Goal: Task Accomplishment & Management: Use online tool/utility

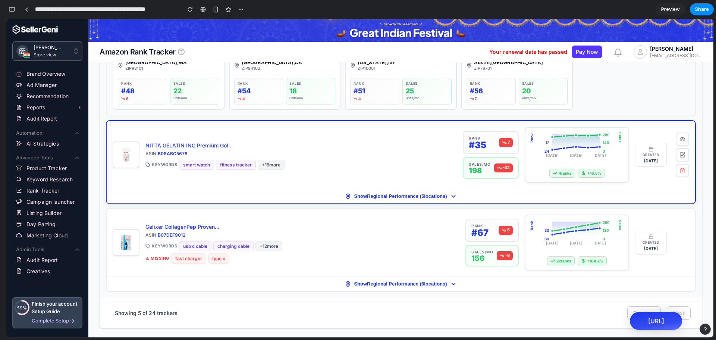
scroll to position [580, 0]
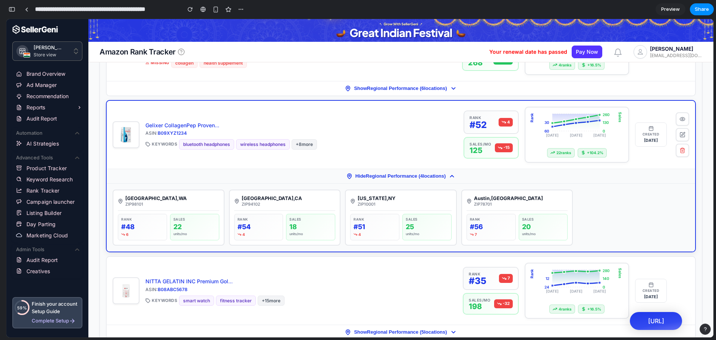
click at [376, 180] on button "Hide Regional Performance ( 4 locations)" at bounding box center [401, 176] width 589 height 15
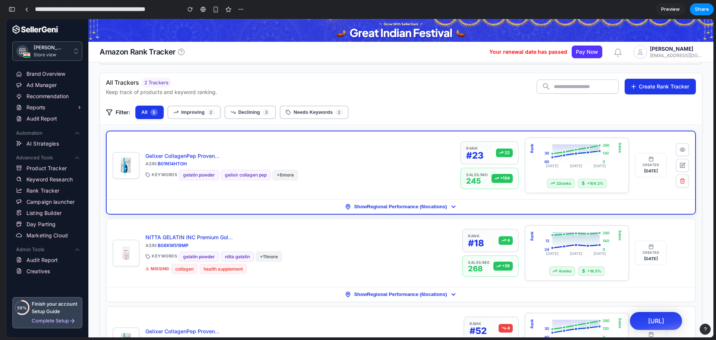
scroll to position [357, 0]
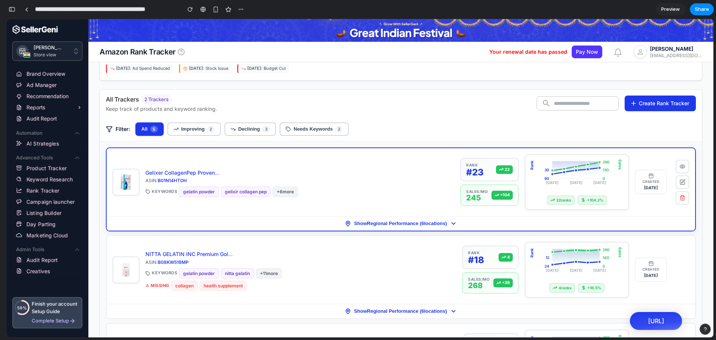
click at [396, 178] on div "ASIN: B01N14HTOH" at bounding box center [299, 180] width 309 height 6
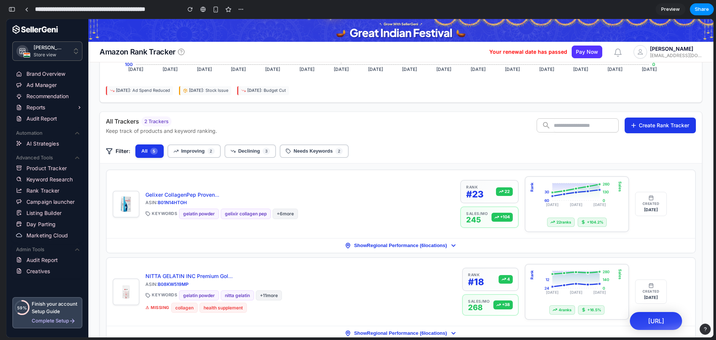
scroll to position [339, 0]
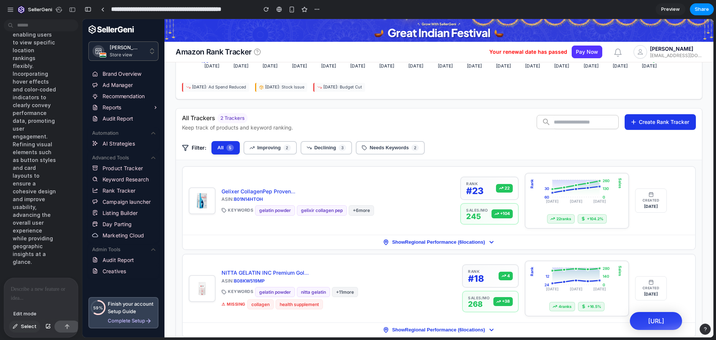
click at [24, 323] on span "Select" at bounding box center [29, 326] width 16 height 7
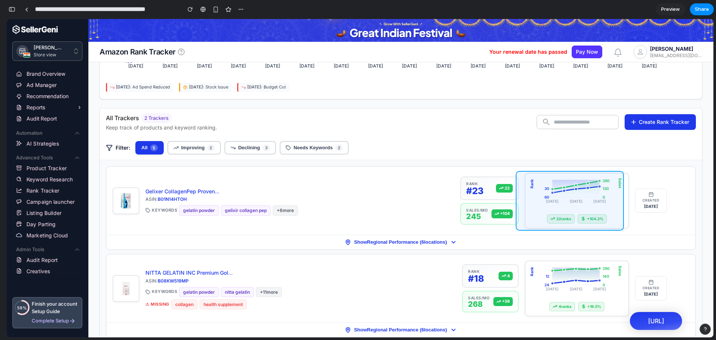
click at [625, 225] on div at bounding box center [397, 178] width 631 height 318
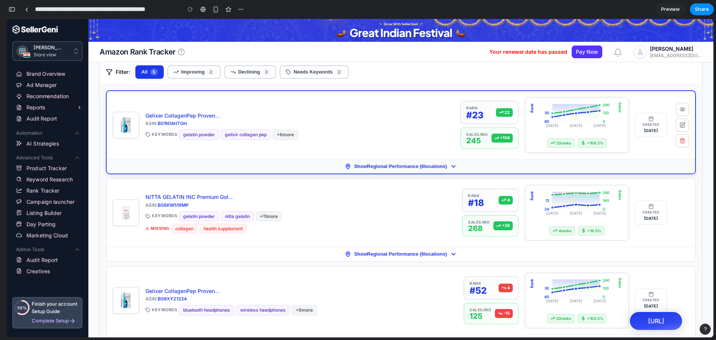
scroll to position [382, 0]
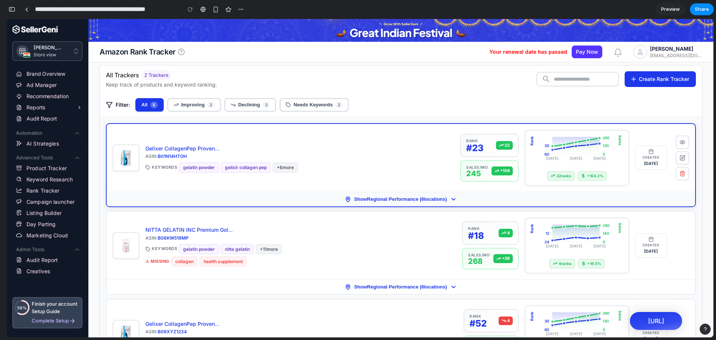
click at [428, 197] on span "Show Regional Performance ( 6 locations)" at bounding box center [400, 199] width 93 height 6
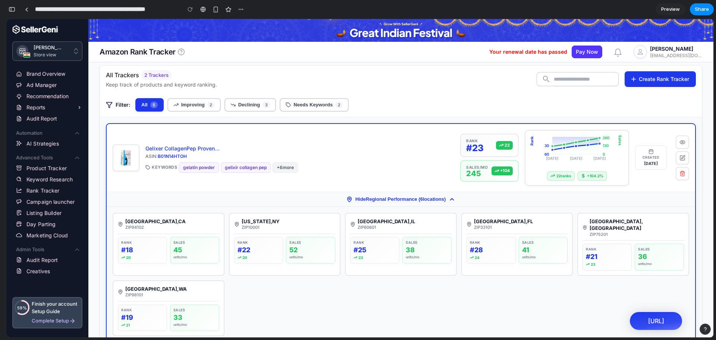
click at [428, 197] on span "Hide Regional Performance ( 6 locations)" at bounding box center [400, 199] width 91 height 6
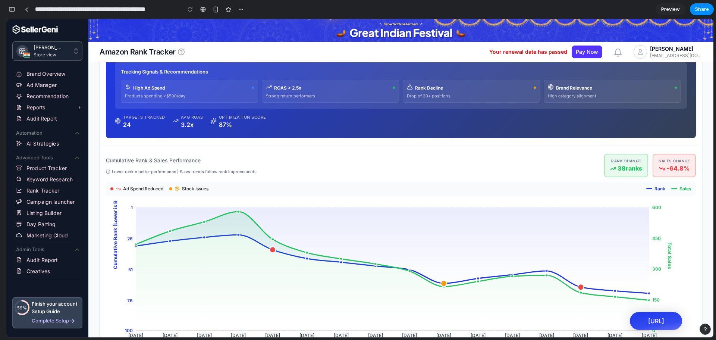
scroll to position [0, 0]
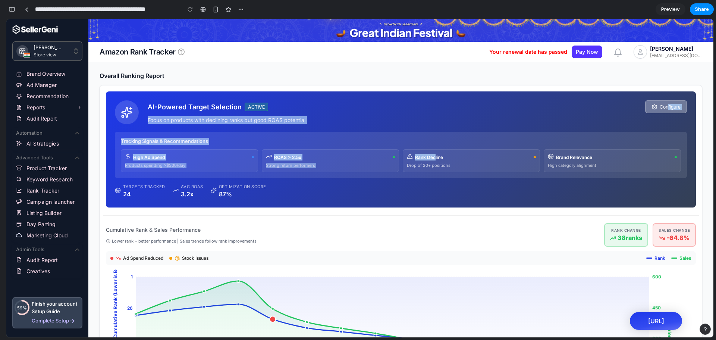
drag, startPoint x: 432, startPoint y: 148, endPoint x: 663, endPoint y: 105, distance: 235.1
click at [663, 105] on div "AI-Powered Target Selection ACTIVE Configure Focus on products with declining r…" at bounding box center [401, 149] width 590 height 116
click at [663, 105] on button "Configure" at bounding box center [666, 106] width 42 height 13
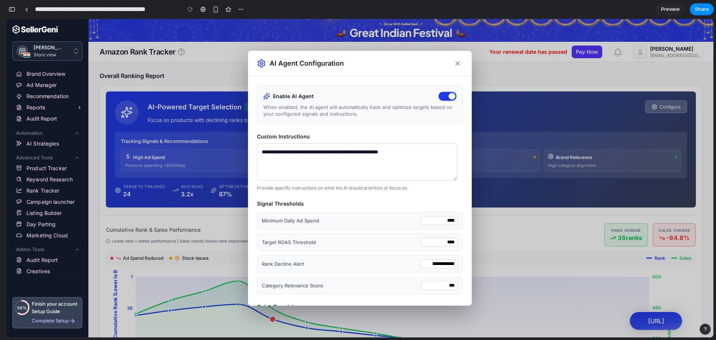
click at [361, 167] on textarea "**********" at bounding box center [357, 161] width 200 height 37
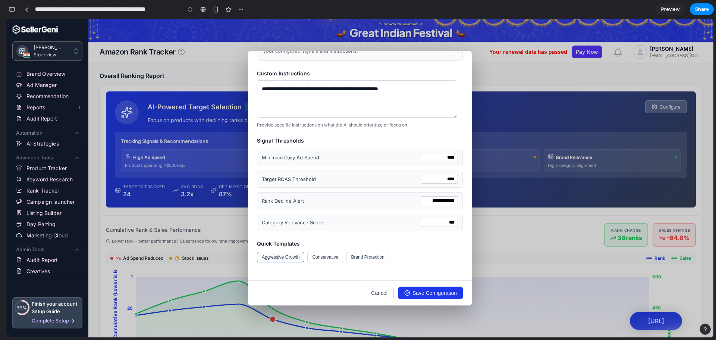
click at [292, 254] on button "Aggressive Growth" at bounding box center [280, 257] width 47 height 10
type textarea "**********"
click at [371, 293] on button "Cancel" at bounding box center [379, 292] width 29 height 13
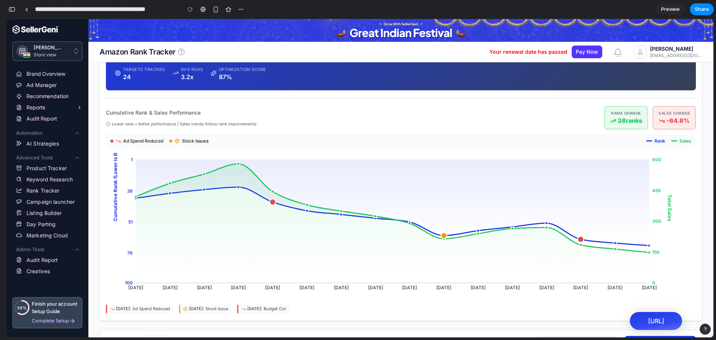
scroll to position [0, 0]
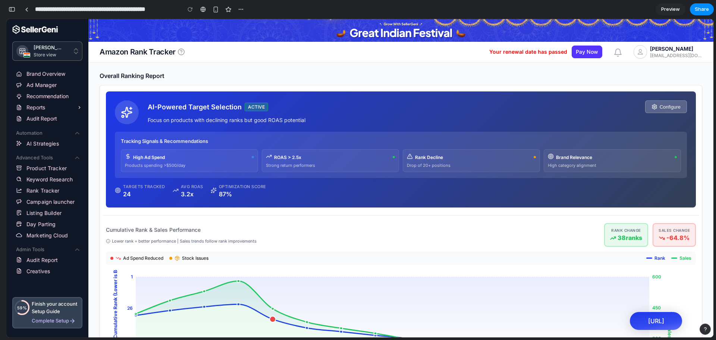
click at [281, 159] on span "ROAS > 2.5x" at bounding box center [287, 157] width 27 height 6
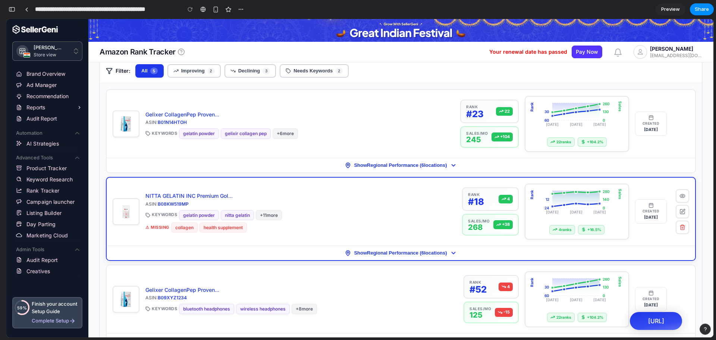
scroll to position [416, 0]
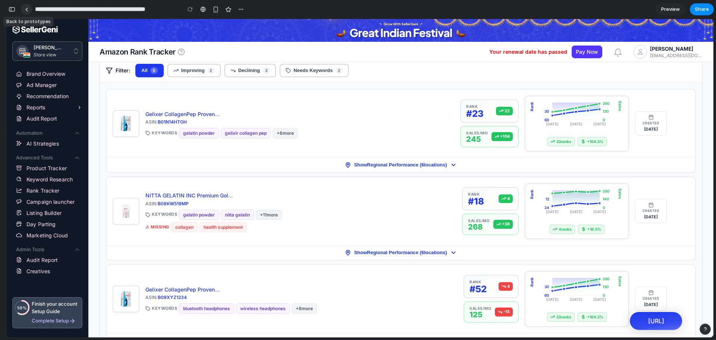
click at [27, 12] on link at bounding box center [26, 9] width 11 height 11
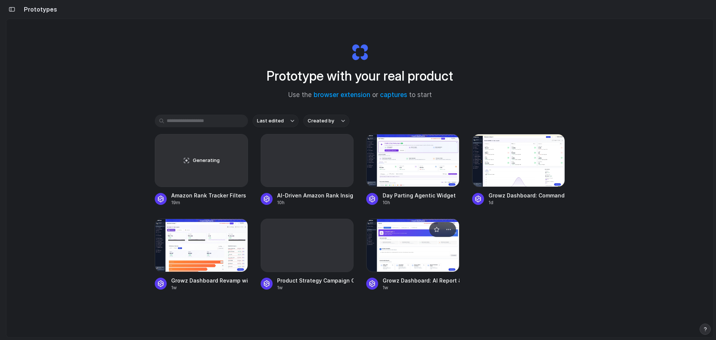
click at [426, 246] on div at bounding box center [412, 245] width 93 height 53
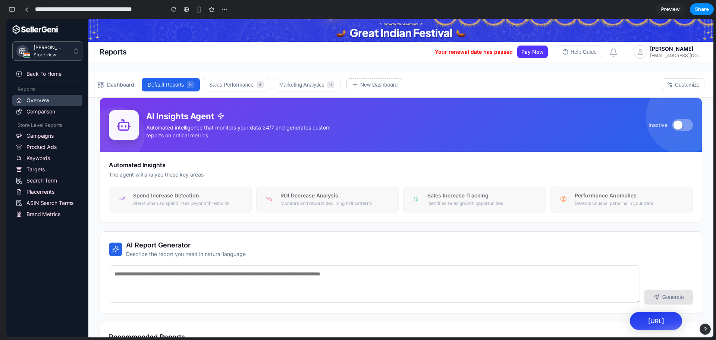
click at [678, 127] on button at bounding box center [682, 125] width 21 height 12
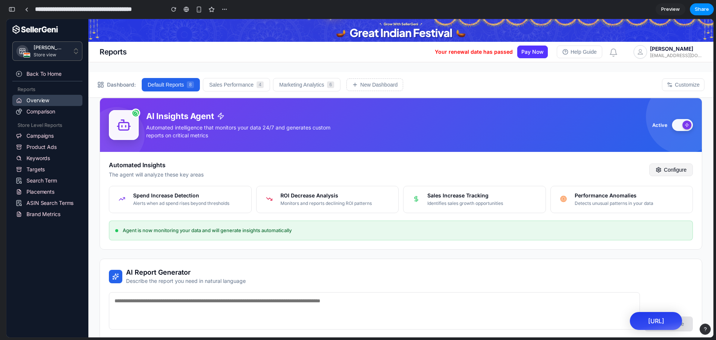
click at [658, 170] on button "Configure" at bounding box center [671, 169] width 44 height 13
click at [675, 121] on button at bounding box center [682, 125] width 21 height 12
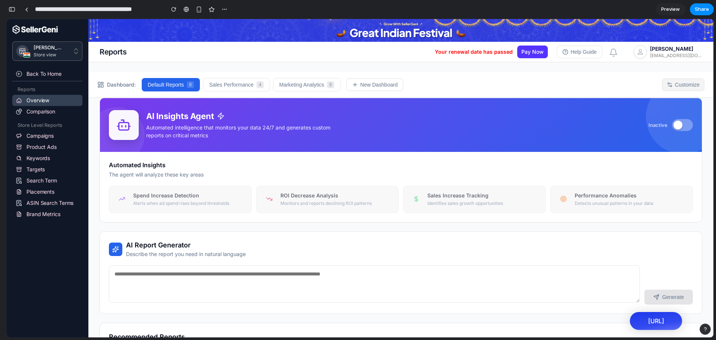
click at [671, 86] on button "Customize" at bounding box center [683, 84] width 43 height 13
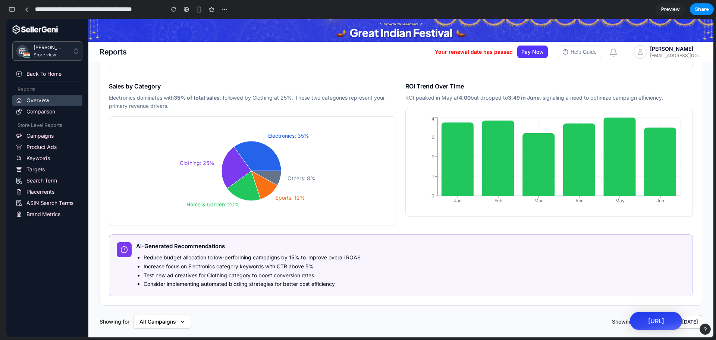
scroll to position [739, 0]
click at [700, 10] on span "Share" at bounding box center [702, 9] width 14 height 7
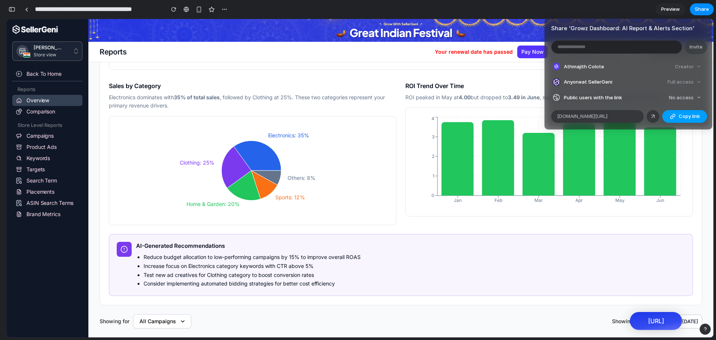
click at [683, 112] on button "Copy link" at bounding box center [684, 116] width 45 height 13
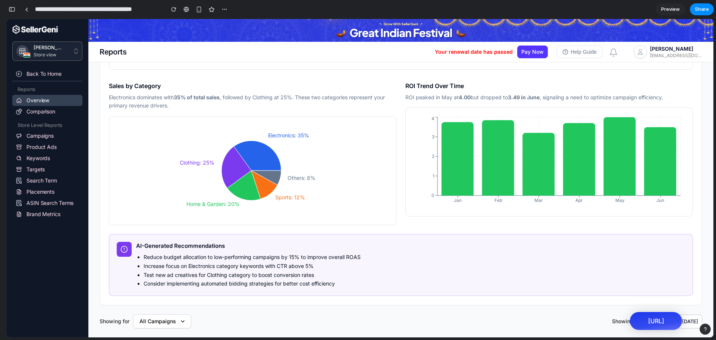
click at [494, 10] on div "Share ' Growz Dashboard: AI Report & Alerts Section ' Invite Athmajith Colote C…" at bounding box center [358, 170] width 716 height 340
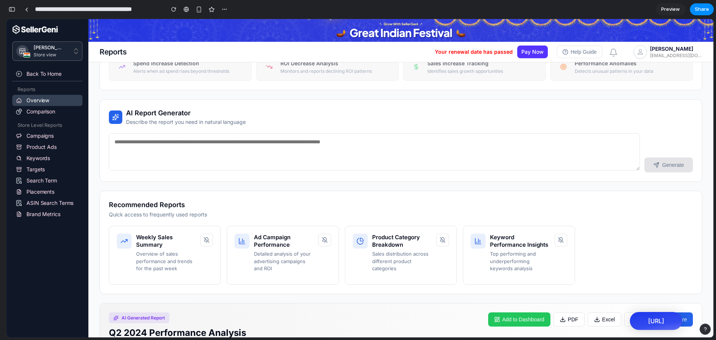
scroll to position [120, 0]
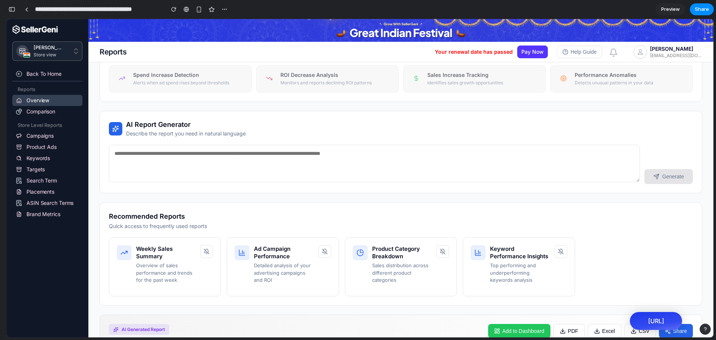
click at [215, 159] on textarea at bounding box center [374, 163] width 531 height 37
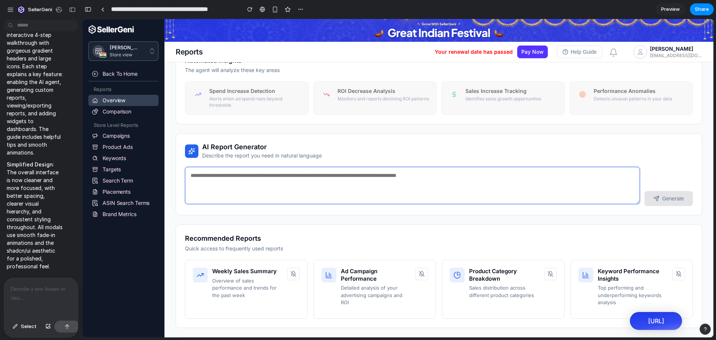
scroll to position [0, 0]
click at [32, 292] on div at bounding box center [41, 298] width 74 height 40
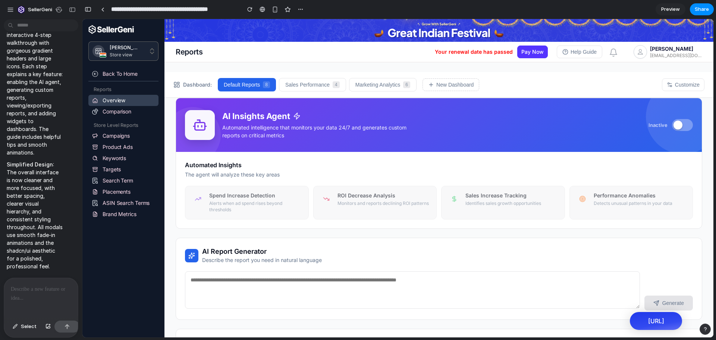
click at [31, 289] on p at bounding box center [41, 289] width 60 height 9
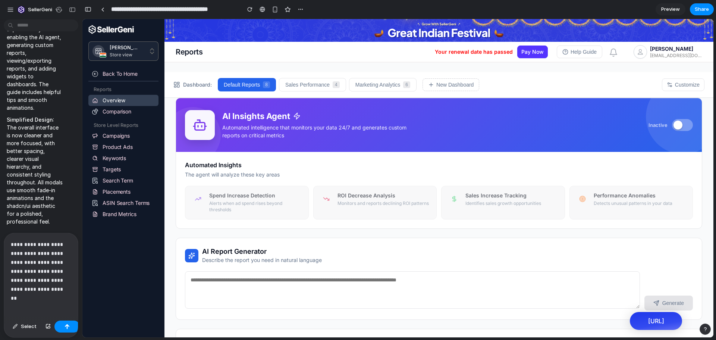
click at [51, 288] on p "**********" at bounding box center [39, 267] width 57 height 54
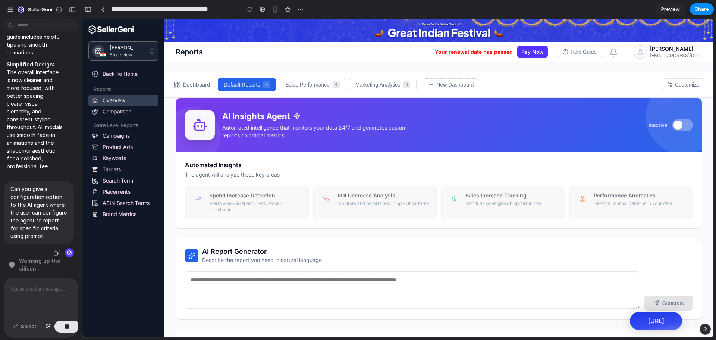
click at [34, 208] on p "Can you give a configuration option to the AI agent where the user can configur…" at bounding box center [38, 212] width 57 height 55
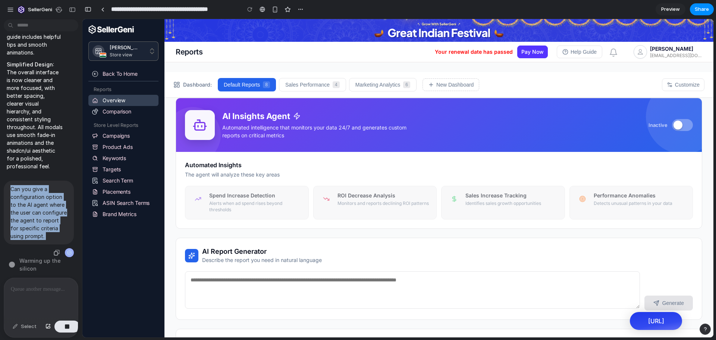
click at [34, 208] on p "Can you give a configuration option to the AI agent where the user can configur…" at bounding box center [38, 212] width 57 height 55
copy div "Can you give a configuration option to the AI agent where the user can configur…"
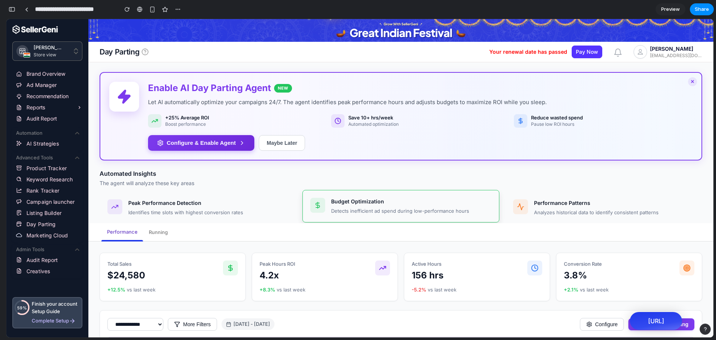
click at [350, 198] on h4 "Budget Optimization" at bounding box center [400, 201] width 138 height 7
click at [418, 188] on div "Automated Insights The agent will analyze these key areas Peak Performance Dete…" at bounding box center [401, 196] width 603 height 54
click at [339, 189] on div "Automated Insights The agent will analyze these key areas Peak Performance Dete…" at bounding box center [401, 196] width 603 height 54
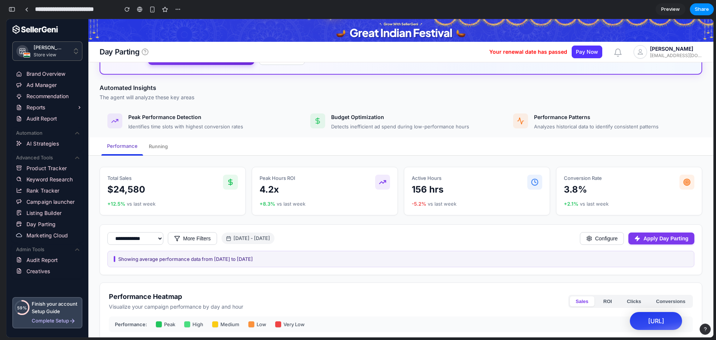
scroll to position [108, 0]
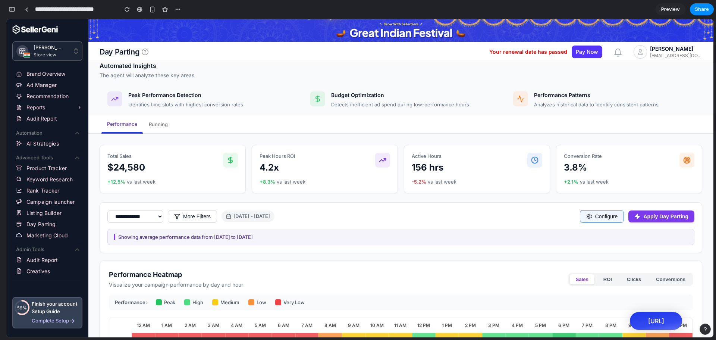
click at [592, 219] on button "Configure" at bounding box center [602, 216] width 44 height 13
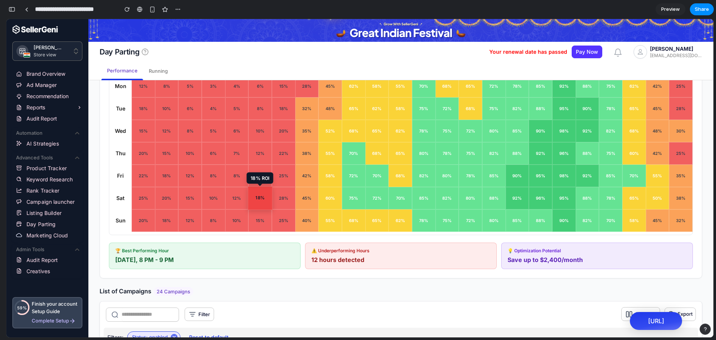
scroll to position [366, 0]
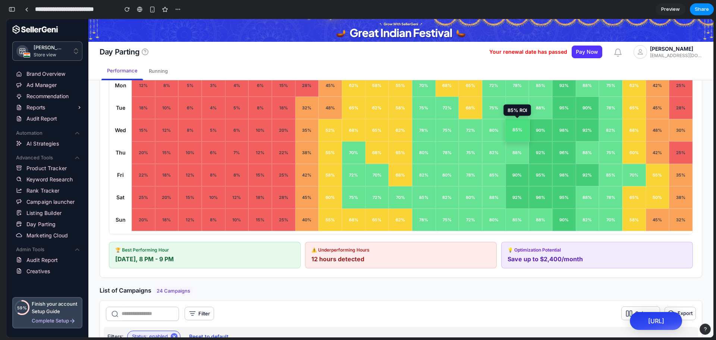
click at [508, 132] on div "85 % ROI 85 %" at bounding box center [517, 130] width 25 height 23
click at [511, 154] on div "88 % ROI 88 %" at bounding box center [517, 152] width 25 height 23
click at [512, 184] on div "90 % ROI 90 %" at bounding box center [517, 174] width 25 height 23
click at [511, 197] on div "92 % ROI 92 %" at bounding box center [517, 197] width 25 height 23
click at [553, 202] on div "95 % ROI 95 %" at bounding box center [564, 197] width 25 height 23
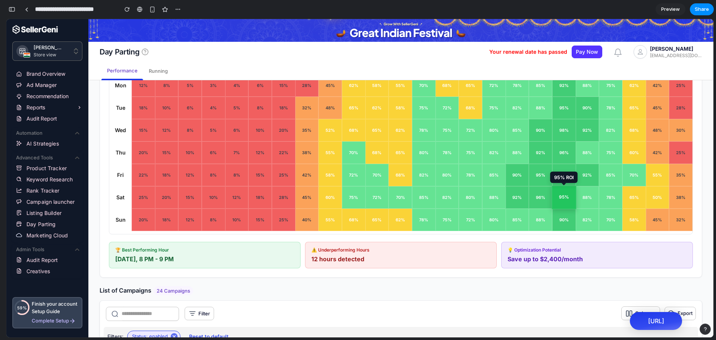
click at [553, 187] on div "95 % ROI 95 %" at bounding box center [564, 197] width 25 height 23
click at [543, 179] on div "95 % ROI 95 %" at bounding box center [540, 174] width 25 height 23
click at [555, 155] on div "98 % ROI" at bounding box center [564, 155] width 28 height 12
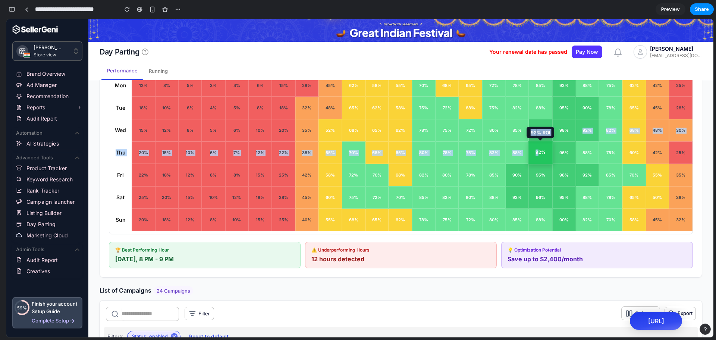
drag, startPoint x: 535, startPoint y: 151, endPoint x: 569, endPoint y: 120, distance: 45.4
click at [569, 120] on div "12 AM 1 AM 2 AM 3 AM 4 AM 5 AM 6 AM 7 AM 8 AM 9 AM 10 AM 11 AM 12 PM 1 PM 2 PM …" at bounding box center [400, 145] width 583 height 172
click at [569, 120] on div "98 % ROI 98 %" at bounding box center [564, 130] width 25 height 23
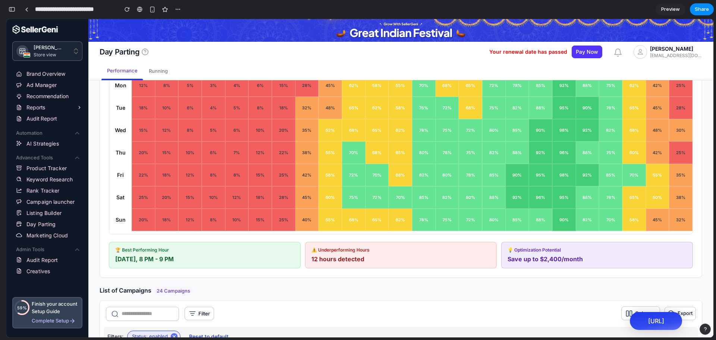
click at [424, 72] on div "Performance Running" at bounding box center [400, 71] width 599 height 18
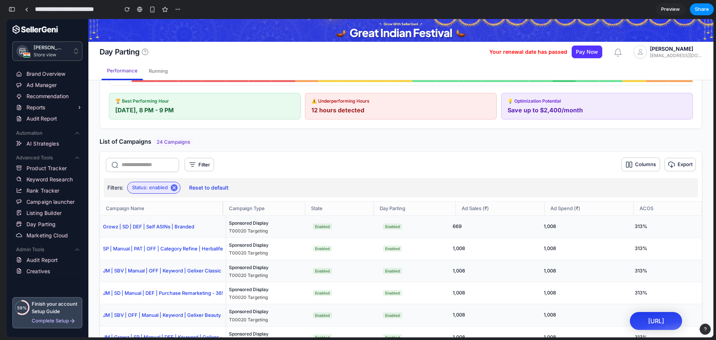
scroll to position [624, 0]
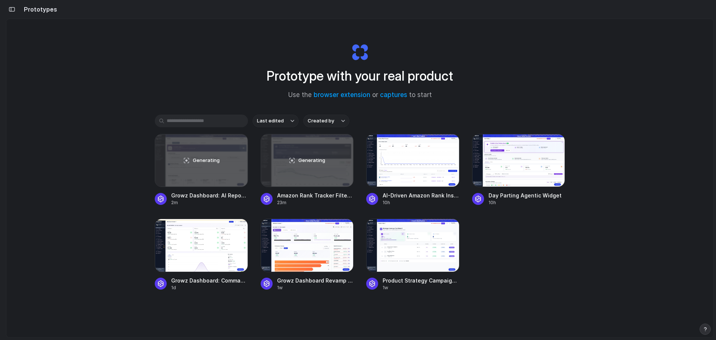
click at [139, 84] on div "Prototype with your real product Use the browser extension or captures to start…" at bounding box center [359, 198] width 707 height 358
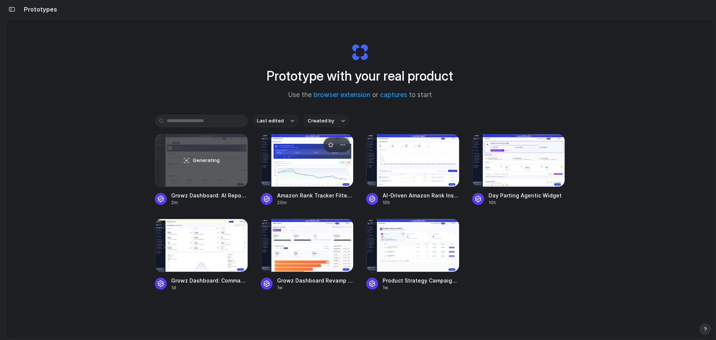
click at [315, 176] on div at bounding box center [307, 160] width 93 height 53
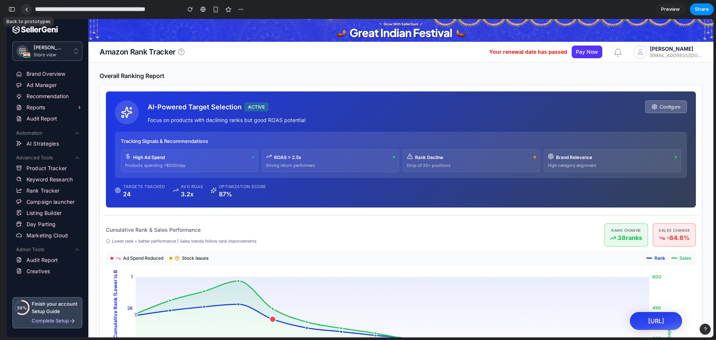
click at [25, 11] on div at bounding box center [26, 9] width 3 height 4
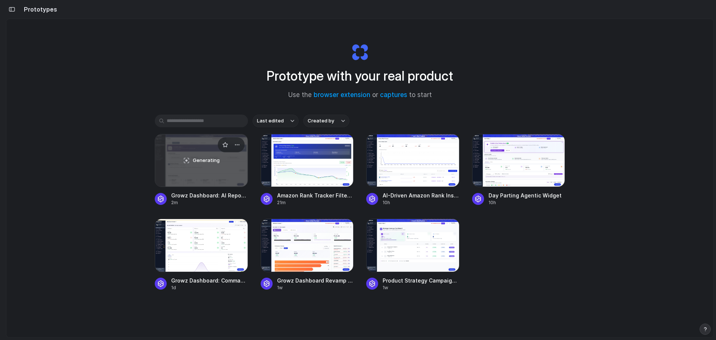
click at [208, 172] on div "Generating" at bounding box center [201, 160] width 92 height 52
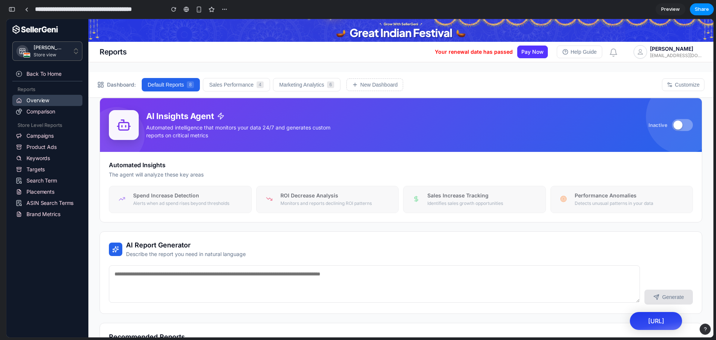
click at [680, 123] on button at bounding box center [682, 125] width 21 height 12
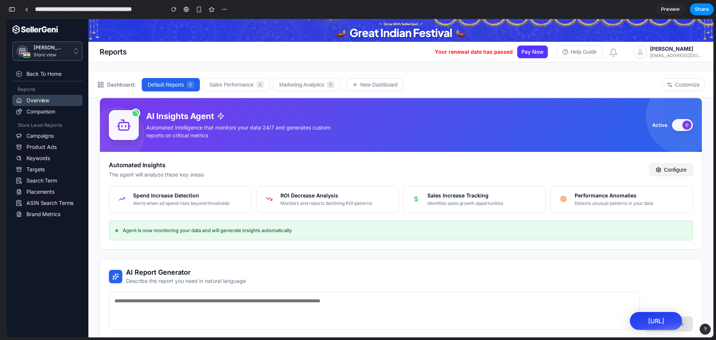
click at [670, 171] on button "Configure" at bounding box center [671, 169] width 44 height 13
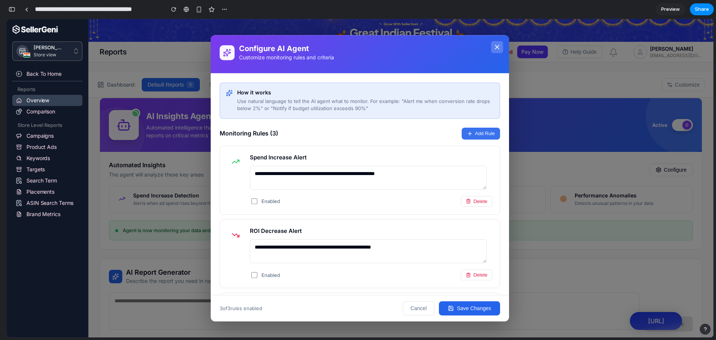
click at [462, 138] on button "Add Rule" at bounding box center [481, 134] width 38 height 12
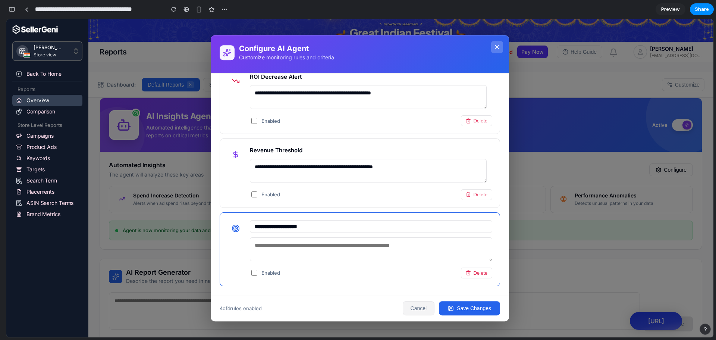
click at [415, 307] on button "Cancel" at bounding box center [419, 308] width 32 height 14
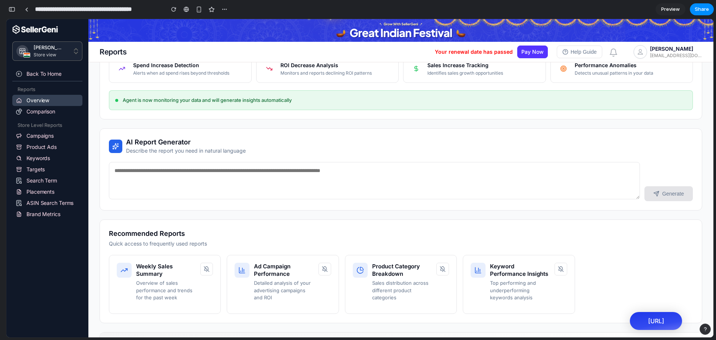
scroll to position [131, 0]
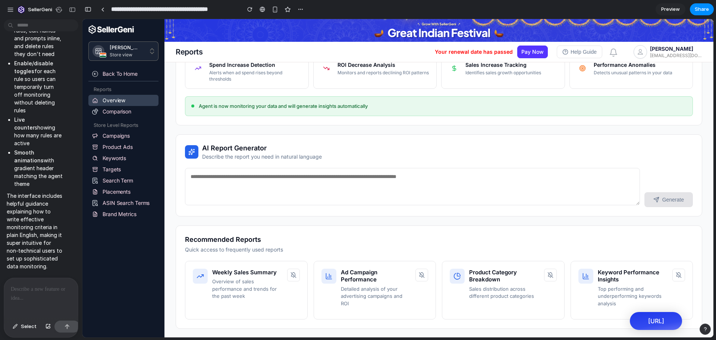
click at [42, 288] on p at bounding box center [41, 289] width 60 height 9
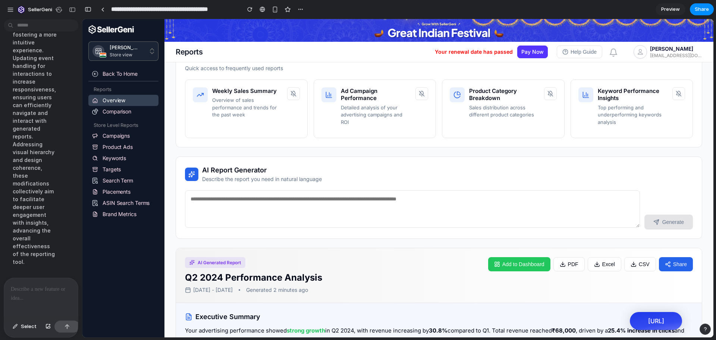
scroll to position [200, 0]
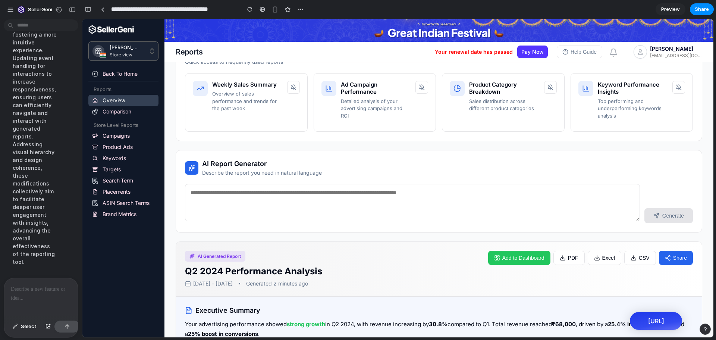
click at [39, 293] on div at bounding box center [41, 298] width 74 height 40
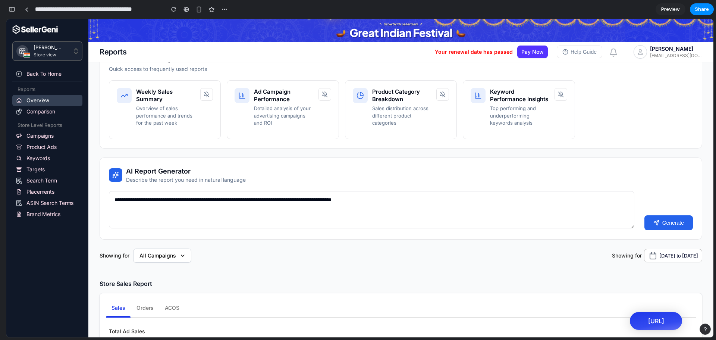
scroll to position [181, 0]
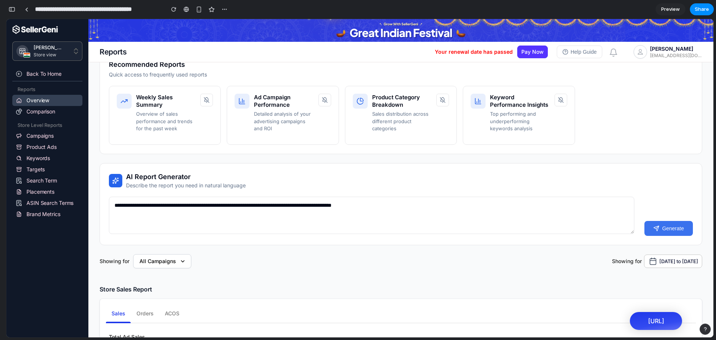
click at [672, 221] on button "Generate" at bounding box center [668, 228] width 48 height 15
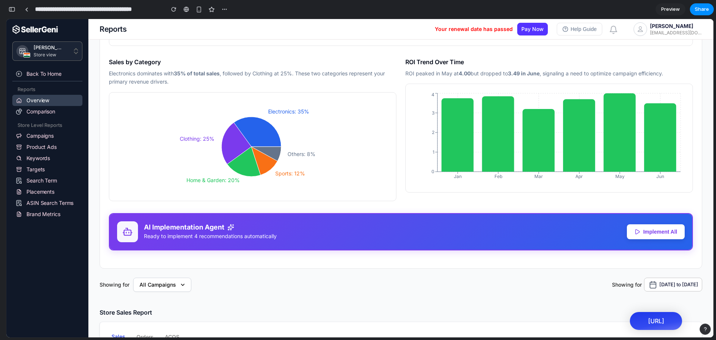
scroll to position [741, 0]
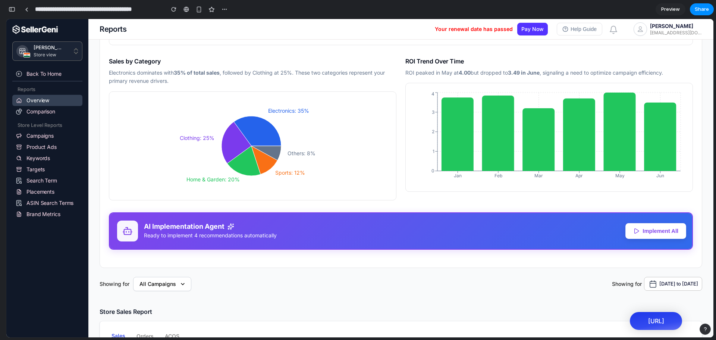
click at [642, 229] on button "Implement All" at bounding box center [655, 231] width 61 height 16
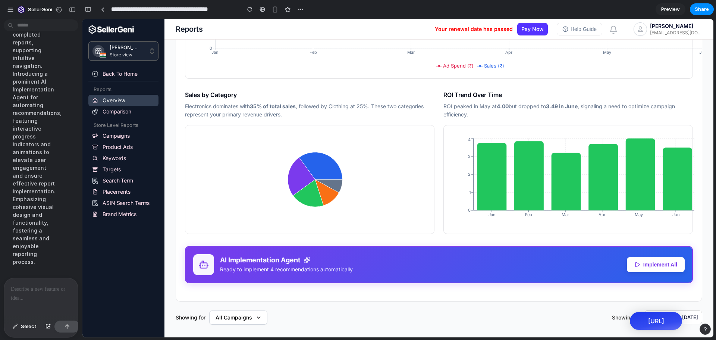
scroll to position [780, 0]
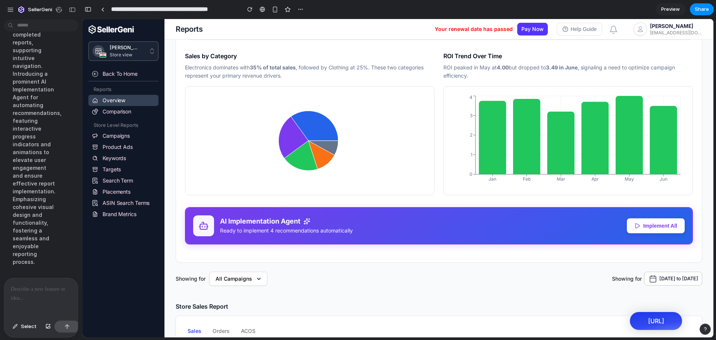
click at [23, 298] on div at bounding box center [39, 298] width 71 height 40
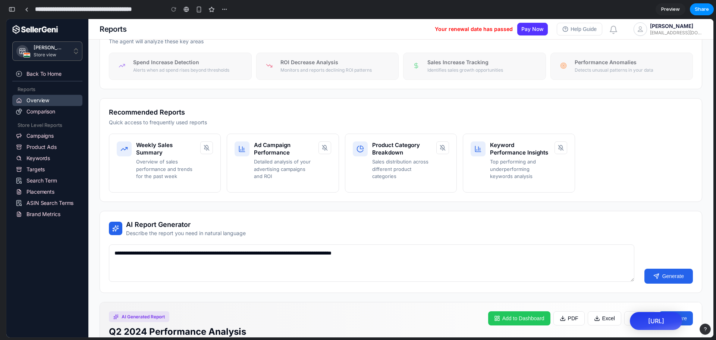
scroll to position [0, 0]
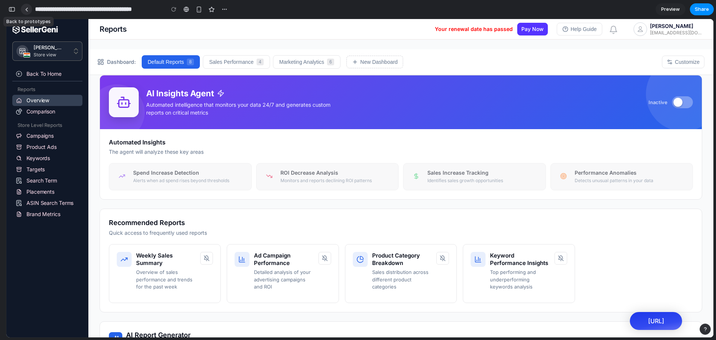
click at [27, 10] on div at bounding box center [26, 9] width 3 height 4
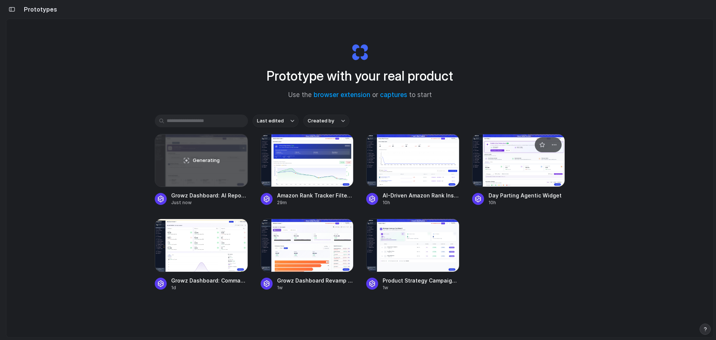
click at [505, 172] on div at bounding box center [518, 160] width 93 height 53
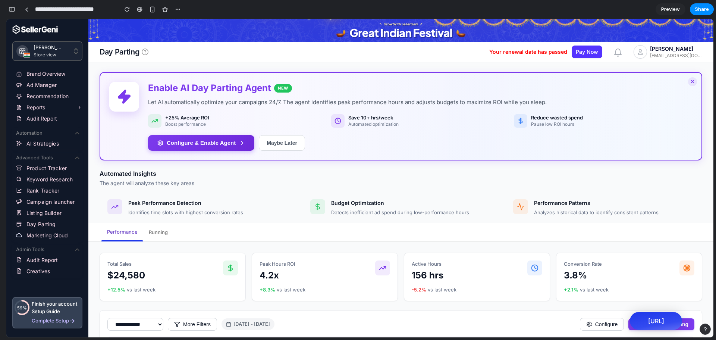
click at [29, 12] on link at bounding box center [26, 9] width 11 height 11
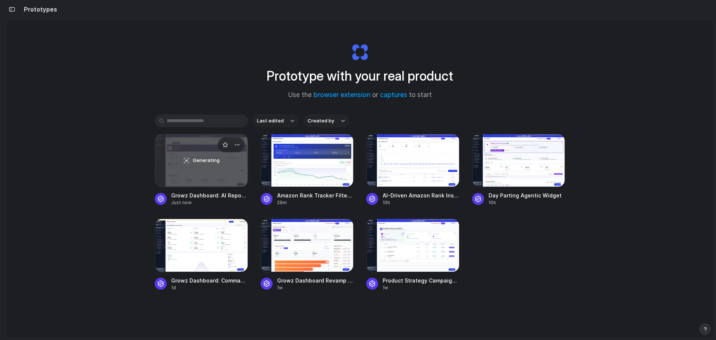
click at [189, 163] on div "Generating" at bounding box center [201, 160] width 92 height 52
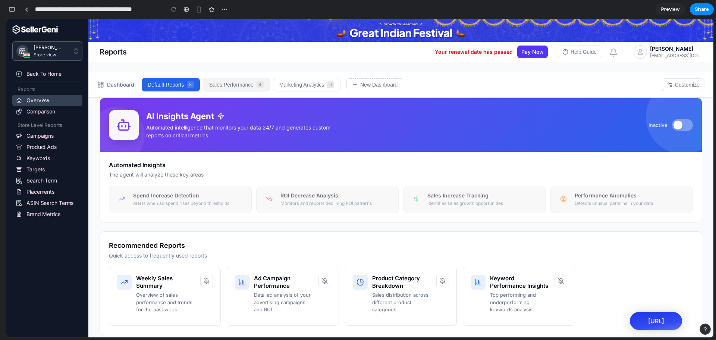
click at [221, 86] on button "Sales Performance 4" at bounding box center [236, 84] width 67 height 13
click at [180, 85] on button "Default Reports 8" at bounding box center [171, 84] width 59 height 13
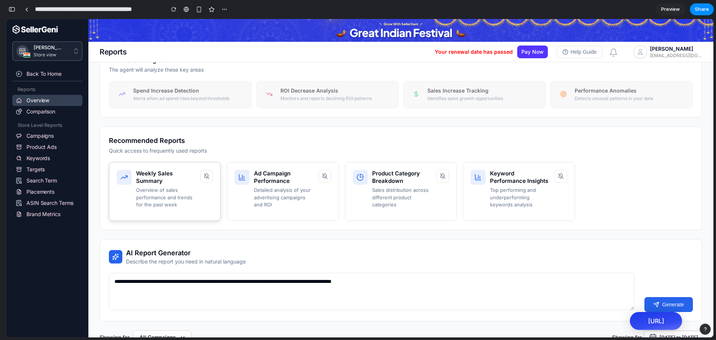
scroll to position [104, 0]
click at [671, 297] on button "Generate" at bounding box center [668, 304] width 48 height 15
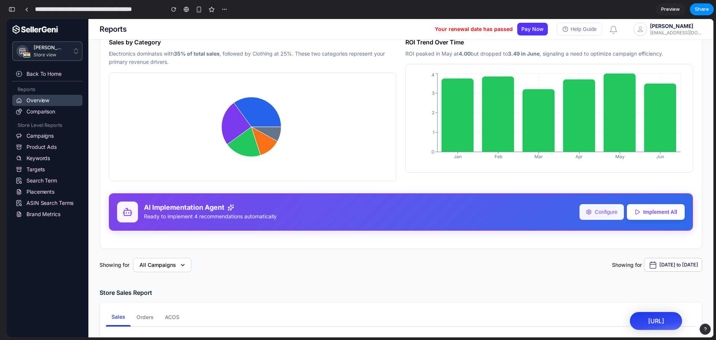
scroll to position [761, 0]
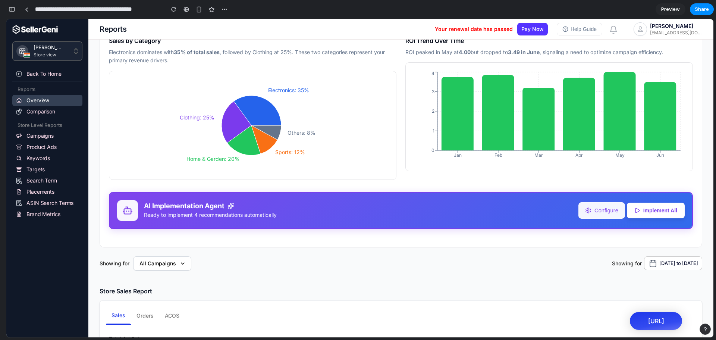
click at [593, 202] on button "Configure" at bounding box center [601, 210] width 47 height 16
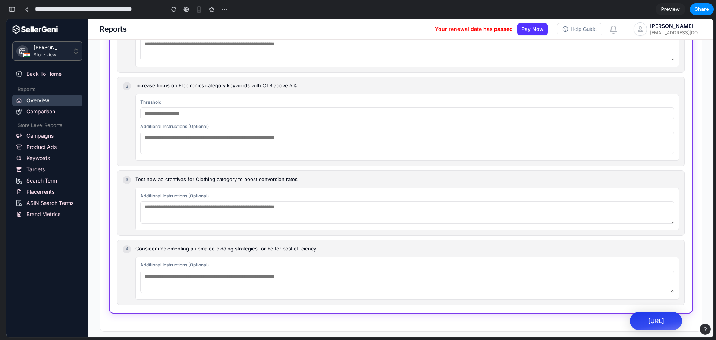
scroll to position [1072, 0]
click at [227, 112] on input "text" at bounding box center [407, 113] width 534 height 12
click at [223, 137] on textarea at bounding box center [407, 142] width 534 height 22
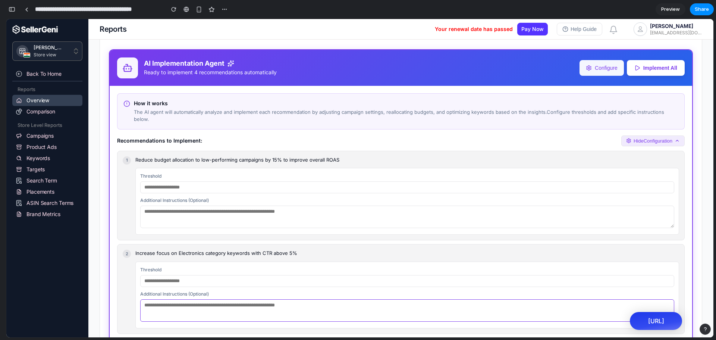
scroll to position [894, 0]
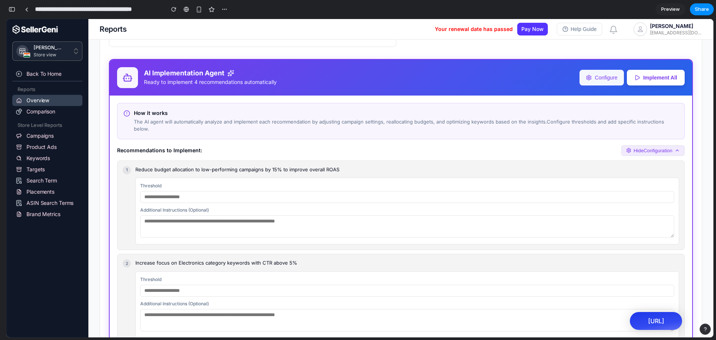
click at [640, 151] on button "Hide Configuration" at bounding box center [652, 150] width 63 height 11
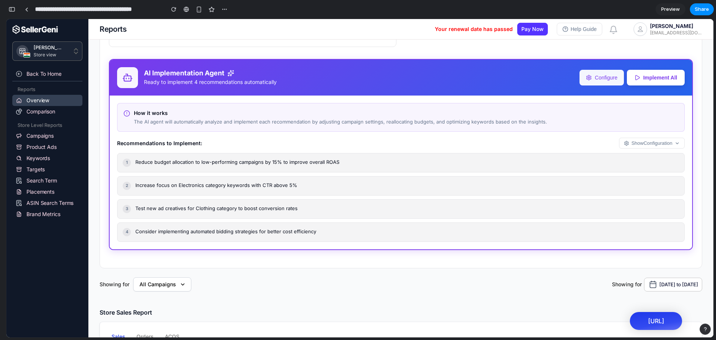
scroll to position [873, 0]
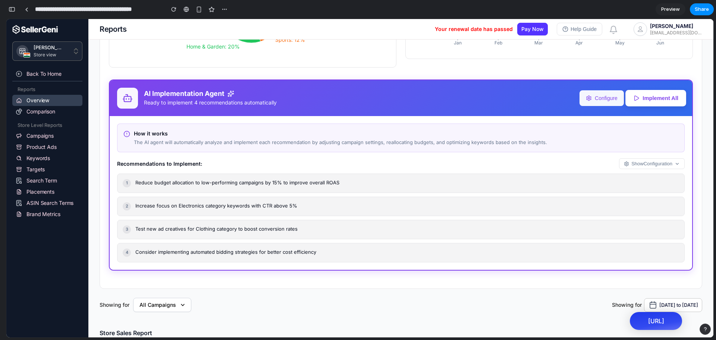
click at [652, 92] on button "Implement All" at bounding box center [655, 98] width 61 height 16
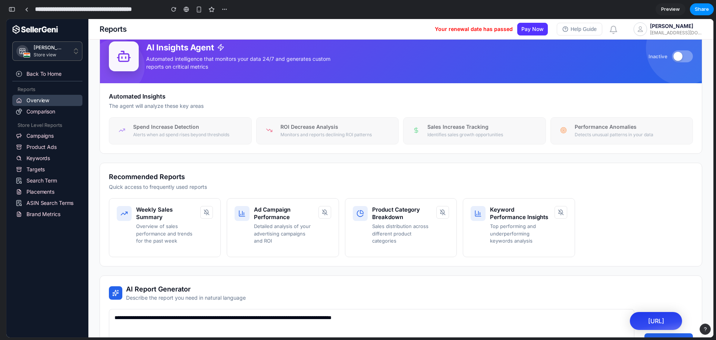
scroll to position [46, 0]
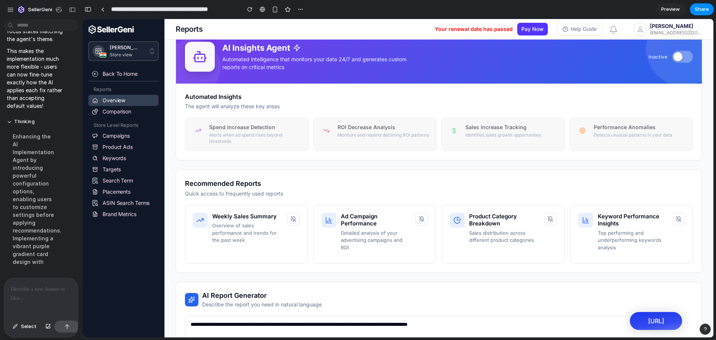
click at [23, 292] on div at bounding box center [41, 298] width 74 height 40
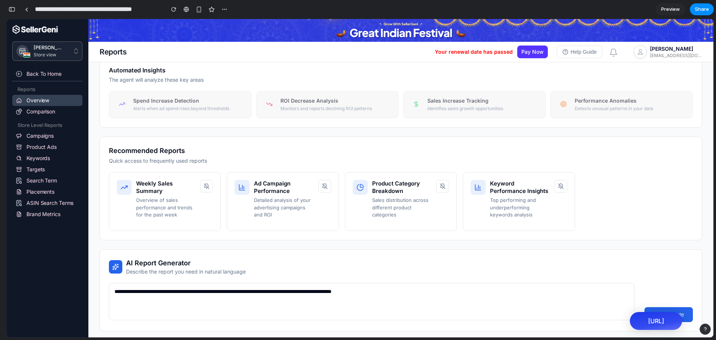
scroll to position [25, 0]
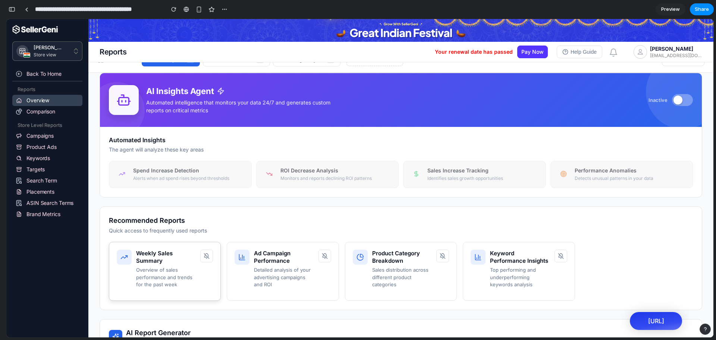
click at [158, 254] on h4 "Weekly Sales Summary" at bounding box center [166, 257] width 60 height 15
click at [180, 257] on div "Weekly Sales Summary Overview of sales performance and trends for the past week" at bounding box center [166, 269] width 60 height 39
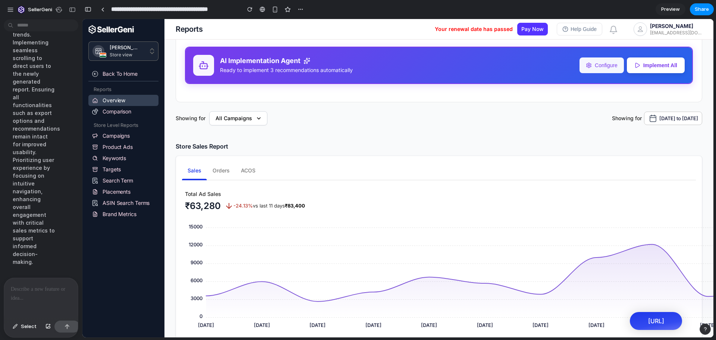
scroll to position [901, 0]
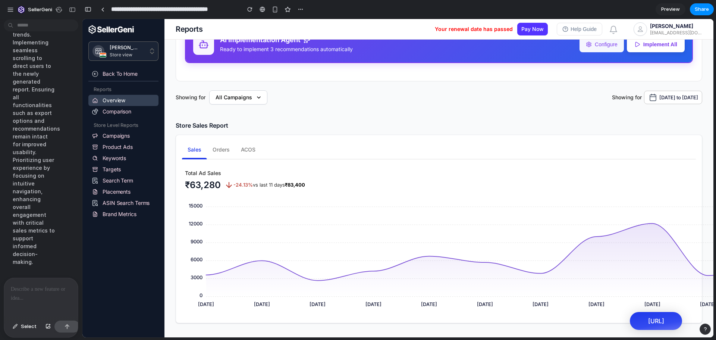
click at [35, 294] on div at bounding box center [41, 298] width 74 height 40
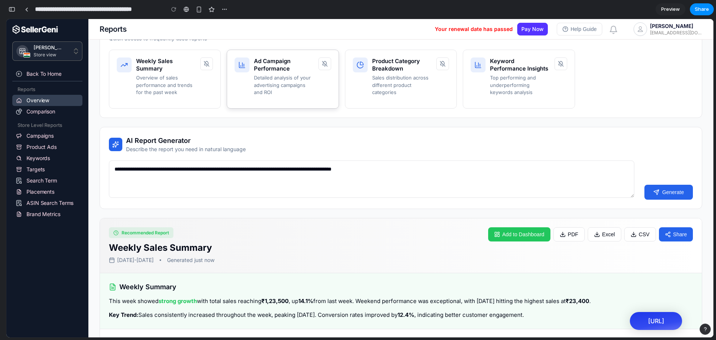
scroll to position [0, 0]
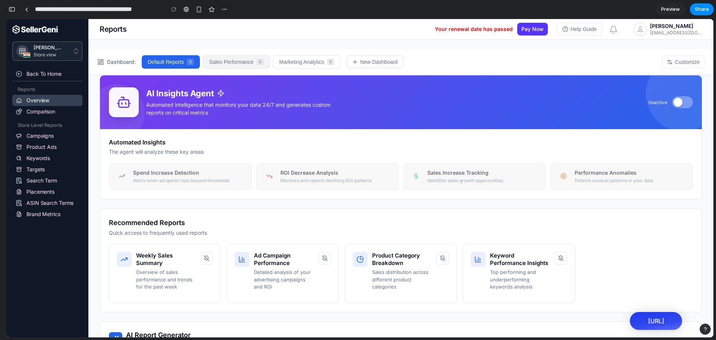
click at [232, 60] on button "Sales Performance 4" at bounding box center [236, 61] width 67 height 13
click at [274, 60] on button "Marketing Analytics 6" at bounding box center [307, 61] width 68 height 13
click at [160, 60] on button "Default Reports 8" at bounding box center [171, 61] width 59 height 13
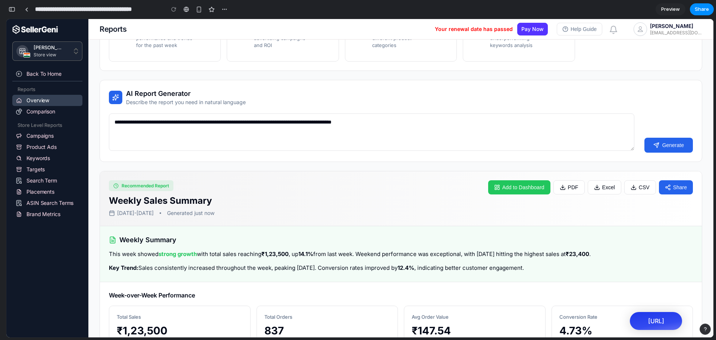
scroll to position [154, 0]
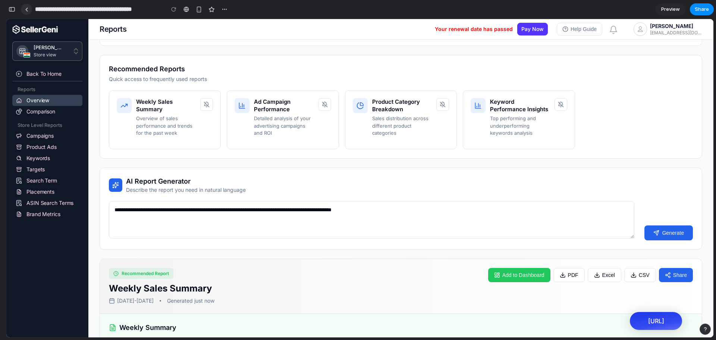
click at [28, 11] on div at bounding box center [26, 9] width 3 height 4
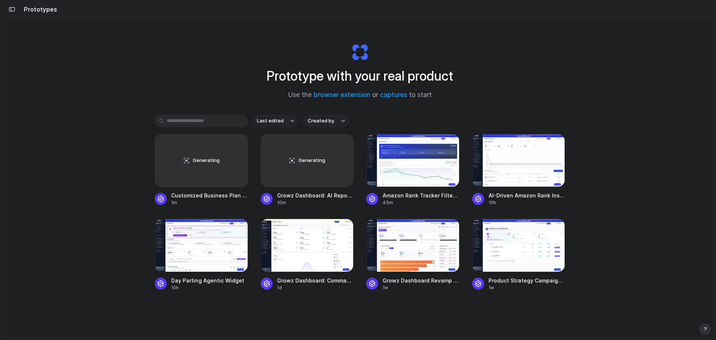
click at [59, 140] on div "Prototype with your real product Use the browser extension or captures to start…" at bounding box center [359, 198] width 707 height 358
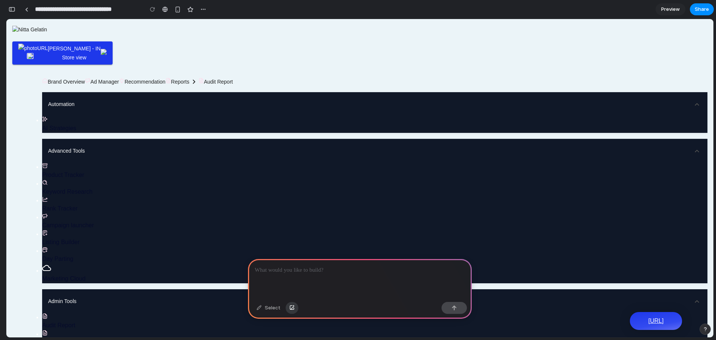
click at [290, 308] on div "button" at bounding box center [291, 307] width 5 height 4
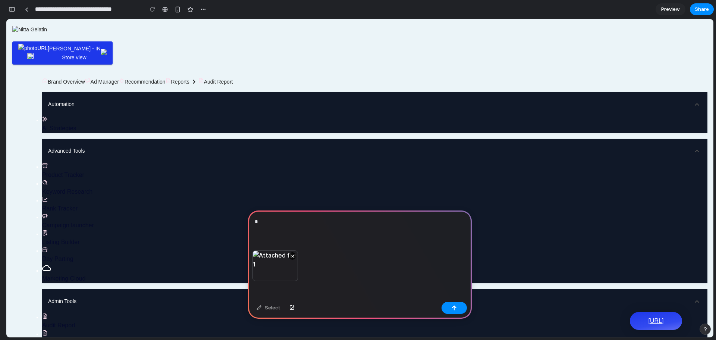
click at [279, 213] on div "*" at bounding box center [360, 230] width 224 height 40
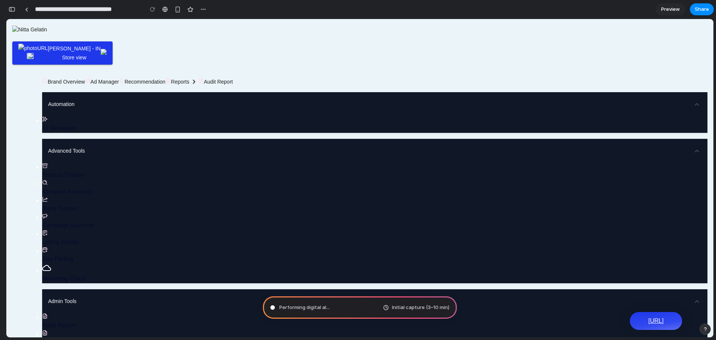
type input "**********"
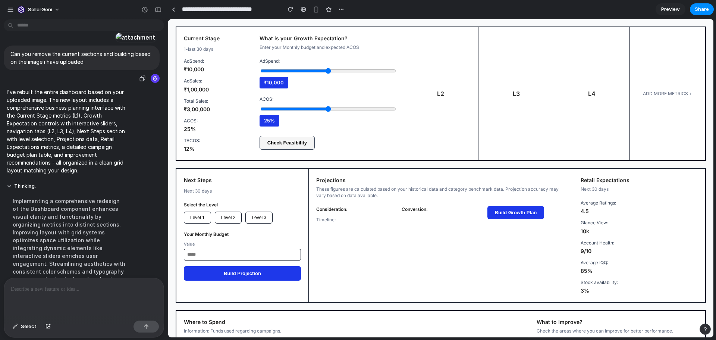
scroll to position [13, 0]
click at [342, 10] on div "button" at bounding box center [341, 9] width 6 height 6
click at [363, 35] on li "Delete" at bounding box center [358, 38] width 43 height 12
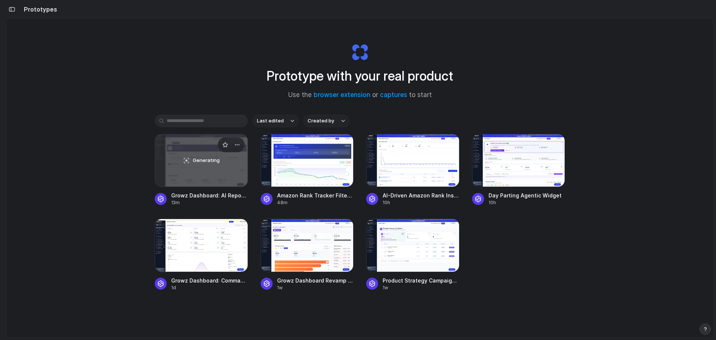
click at [226, 159] on div "Generating" at bounding box center [201, 160] width 92 height 52
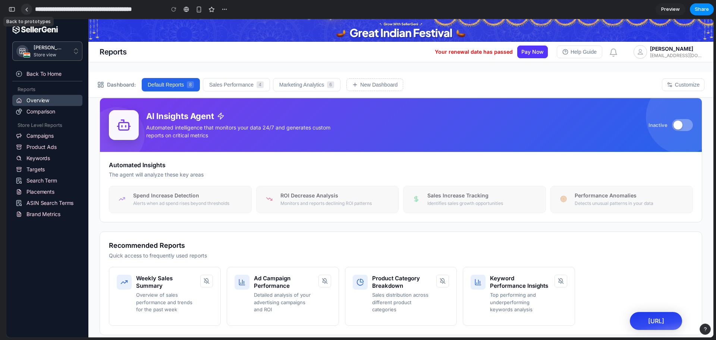
click at [25, 14] on link at bounding box center [26, 9] width 11 height 11
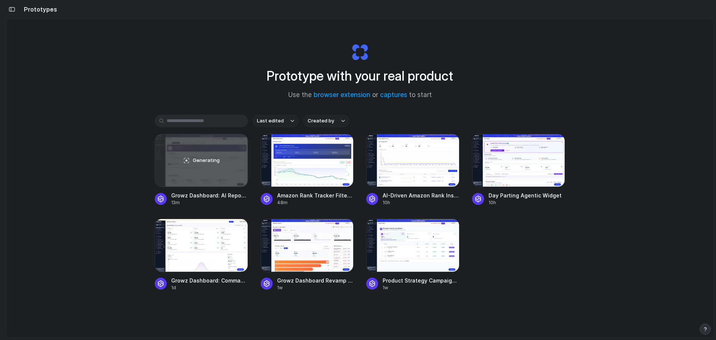
click at [60, 178] on div "Prototype with your real product Use the browser extension or captures to start…" at bounding box center [359, 198] width 707 height 358
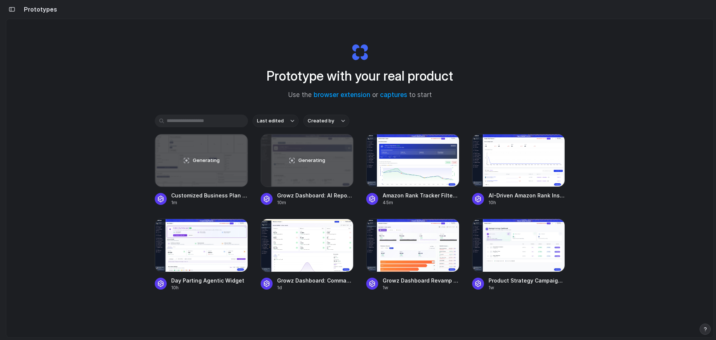
click at [59, 140] on div "Prototype with your real product Use the browser extension or captures to start…" at bounding box center [359, 198] width 707 height 358
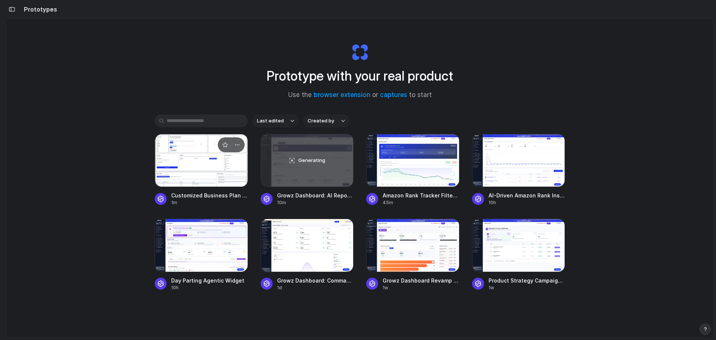
click at [200, 171] on div at bounding box center [201, 160] width 93 height 53
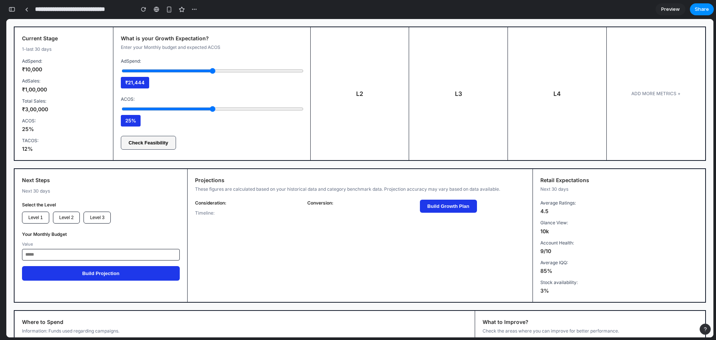
type input "*****"
click at [162, 70] on input "range" at bounding box center [213, 71] width 182 height 6
click at [258, 238] on div "Projections These figures are calculated based on your historical data and cate…" at bounding box center [360, 235] width 345 height 133
click at [28, 8] on div at bounding box center [26, 9] width 3 height 4
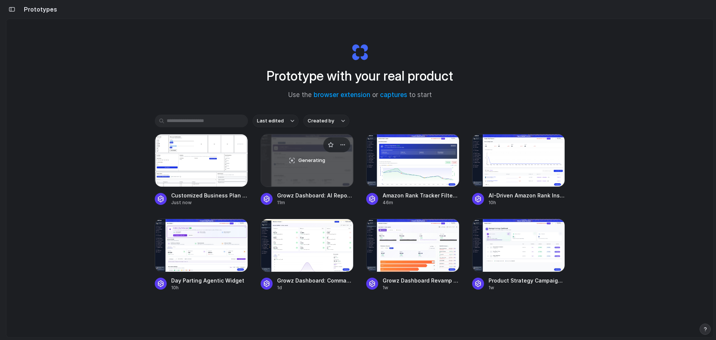
click at [313, 171] on div "Generating" at bounding box center [307, 160] width 92 height 52
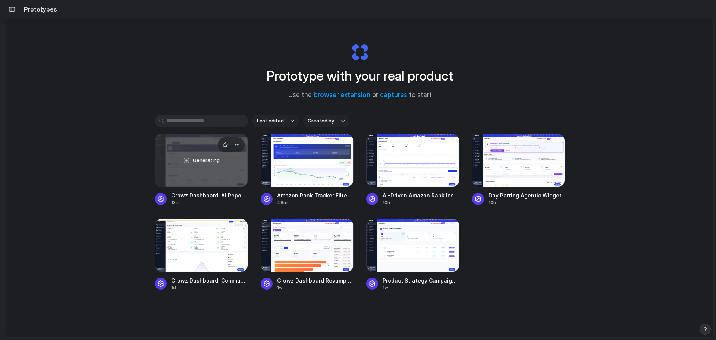
click at [213, 167] on div "Generating" at bounding box center [201, 160] width 92 height 52
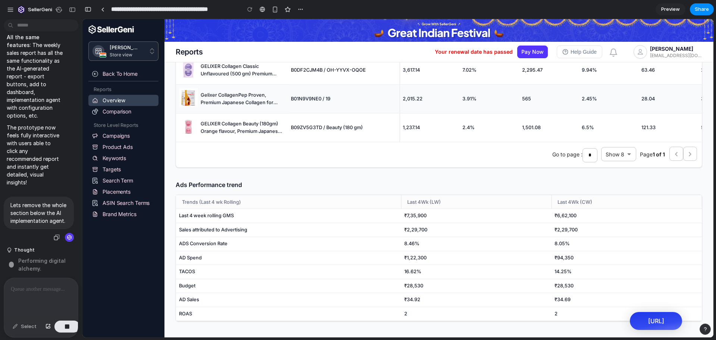
click at [38, 207] on p "Lets remove the whole section below the AI implementation agent." at bounding box center [38, 212] width 57 height 23
copy div "Lets remove the whole section below the AI implementation agent."
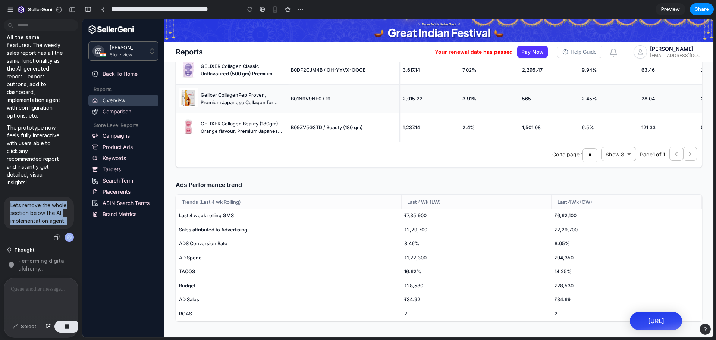
click at [38, 229] on div "Lets remove the whole section below the AI implementation agent." at bounding box center [39, 220] width 70 height 46
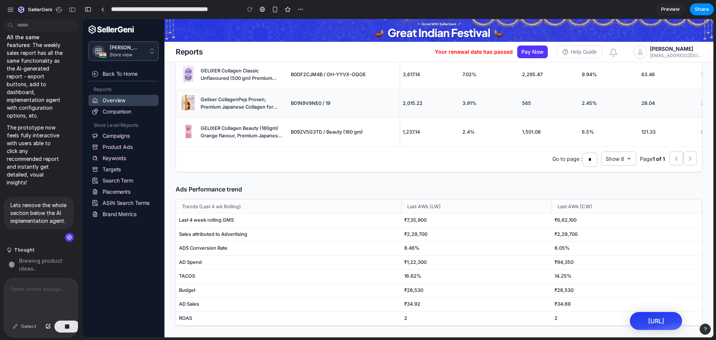
scroll to position [1078, 0]
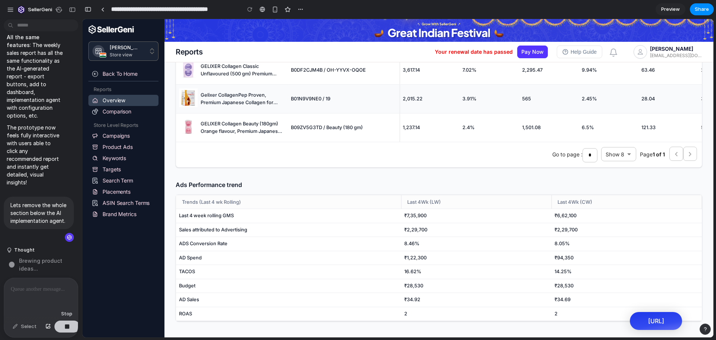
click at [69, 327] on button "button" at bounding box center [66, 326] width 25 height 12
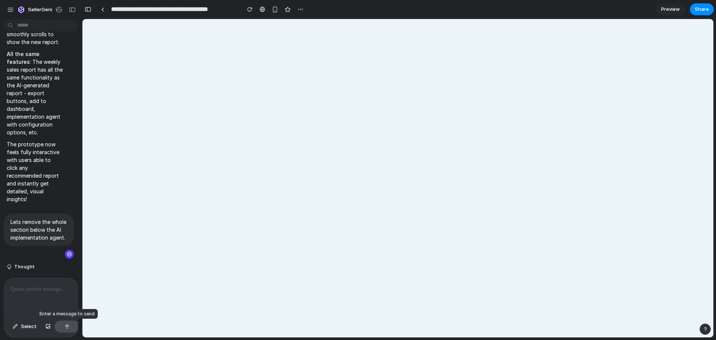
scroll to position [0, 0]
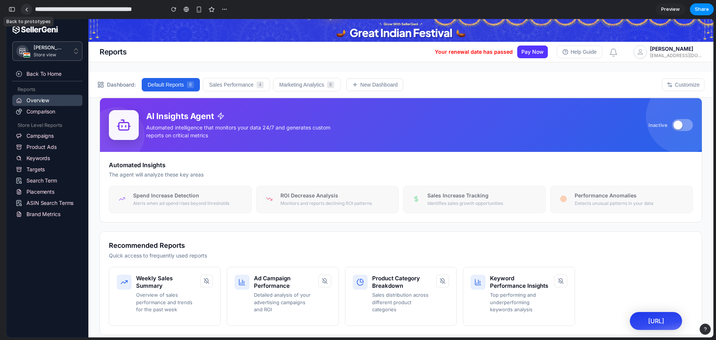
click at [24, 12] on link at bounding box center [26, 9] width 11 height 11
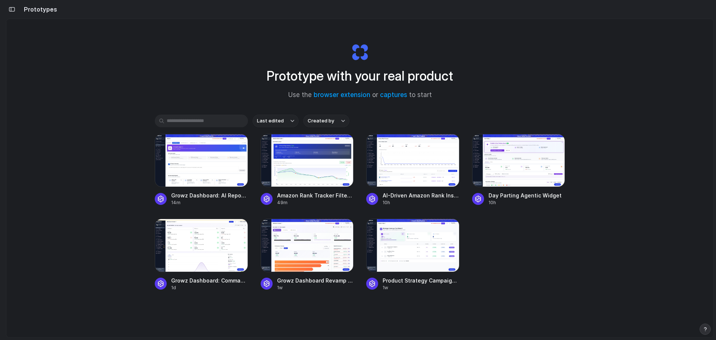
click at [521, 252] on div "Growz Dashboard: AI Report & Alerts Section 14m Amazon Rank Tracker Filters & L…" at bounding box center [360, 212] width 410 height 157
click at [189, 178] on div at bounding box center [201, 160] width 93 height 53
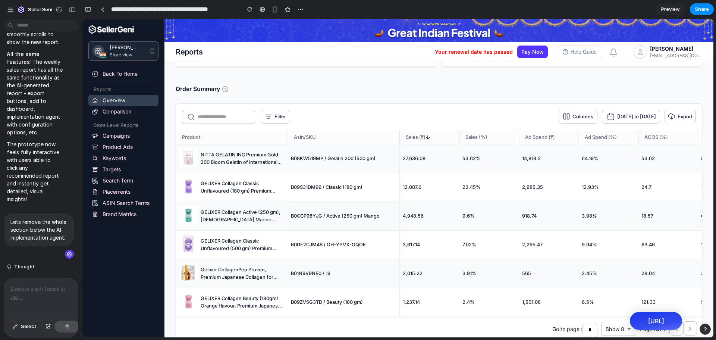
click at [20, 281] on div at bounding box center [41, 298] width 74 height 40
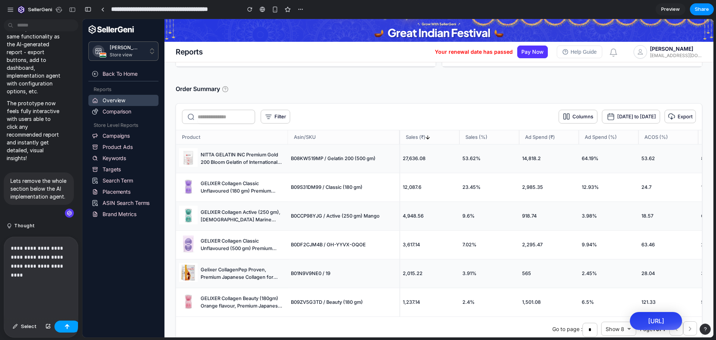
click at [65, 325] on div "button" at bounding box center [67, 326] width 5 height 5
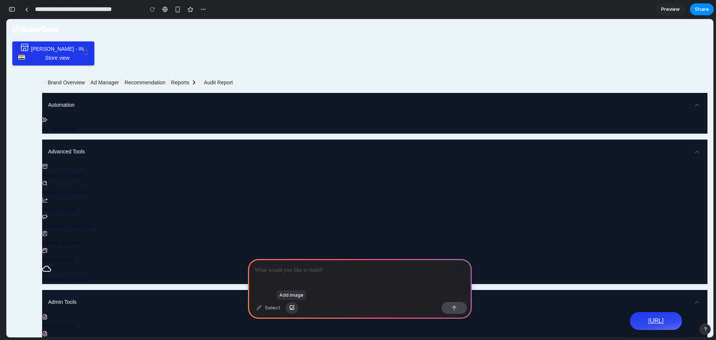
click at [290, 311] on button "button" at bounding box center [292, 308] width 13 height 12
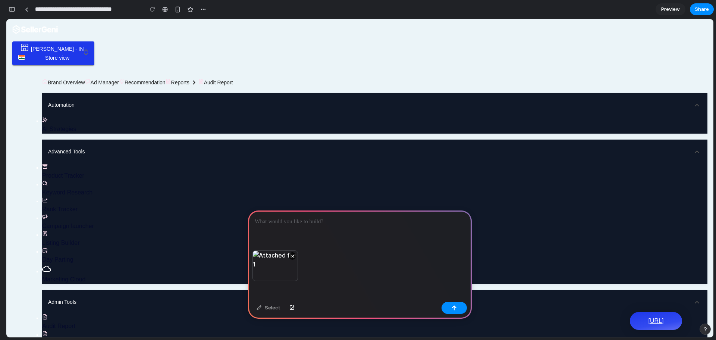
click at [286, 302] on button "button" at bounding box center [292, 308] width 13 height 12
click at [300, 225] on div at bounding box center [360, 230] width 224 height 40
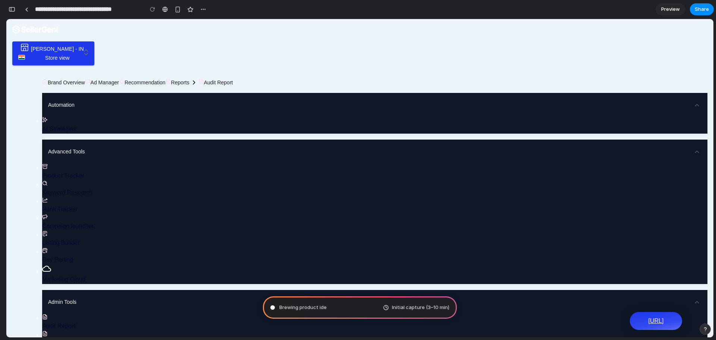
type input "**********"
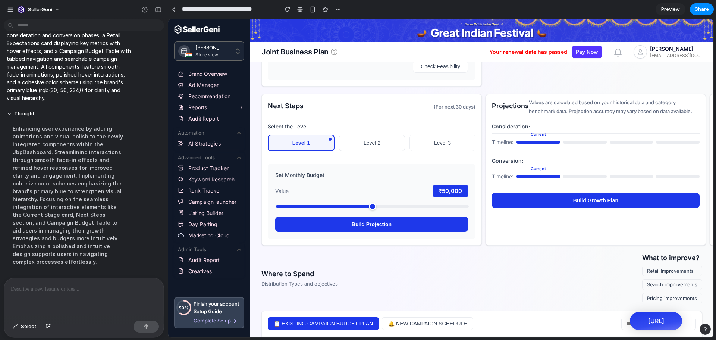
scroll to position [314, 0]
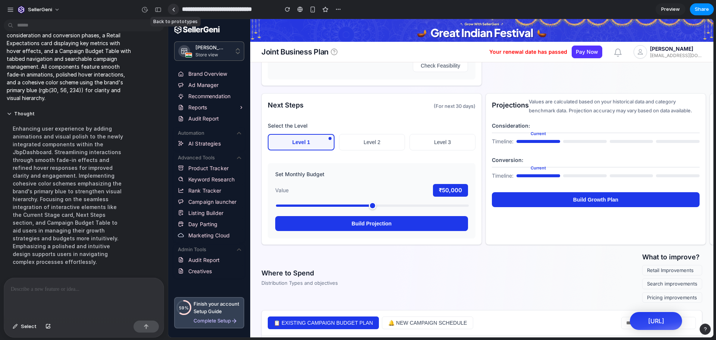
click at [174, 9] on div at bounding box center [173, 9] width 3 height 4
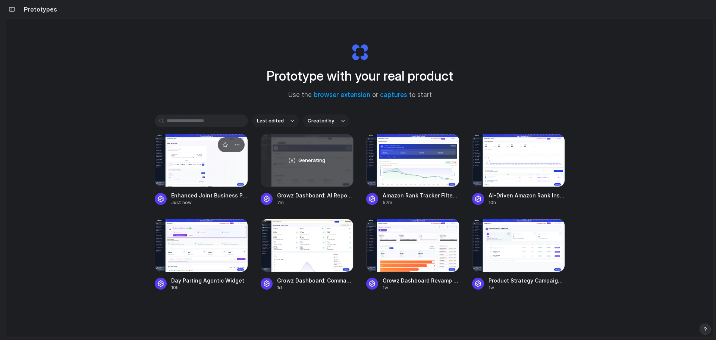
click at [196, 175] on div at bounding box center [201, 160] width 93 height 53
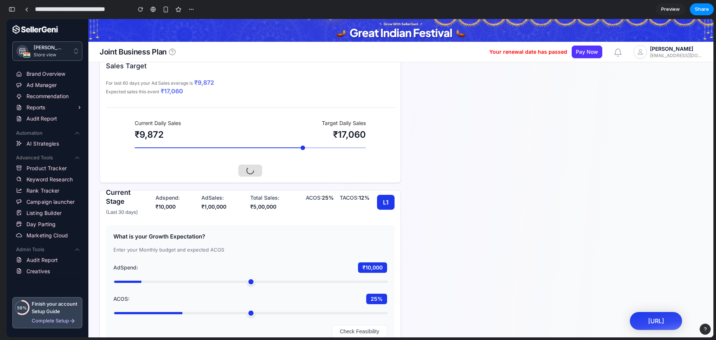
scroll to position [51, 0]
click at [253, 169] on div at bounding box center [250, 170] width 289 height 12
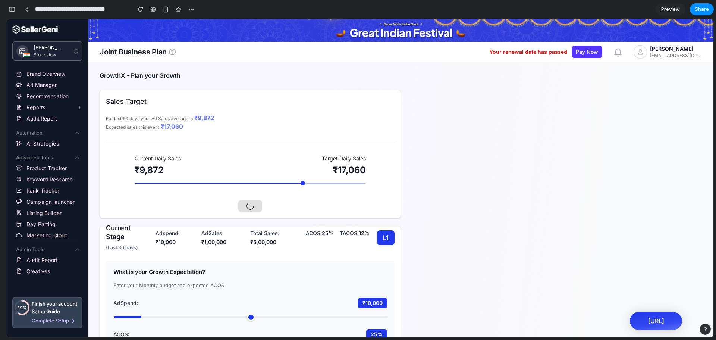
scroll to position [0, 0]
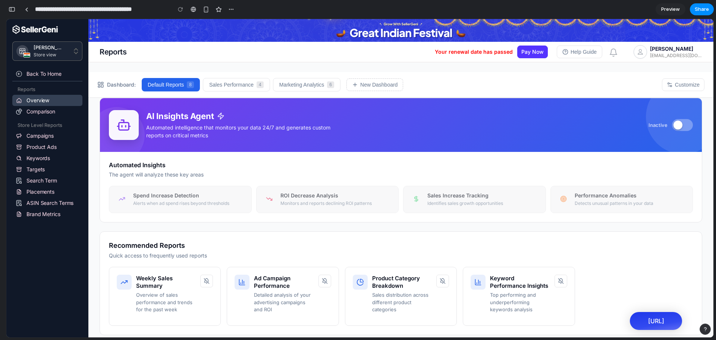
click at [679, 129] on button at bounding box center [682, 125] width 21 height 12
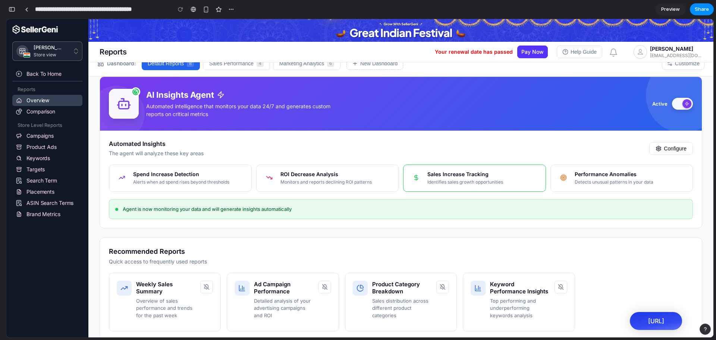
scroll to position [21, 0]
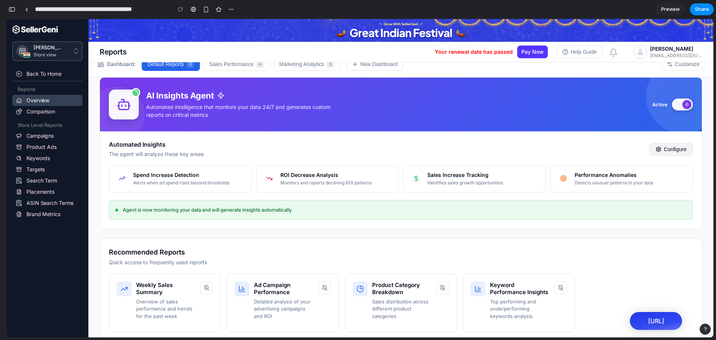
click at [662, 151] on button "Configure" at bounding box center [671, 149] width 44 height 13
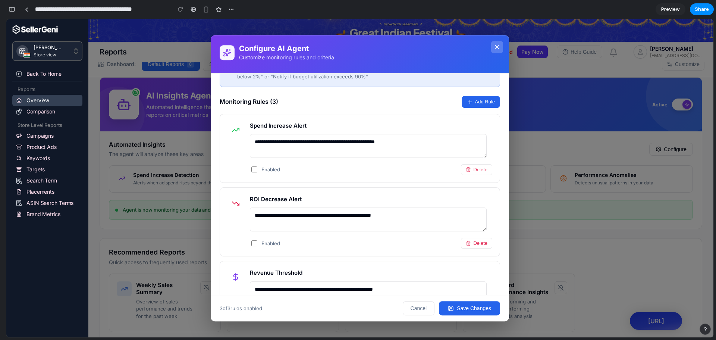
scroll to position [31, 0]
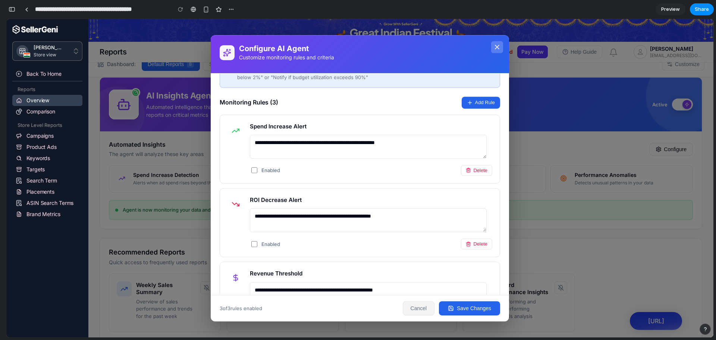
click at [417, 308] on button "Cancel" at bounding box center [419, 308] width 32 height 14
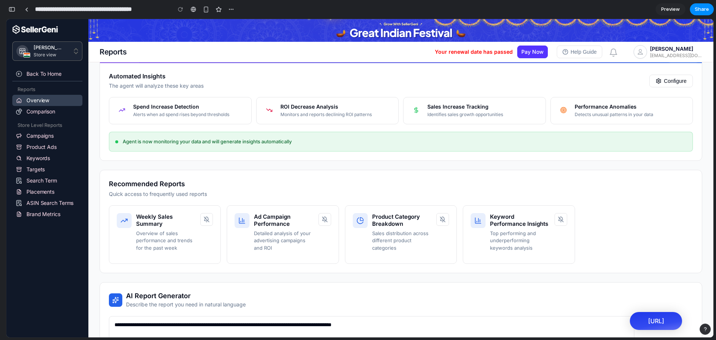
scroll to position [92, 0]
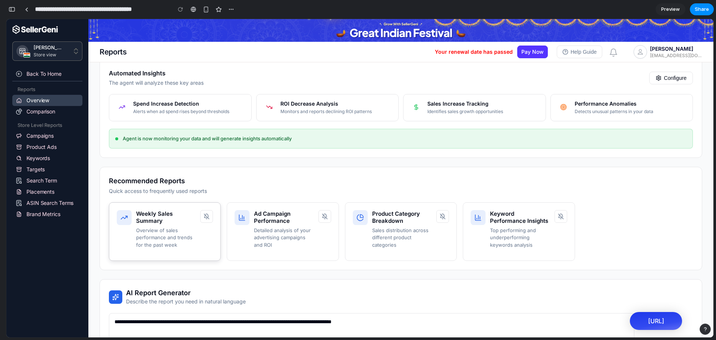
click at [171, 227] on p "Overview of sales performance and trends for the past week" at bounding box center [166, 238] width 60 height 22
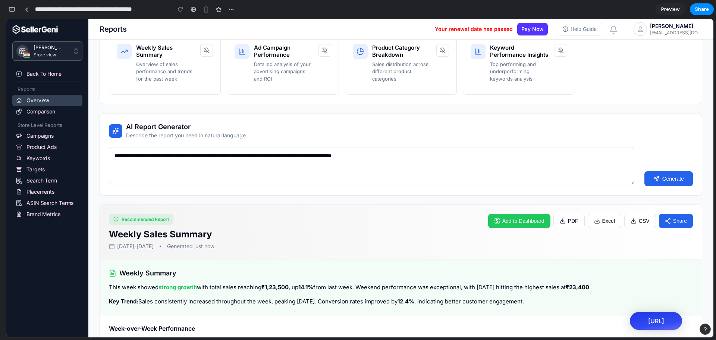
scroll to position [235, 0]
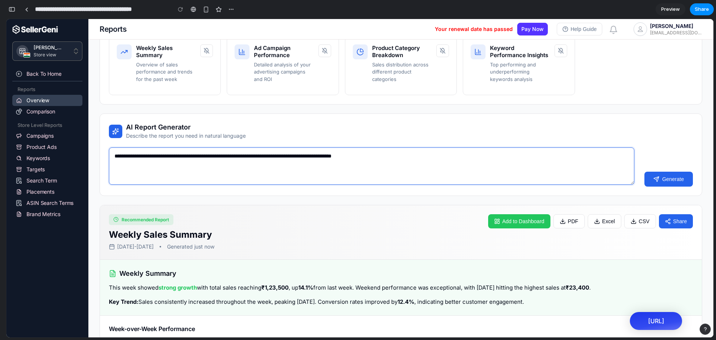
click at [445, 147] on textarea "**********" at bounding box center [372, 165] width 526 height 37
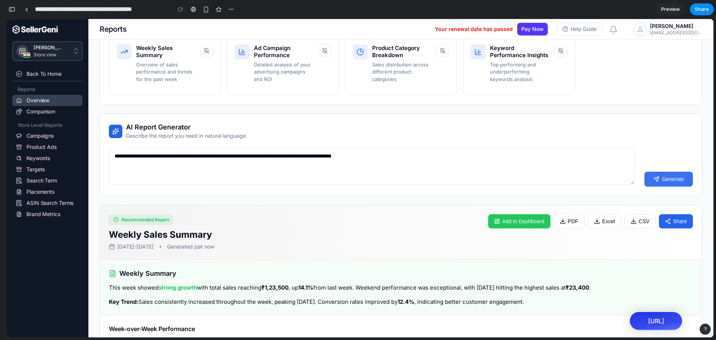
click at [656, 172] on button "Generate" at bounding box center [668, 179] width 48 height 15
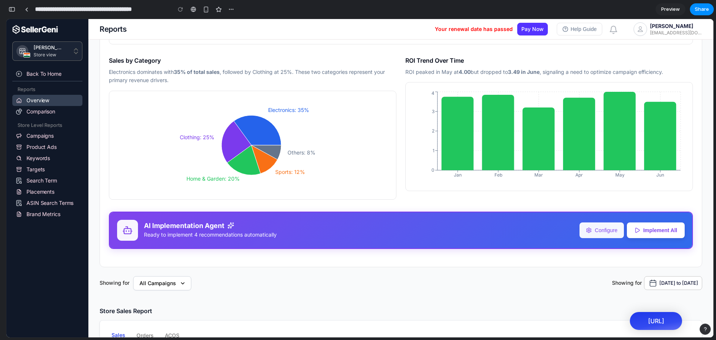
scroll to position [1342, 0]
click at [597, 226] on button "Configure" at bounding box center [601, 229] width 47 height 16
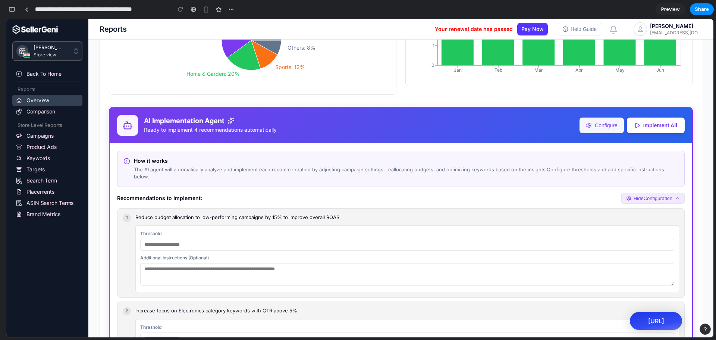
scroll to position [1464, 0]
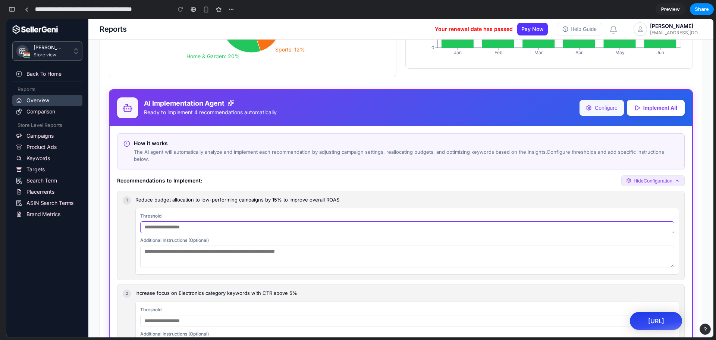
click at [214, 226] on input "text" at bounding box center [407, 227] width 534 height 12
click at [218, 251] on textarea at bounding box center [407, 256] width 534 height 22
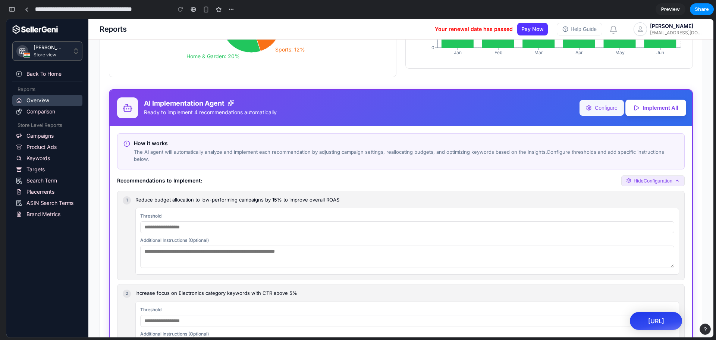
click at [652, 108] on button "Implement All" at bounding box center [655, 107] width 61 height 16
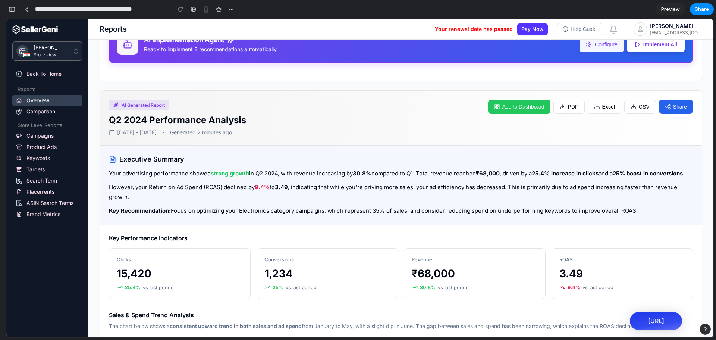
scroll to position [913, 0]
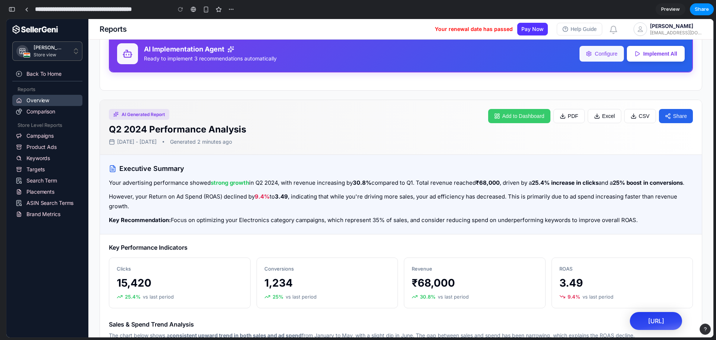
click at [508, 109] on button "Add to Dashboard" at bounding box center [519, 116] width 62 height 14
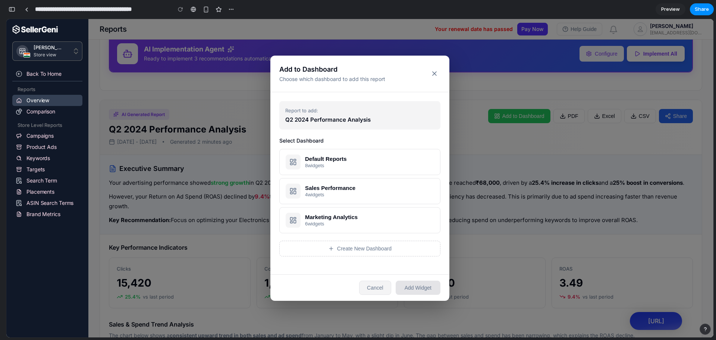
click at [374, 287] on button "Cancel" at bounding box center [375, 287] width 32 height 14
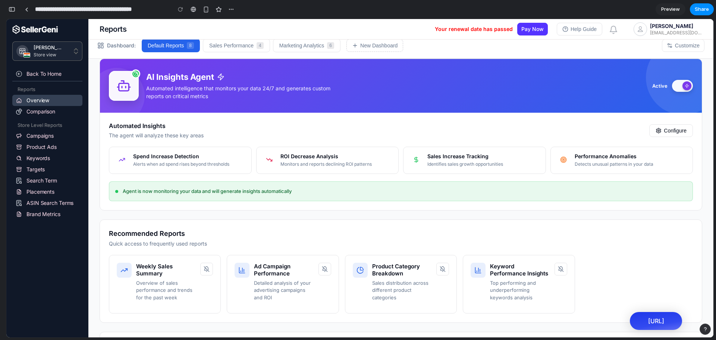
scroll to position [0, 0]
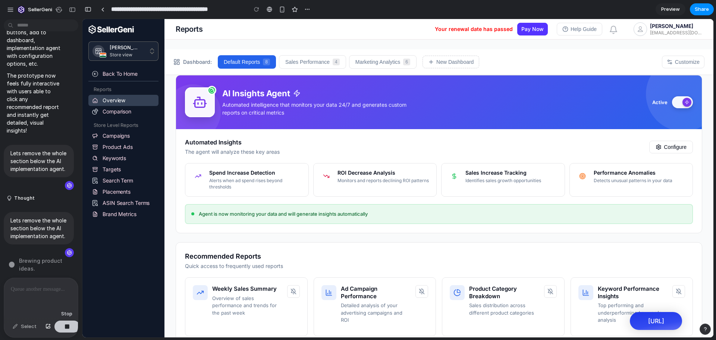
click at [68, 331] on button "button" at bounding box center [66, 326] width 25 height 12
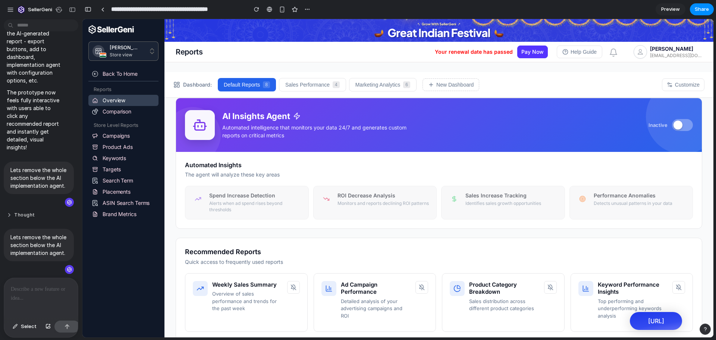
click at [15, 212] on button "Thought" at bounding box center [35, 215] width 56 height 6
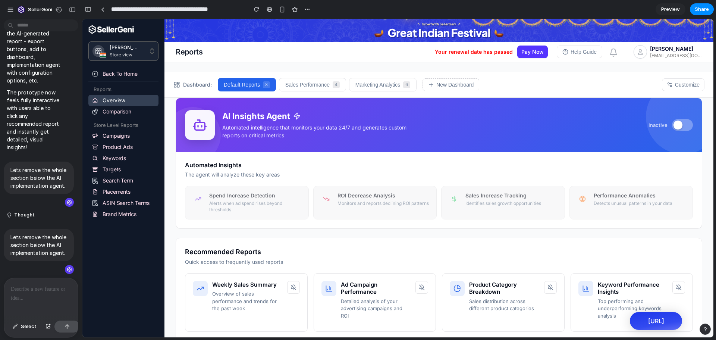
click at [46, 285] on p at bounding box center [41, 289] width 60 height 9
click at [45, 330] on button "button" at bounding box center [48, 326] width 13 height 12
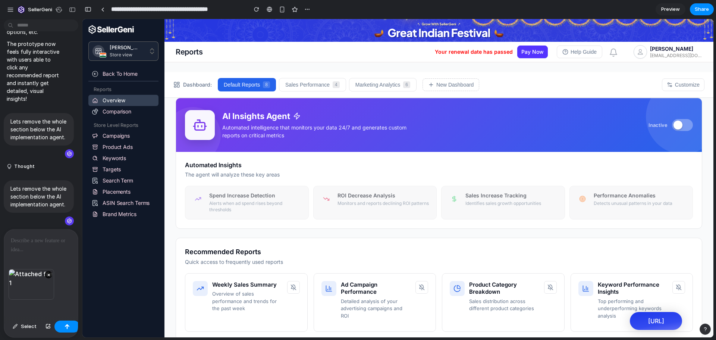
click at [32, 251] on div at bounding box center [41, 249] width 74 height 40
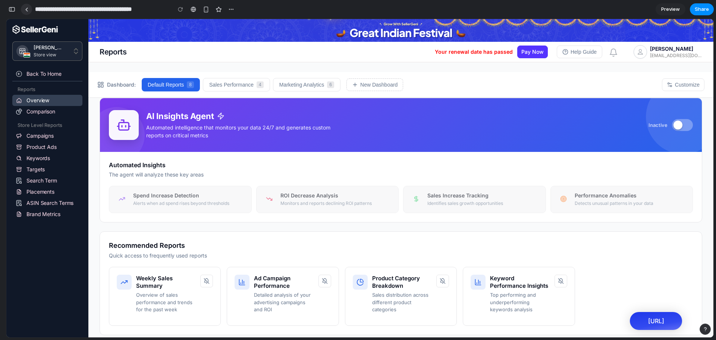
click at [29, 8] on link at bounding box center [26, 9] width 11 height 11
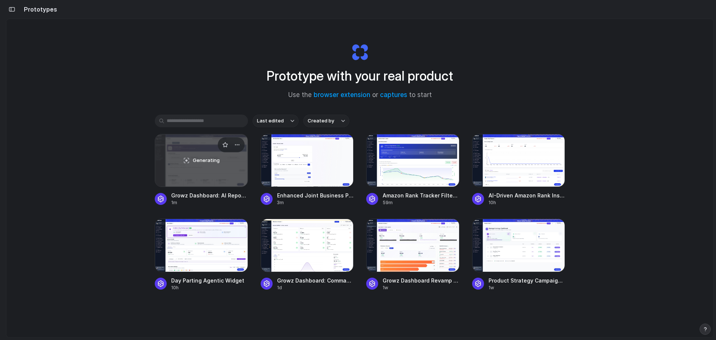
click at [197, 182] on div "Generating" at bounding box center [201, 160] width 92 height 52
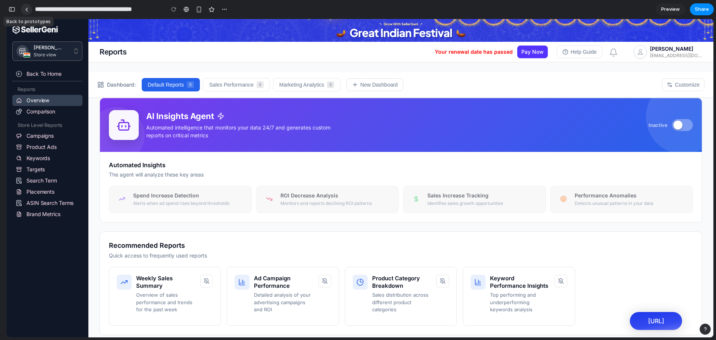
click at [30, 10] on link at bounding box center [26, 9] width 11 height 11
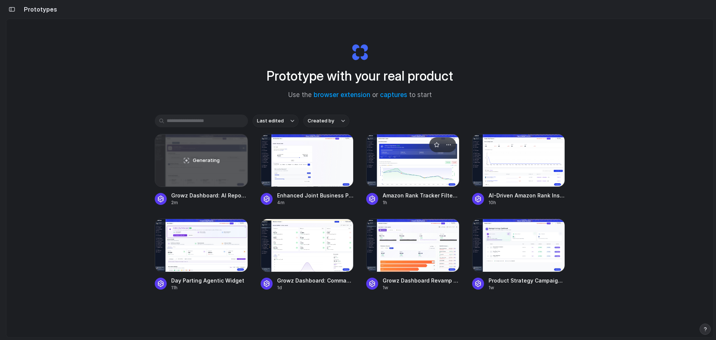
click at [406, 172] on div at bounding box center [412, 160] width 93 height 53
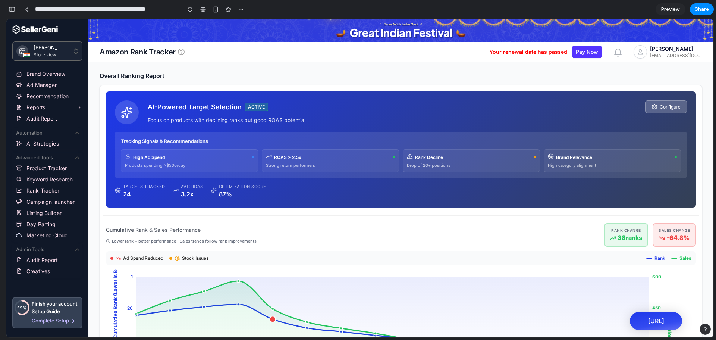
click at [268, 193] on div "Targets Tracked 24 Avg ROAS 3.2x Optimization Score 87%" at bounding box center [401, 191] width 572 height 15
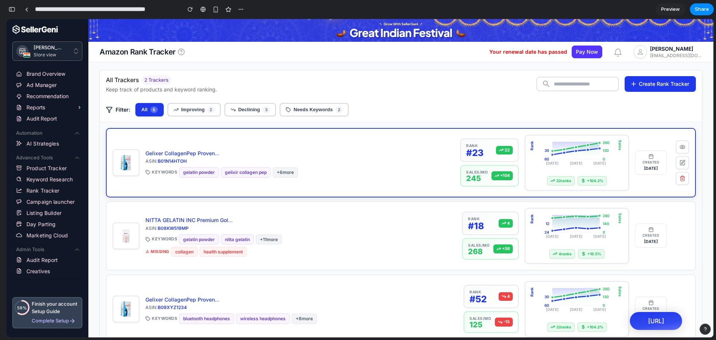
scroll to position [352, 0]
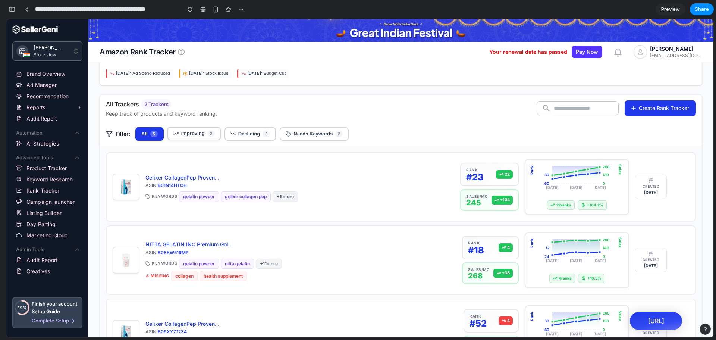
click at [198, 139] on button "Improving 2" at bounding box center [193, 133] width 53 height 13
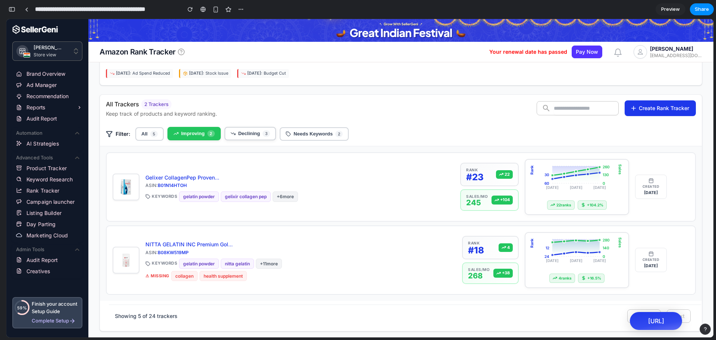
click at [253, 137] on button "Declining 3" at bounding box center [251, 133] width 52 height 13
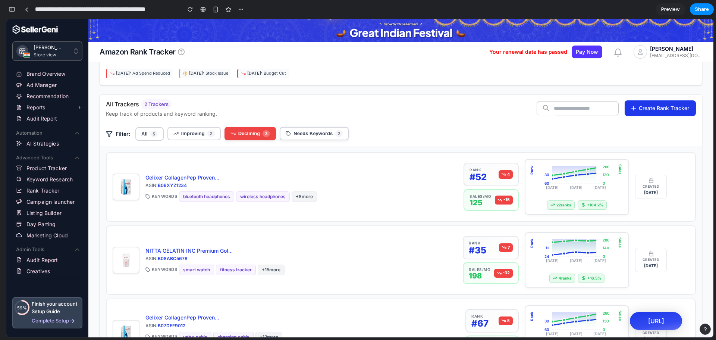
click at [317, 134] on span "Needs Keywords" at bounding box center [313, 134] width 39 height 6
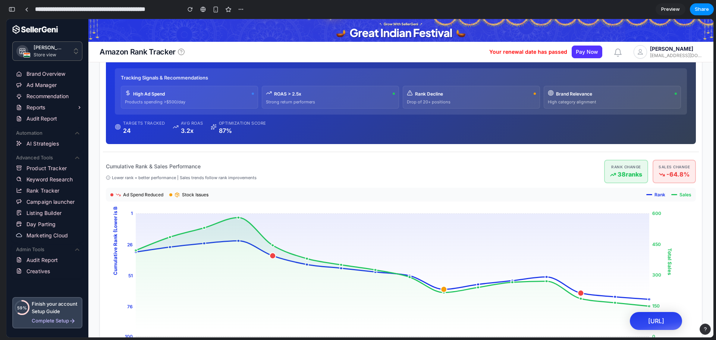
scroll to position [0, 0]
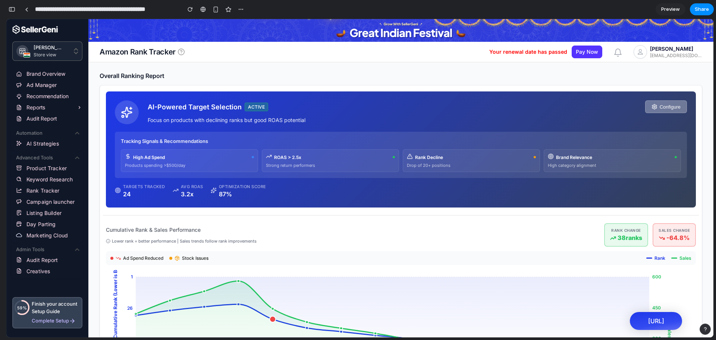
click at [652, 107] on icon at bounding box center [655, 107] width 6 height 6
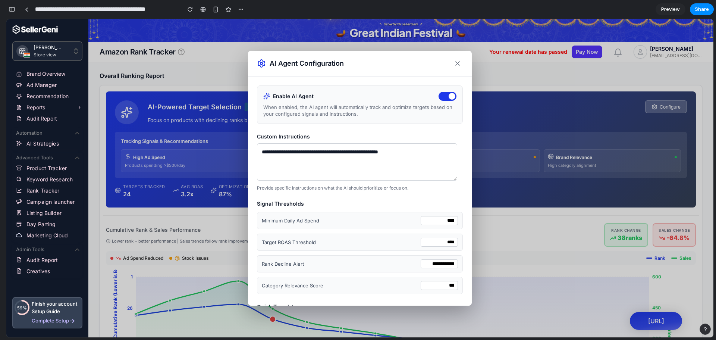
scroll to position [21, 0]
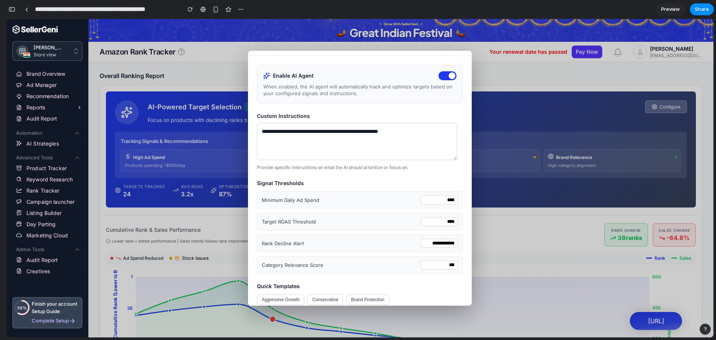
click at [287, 127] on textarea "**********" at bounding box center [357, 141] width 200 height 37
click at [289, 149] on textarea "**********" at bounding box center [357, 141] width 200 height 37
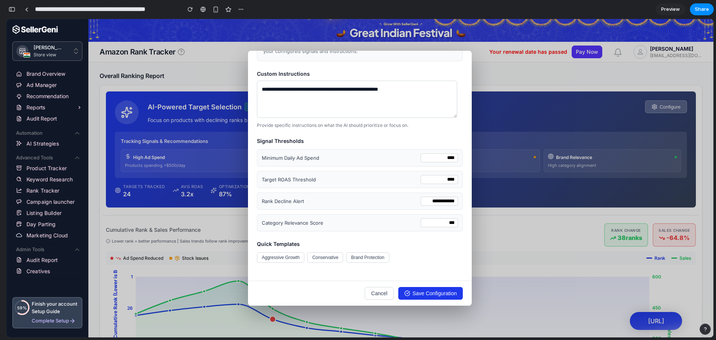
scroll to position [64, 0]
click at [379, 290] on button "Cancel" at bounding box center [379, 292] width 29 height 13
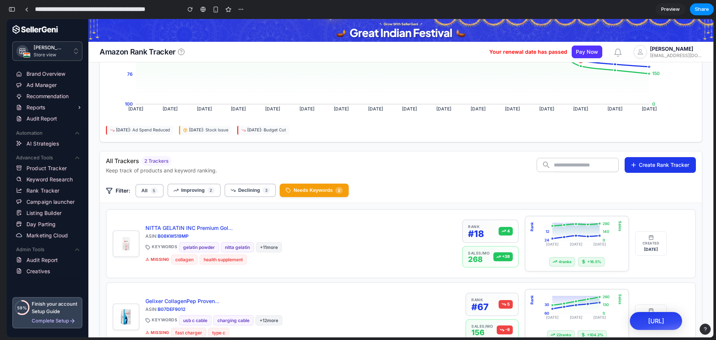
scroll to position [0, 0]
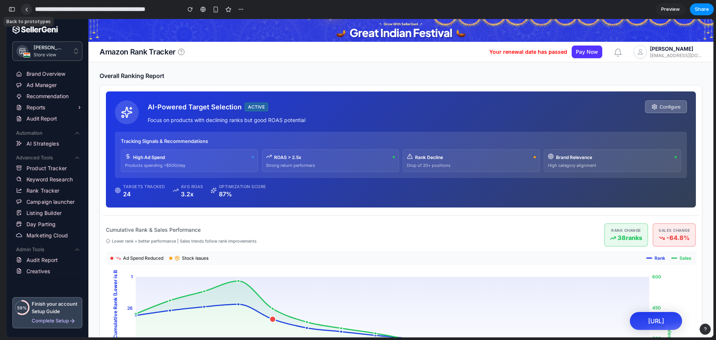
click at [27, 10] on div at bounding box center [26, 9] width 3 height 4
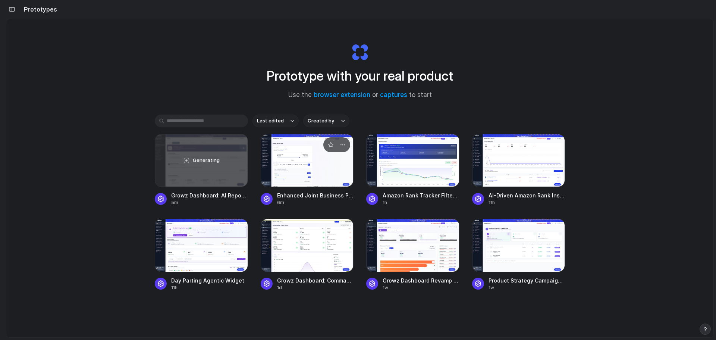
click at [318, 179] on div at bounding box center [307, 160] width 93 height 53
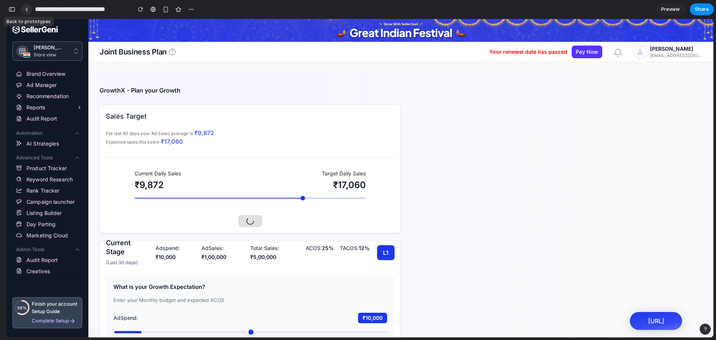
click at [26, 9] on div at bounding box center [26, 9] width 3 height 4
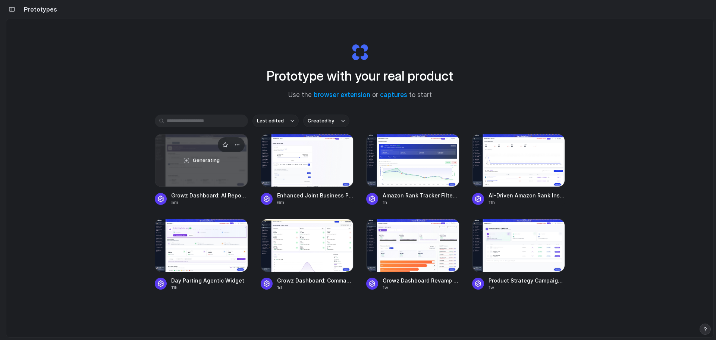
click at [209, 148] on div "Generating" at bounding box center [201, 160] width 92 height 52
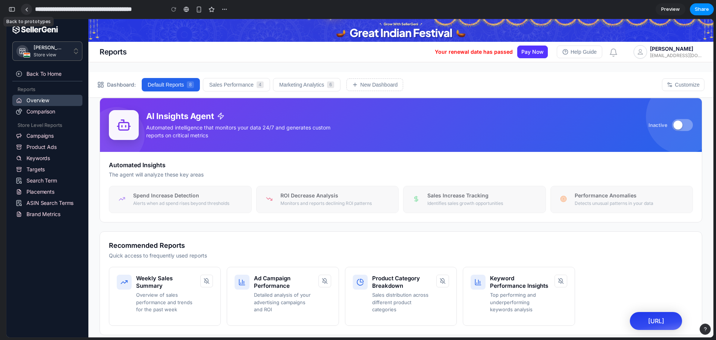
click at [25, 8] on div at bounding box center [26, 9] width 3 height 4
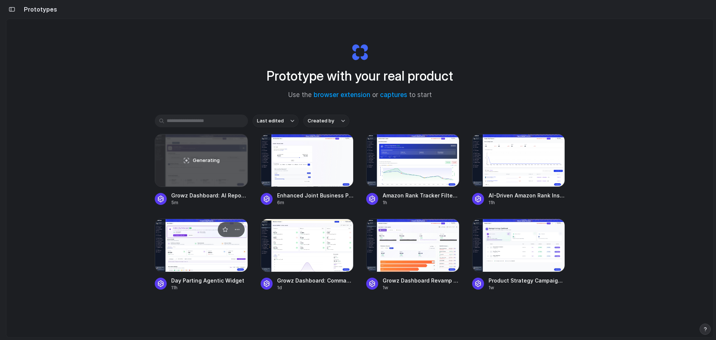
click at [192, 251] on div at bounding box center [201, 245] width 93 height 53
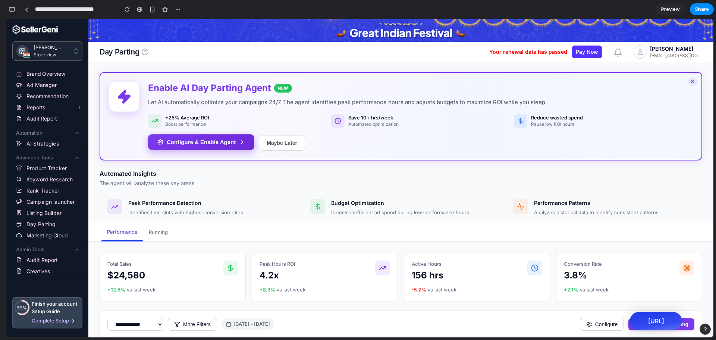
click at [182, 138] on button "Configure & Enable Agent" at bounding box center [201, 142] width 106 height 16
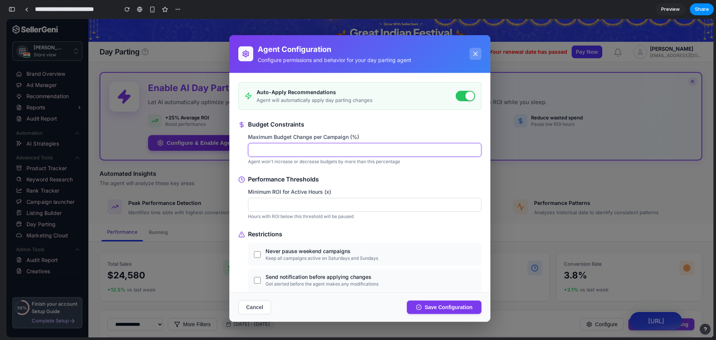
click at [272, 154] on input "**" at bounding box center [364, 150] width 233 height 14
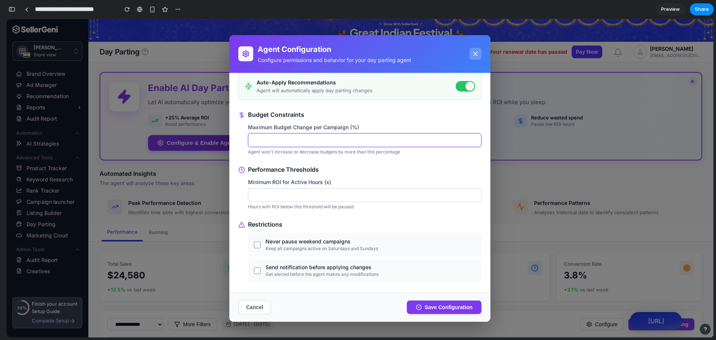
scroll to position [10, 0]
click at [268, 192] on input "*" at bounding box center [364, 195] width 233 height 14
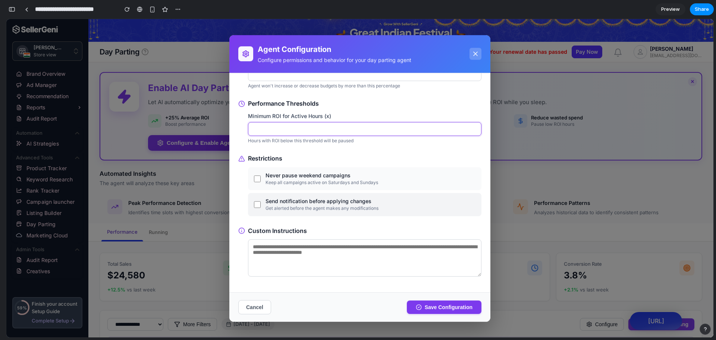
scroll to position [77, 0]
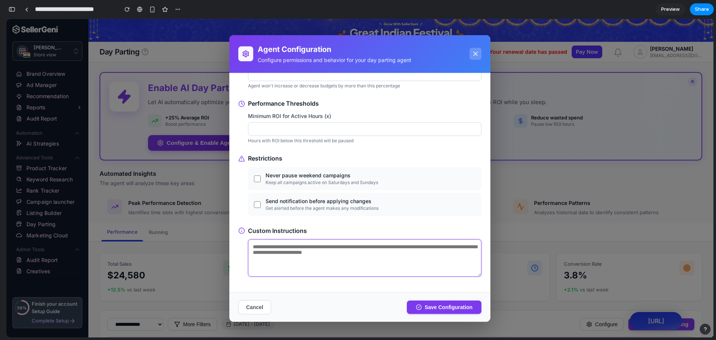
click at [260, 253] on textarea at bounding box center [364, 257] width 233 height 37
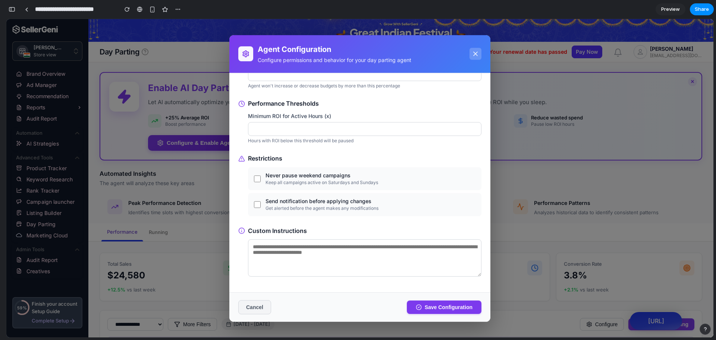
click at [243, 310] on button "Cancel" at bounding box center [254, 306] width 33 height 14
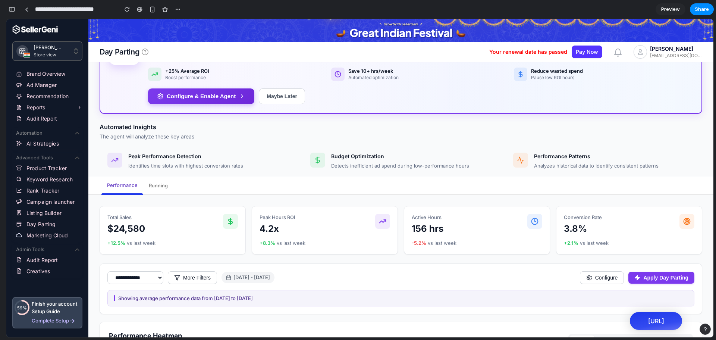
scroll to position [0, 0]
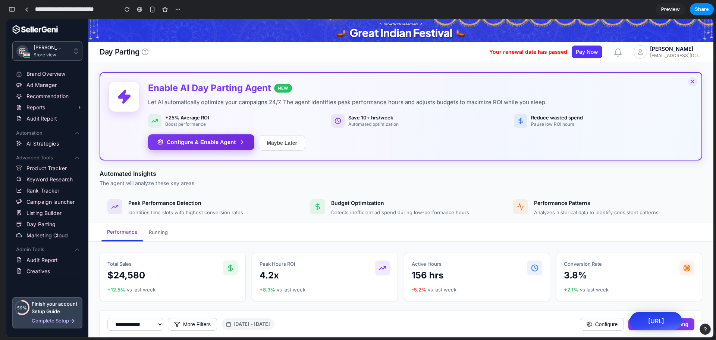
click at [196, 139] on button "Configure & Enable Agent" at bounding box center [201, 142] width 106 height 16
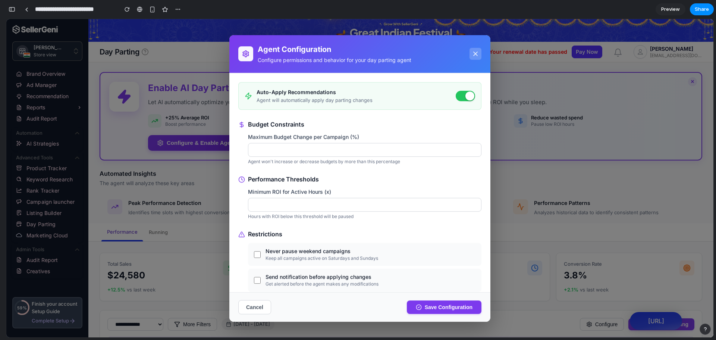
scroll to position [77, 0]
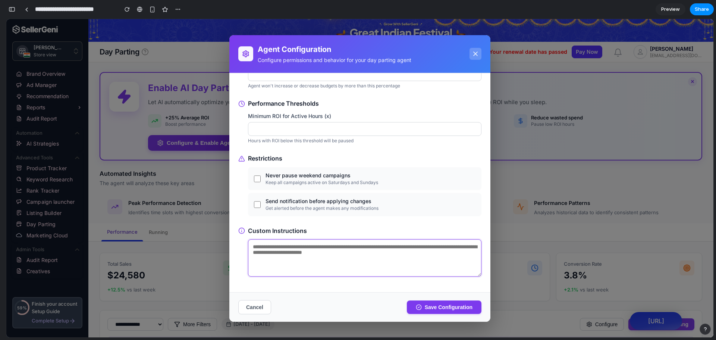
click at [282, 255] on textarea at bounding box center [364, 257] width 233 height 37
click at [251, 307] on button "Cancel" at bounding box center [254, 306] width 33 height 14
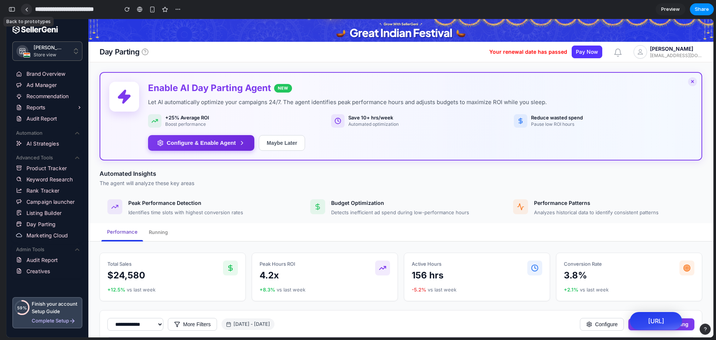
click at [25, 5] on link at bounding box center [26, 9] width 11 height 11
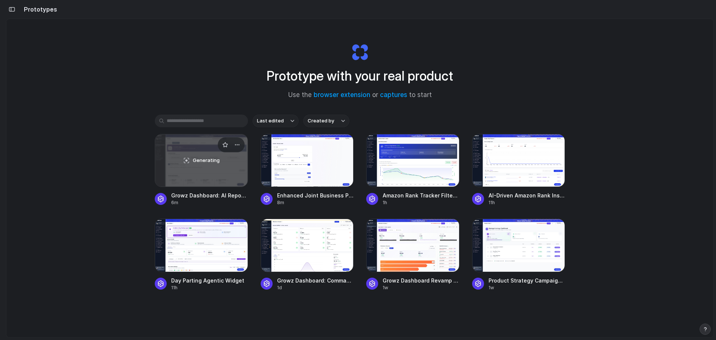
click at [209, 177] on div "Generating" at bounding box center [201, 160] width 92 height 52
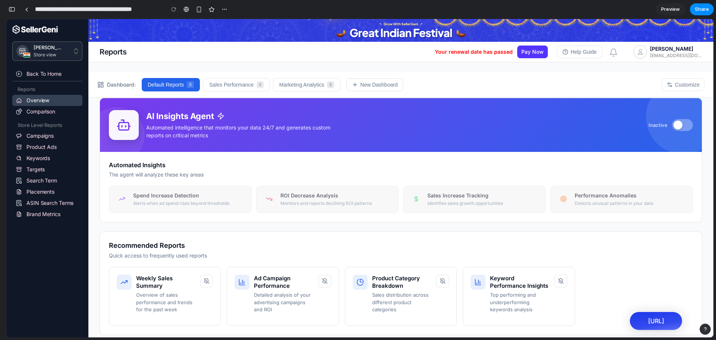
click at [678, 130] on button at bounding box center [682, 125] width 21 height 12
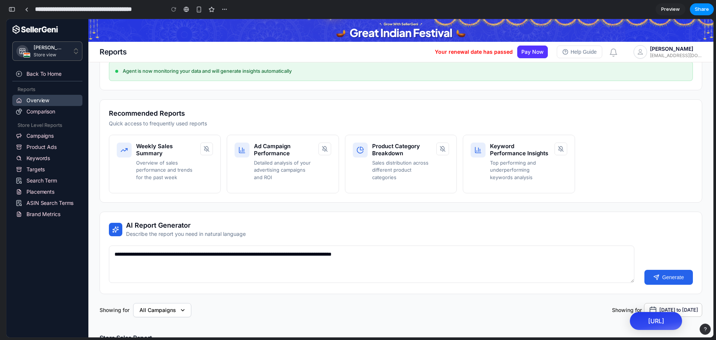
scroll to position [160, 0]
click at [182, 159] on p "Overview of sales performance and trends for the past week" at bounding box center [166, 170] width 60 height 22
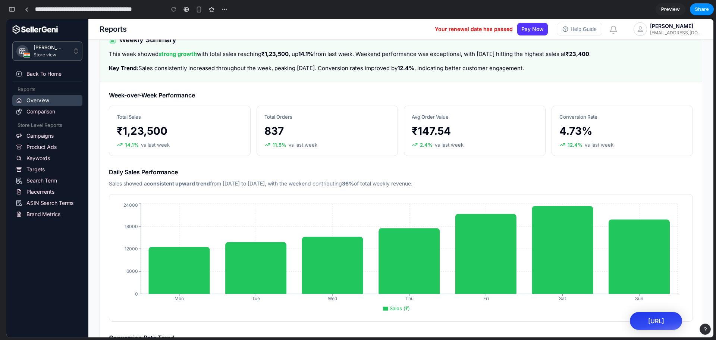
scroll to position [374, 0]
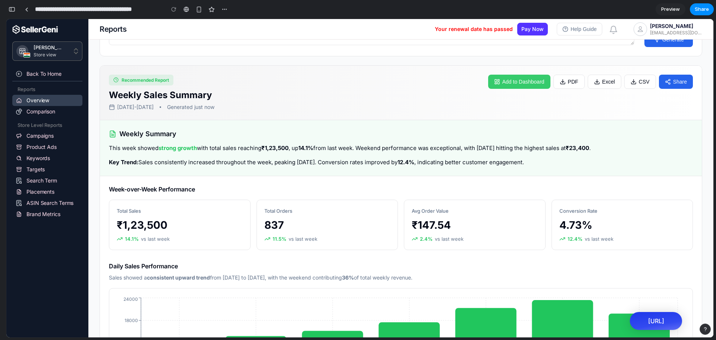
click at [524, 75] on button "Add to Dashboard" at bounding box center [519, 82] width 62 height 14
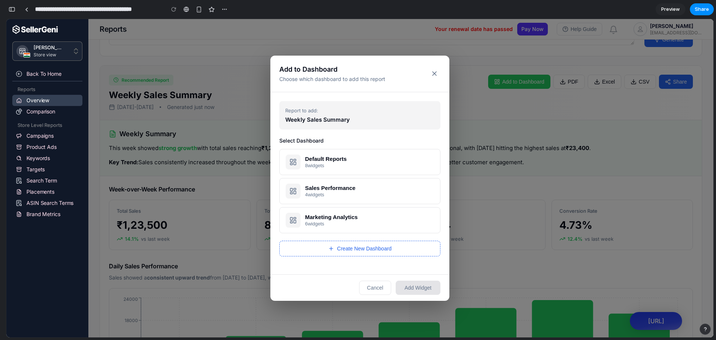
click at [334, 251] on icon at bounding box center [331, 248] width 6 height 6
click at [371, 288] on button "Cancel" at bounding box center [375, 287] width 32 height 14
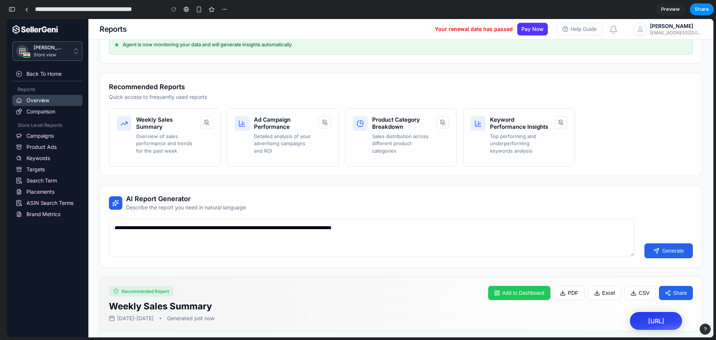
scroll to position [163, 0]
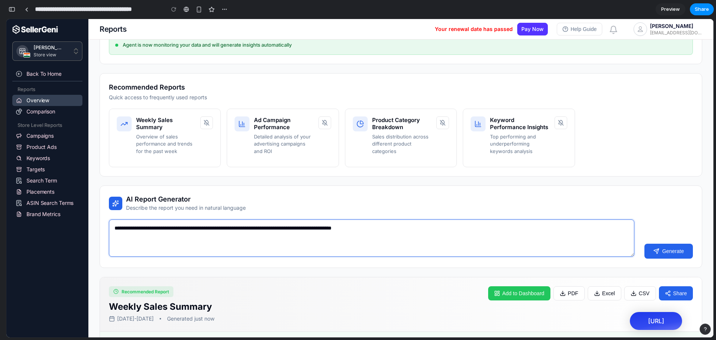
click at [207, 225] on textarea "**********" at bounding box center [372, 237] width 526 height 37
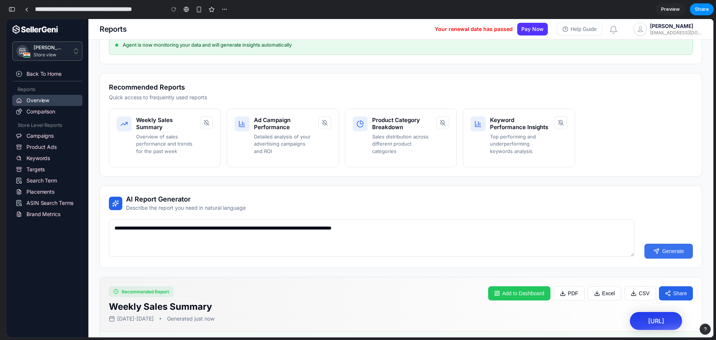
click at [668, 244] on button "Generate" at bounding box center [668, 251] width 48 height 15
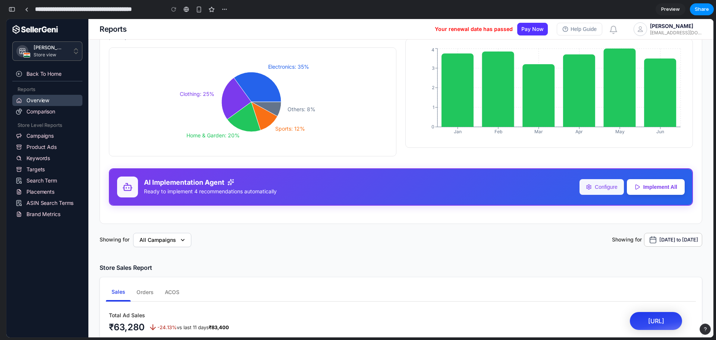
scroll to position [1387, 0]
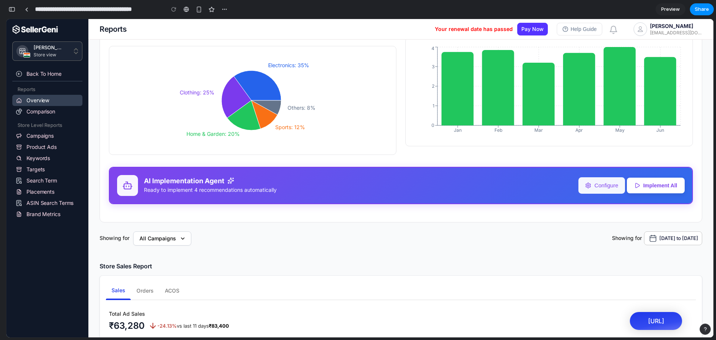
click at [589, 177] on button "Configure" at bounding box center [601, 185] width 47 height 16
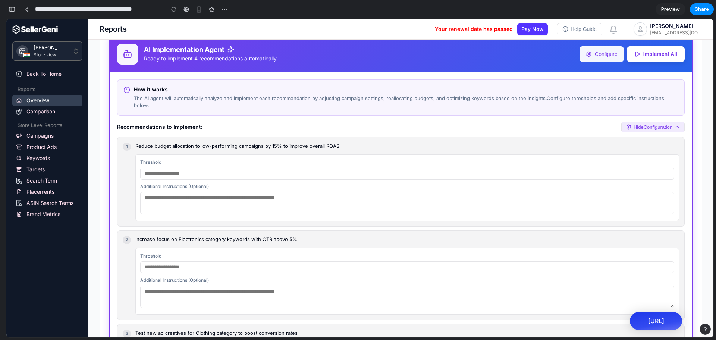
scroll to position [1518, 0]
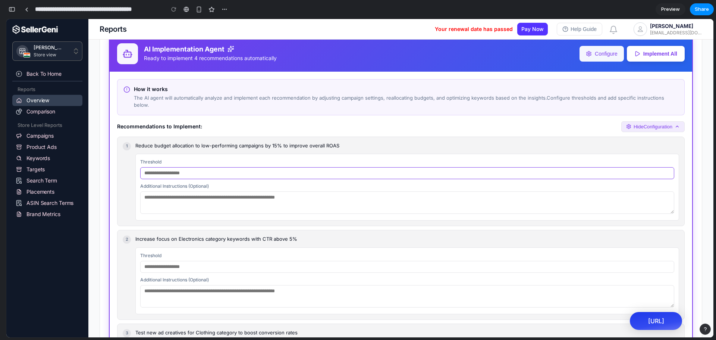
click at [159, 172] on input "text" at bounding box center [407, 173] width 534 height 12
click at [184, 199] on textarea at bounding box center [407, 202] width 534 height 22
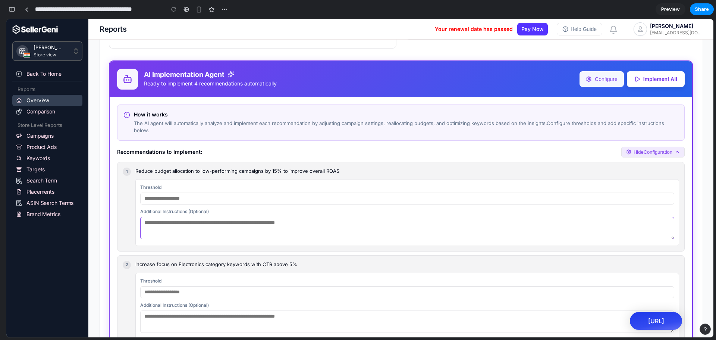
scroll to position [1491, 0]
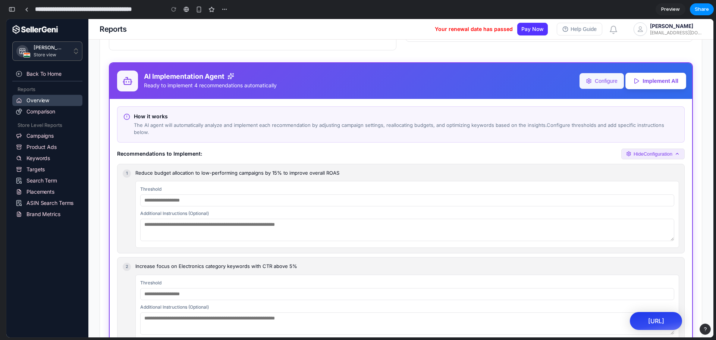
click at [641, 79] on button "Implement All" at bounding box center [655, 80] width 61 height 16
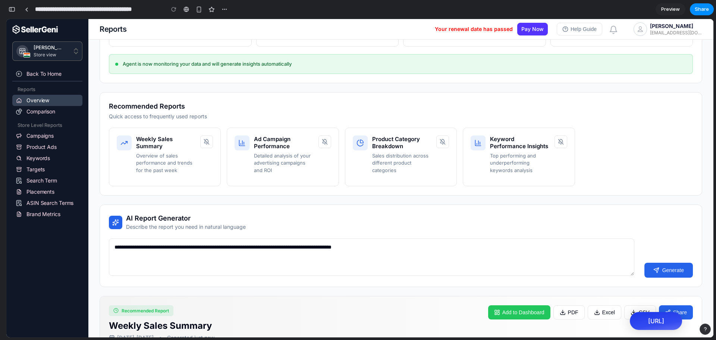
scroll to position [0, 0]
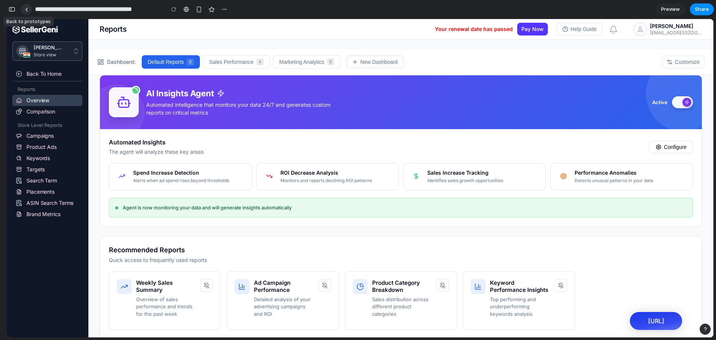
click at [23, 12] on link at bounding box center [26, 9] width 11 height 11
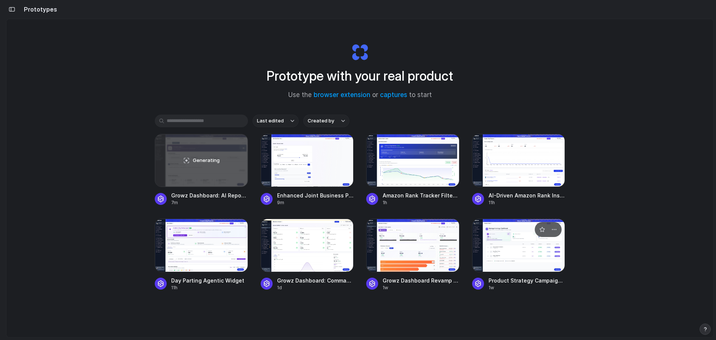
click at [505, 251] on div at bounding box center [518, 245] width 93 height 53
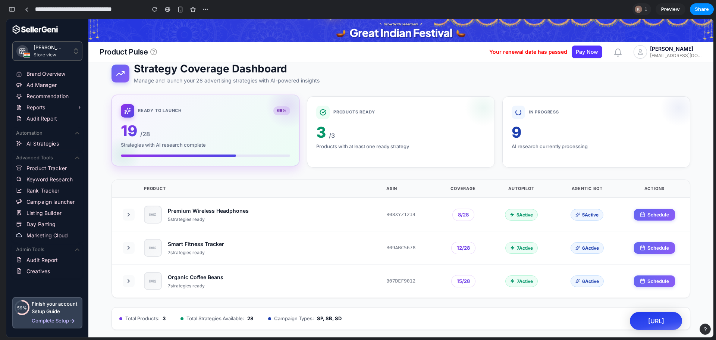
scroll to position [22, 0]
click at [131, 214] on icon at bounding box center [129, 214] width 6 height 6
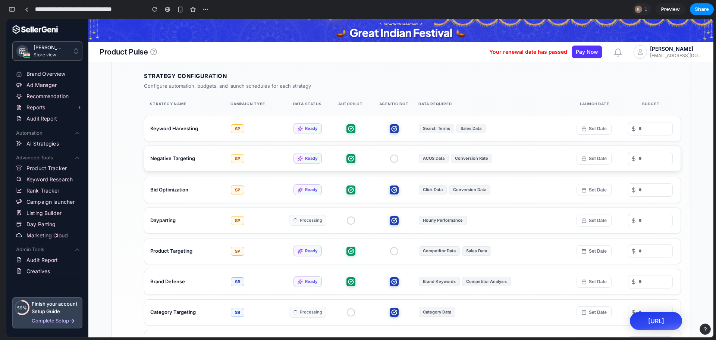
scroll to position [189, 0]
click at [587, 187] on button "Set Date" at bounding box center [594, 189] width 35 height 12
click at [555, 178] on div "Bid Optimization SP Ready Click Data Conversion Data Set Date October 2025 Su M…" at bounding box center [412, 189] width 537 height 26
click at [589, 191] on button "Set Date" at bounding box center [594, 189] width 35 height 12
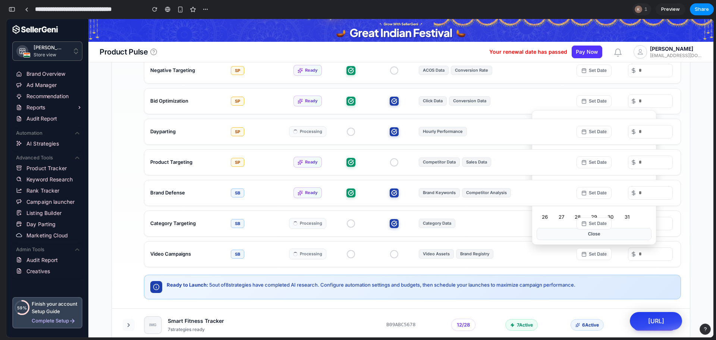
scroll to position [279, 0]
click at [498, 222] on div "Category Data" at bounding box center [490, 222] width 143 height 10
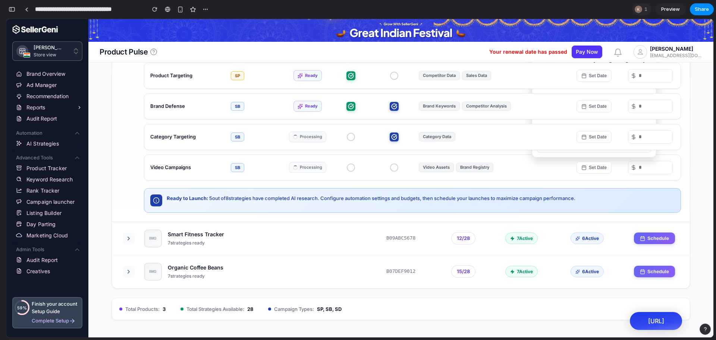
scroll to position [379, 0]
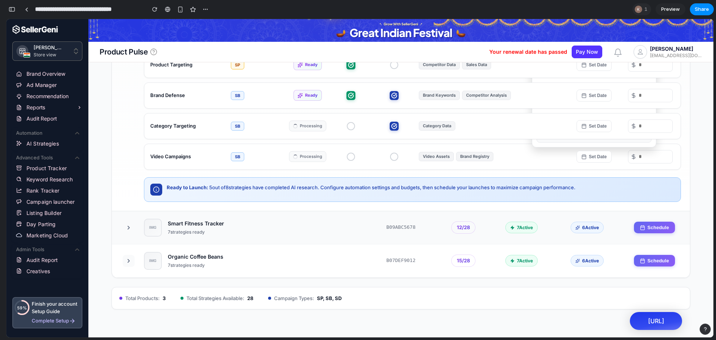
click at [209, 238] on div "IMG Smart Fitness Tracker 7 strategies ready B09ABC5678 12 / 28 7 Active 6 Acti…" at bounding box center [401, 227] width 578 height 33
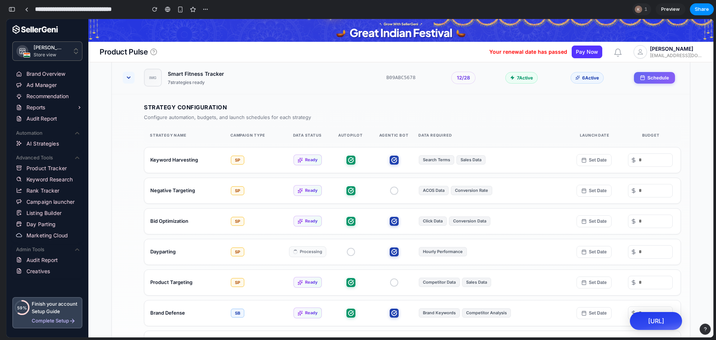
scroll to position [177, 0]
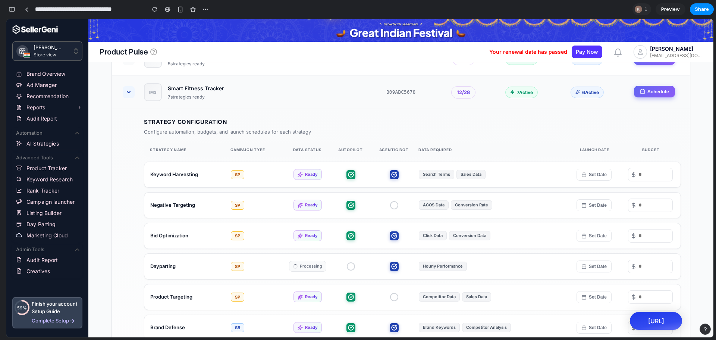
click at [657, 86] on button "Schedule" at bounding box center [654, 92] width 41 height 12
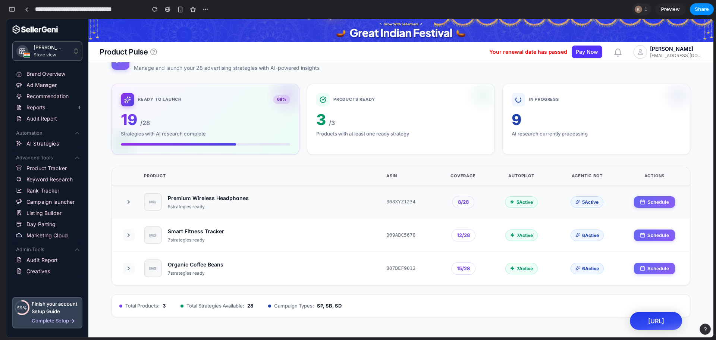
scroll to position [34, 0]
click at [644, 234] on button "Schedule" at bounding box center [654, 235] width 41 height 12
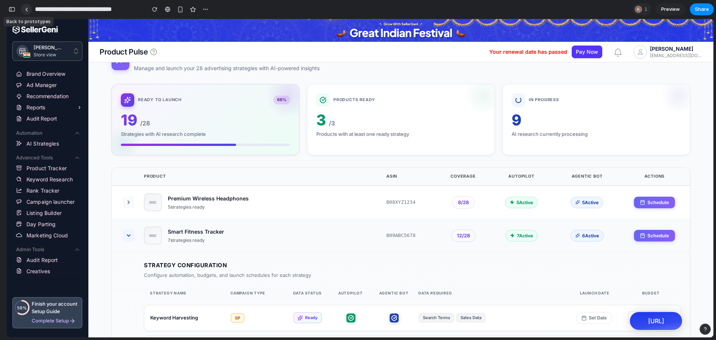
click at [29, 9] on link at bounding box center [26, 9] width 11 height 11
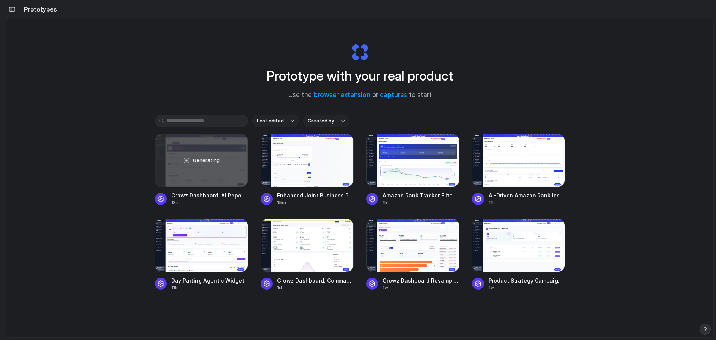
click at [88, 225] on div "Prototype with your real product Use the browser extension or captures to start…" at bounding box center [359, 198] width 707 height 358
click at [302, 170] on div at bounding box center [307, 160] width 93 height 53
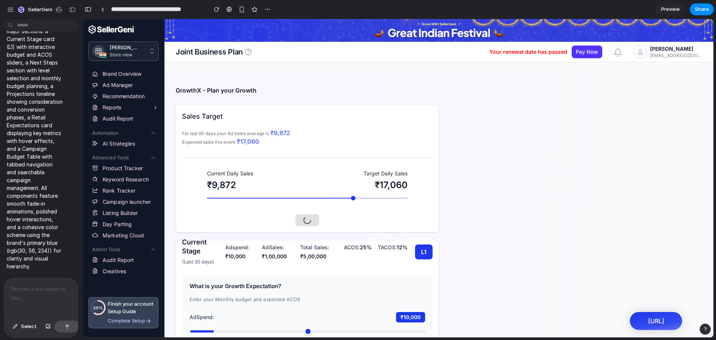
click at [46, 300] on div at bounding box center [41, 298] width 74 height 40
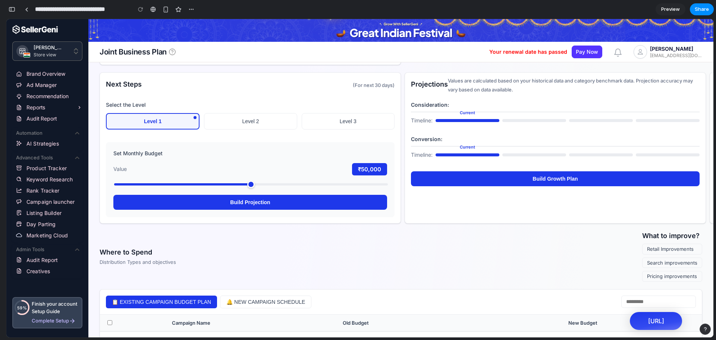
scroll to position [336, 0]
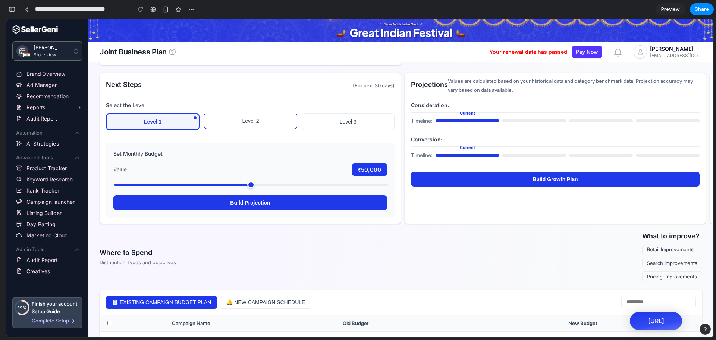
click at [244, 118] on button "Level 2" at bounding box center [250, 121] width 93 height 16
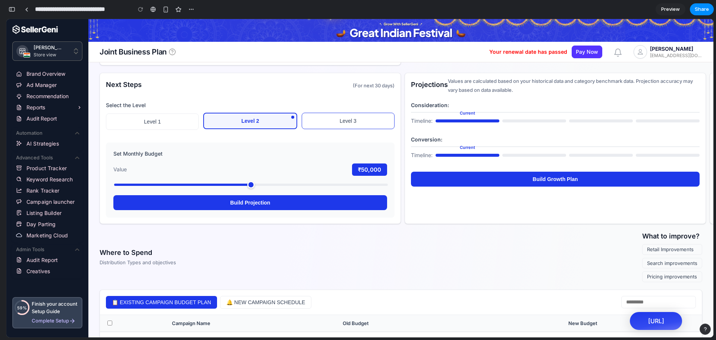
click at [329, 114] on button "Level 3" at bounding box center [348, 121] width 93 height 16
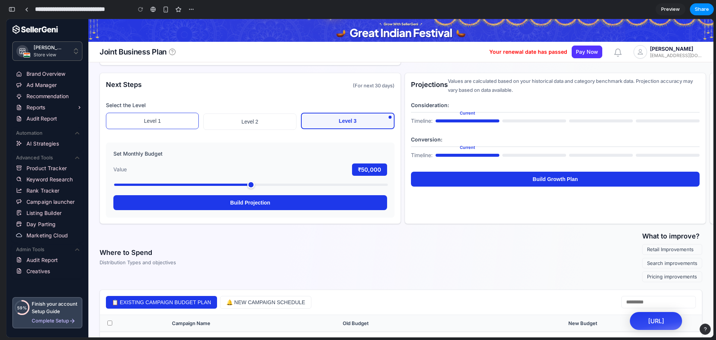
click at [166, 117] on button "Level 1" at bounding box center [152, 121] width 93 height 16
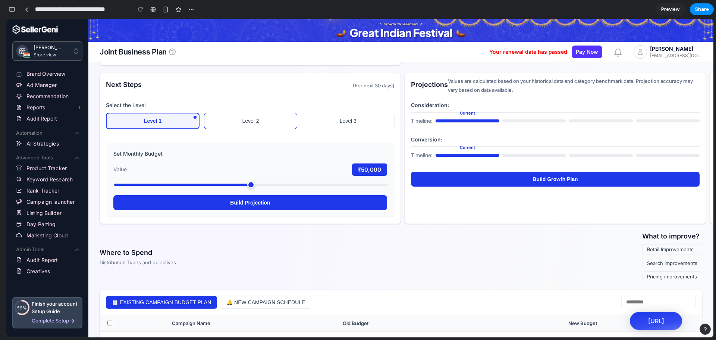
click at [235, 122] on button "Level 2" at bounding box center [250, 121] width 93 height 16
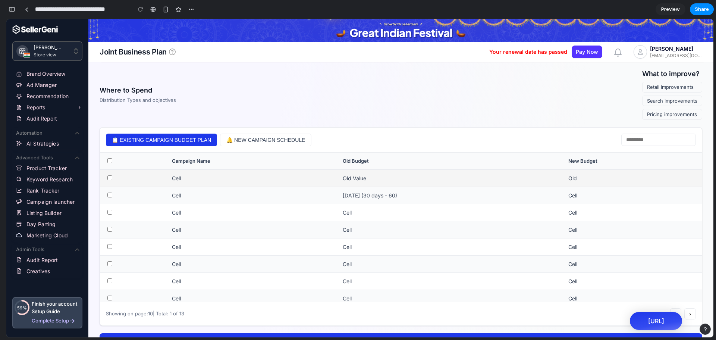
scroll to position [499, 0]
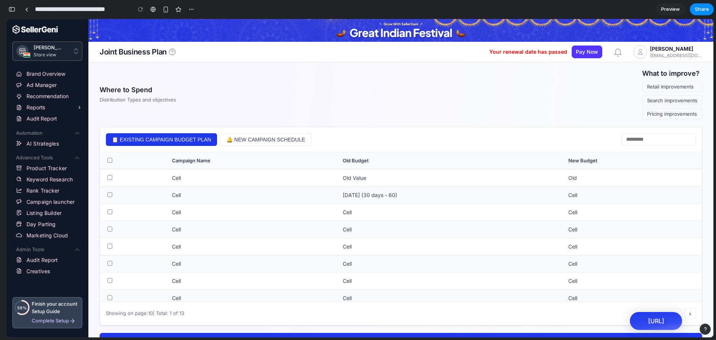
click at [274, 140] on button "🔔 NEW CAMPAIGN SCHEDULE" at bounding box center [265, 139] width 91 height 13
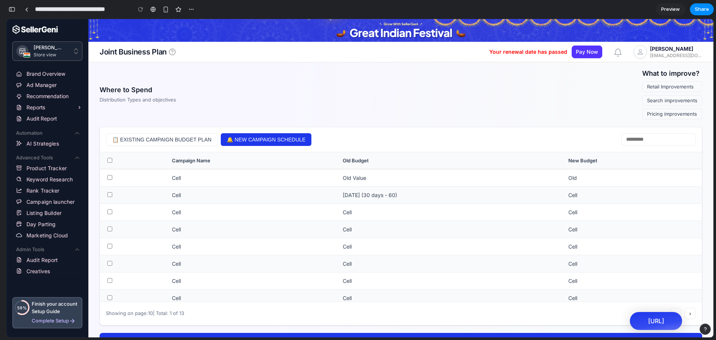
click at [182, 145] on button "📋 EXISTING CAMPAIGN BUDGET PLAN" at bounding box center [162, 139] width 112 height 13
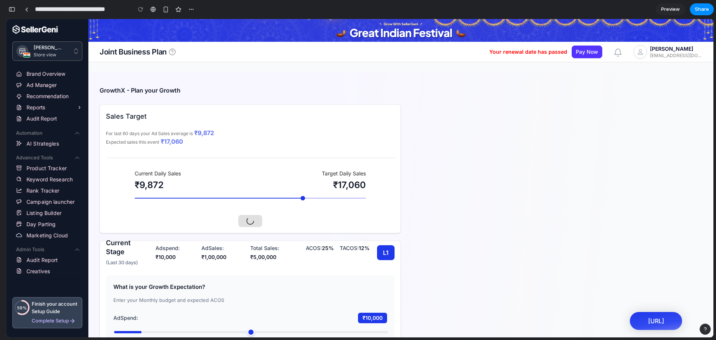
scroll to position [791, 0]
click at [29, 7] on link at bounding box center [26, 9] width 11 height 11
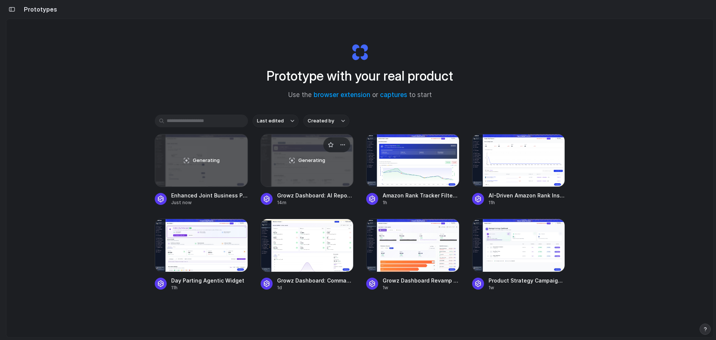
click at [313, 165] on div "Generating" at bounding box center [307, 160] width 92 height 52
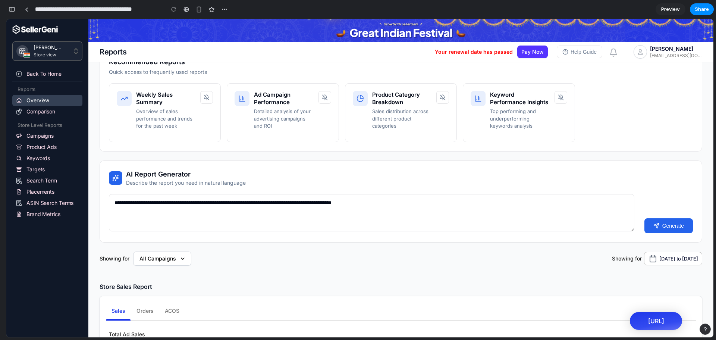
scroll to position [198, 0]
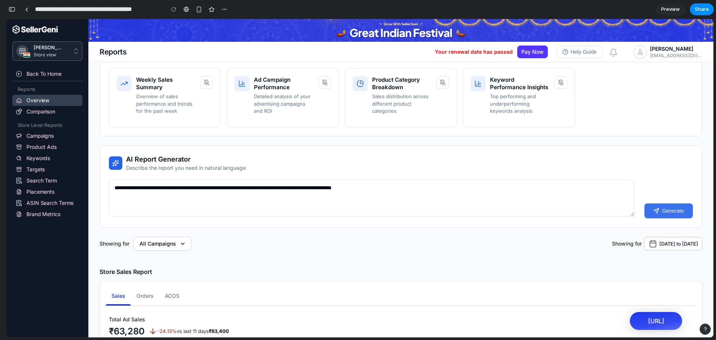
click at [663, 203] on button "Generate" at bounding box center [668, 210] width 48 height 15
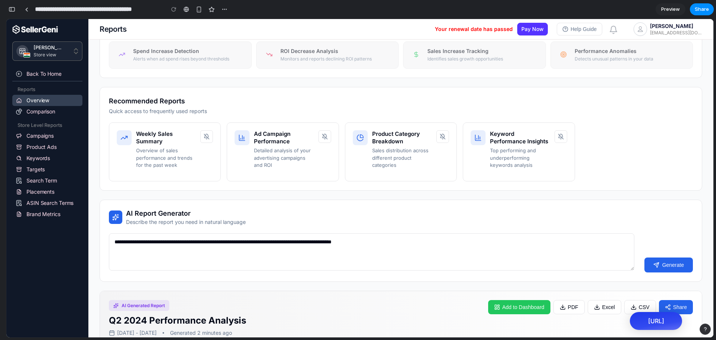
scroll to position [97, 0]
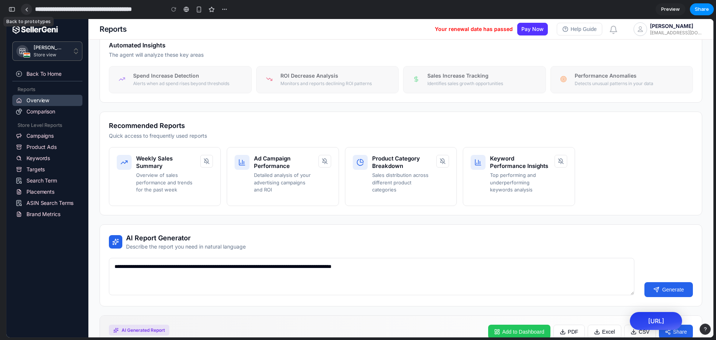
click at [26, 8] on div at bounding box center [26, 9] width 3 height 4
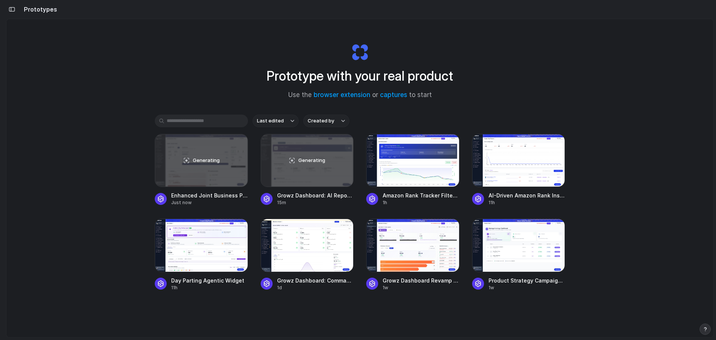
click at [117, 256] on div "Prototype with your real product Use the browser extension or captures to start…" at bounding box center [359, 198] width 707 height 358
click at [291, 176] on div "Generating" at bounding box center [307, 160] width 92 height 52
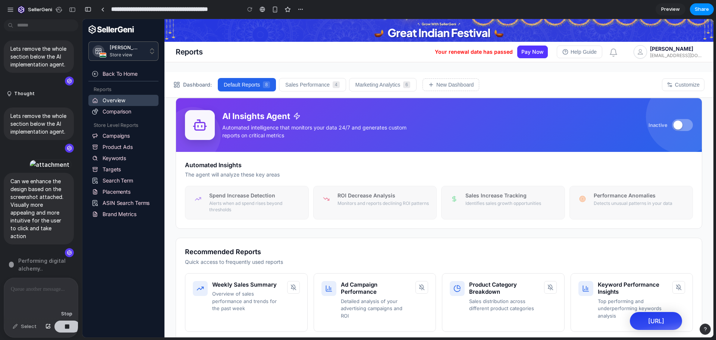
click at [68, 328] on div "button" at bounding box center [67, 326] width 5 height 5
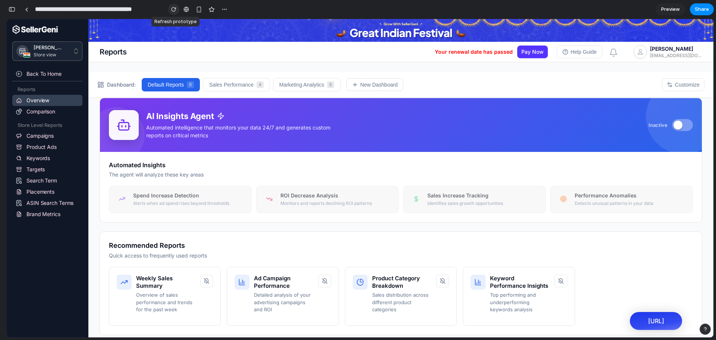
click at [169, 11] on button "button" at bounding box center [173, 9] width 11 height 11
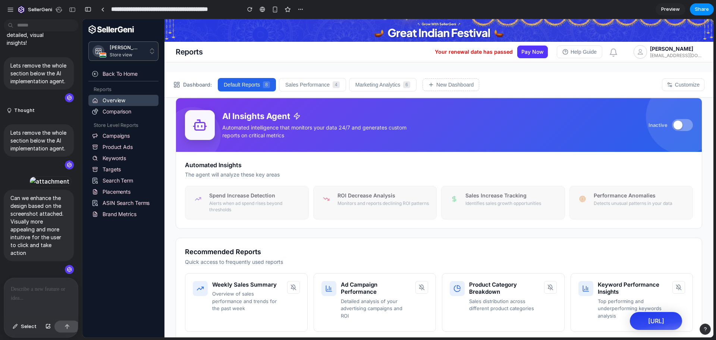
click at [32, 288] on p at bounding box center [41, 289] width 60 height 9
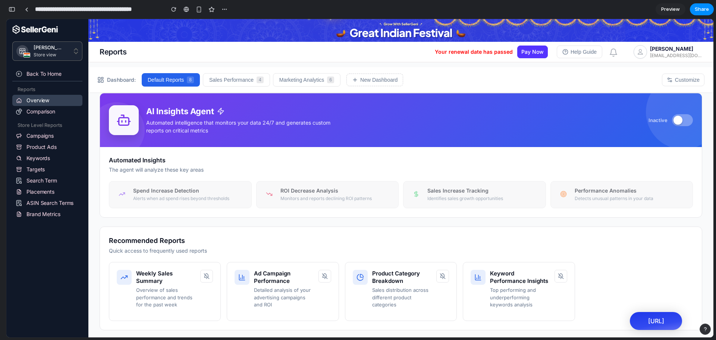
scroll to position [5, 0]
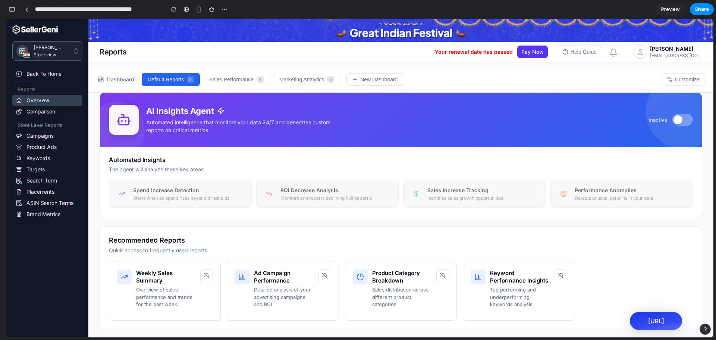
click at [677, 119] on button at bounding box center [682, 120] width 21 height 12
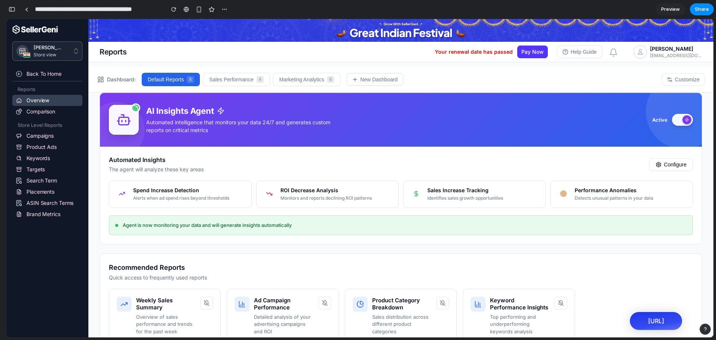
click at [683, 119] on div at bounding box center [687, 119] width 9 height 9
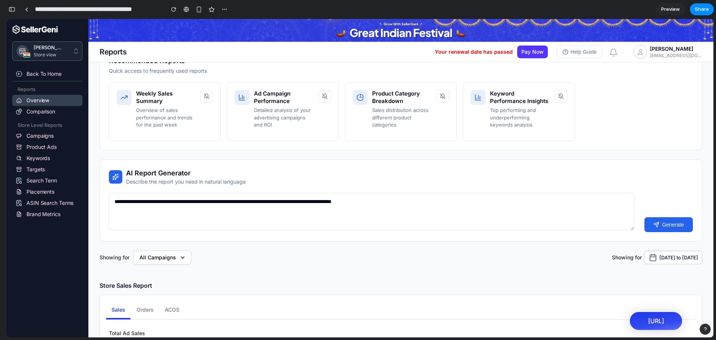
scroll to position [0, 0]
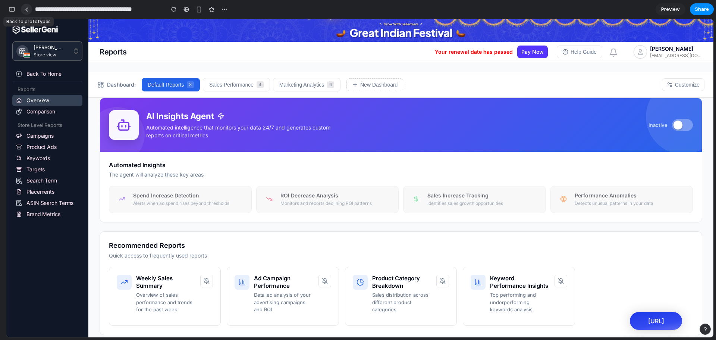
click at [28, 10] on link at bounding box center [26, 9] width 11 height 11
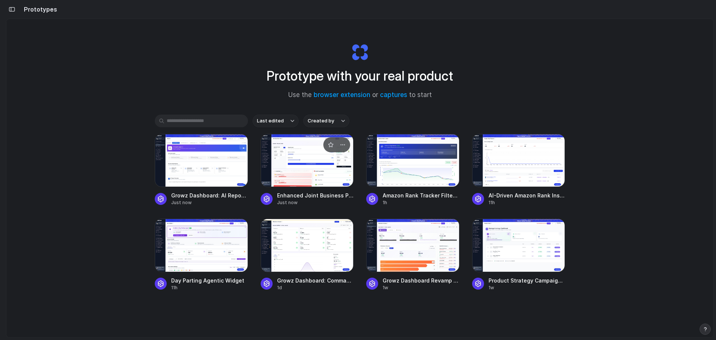
click at [305, 169] on div at bounding box center [307, 160] width 93 height 53
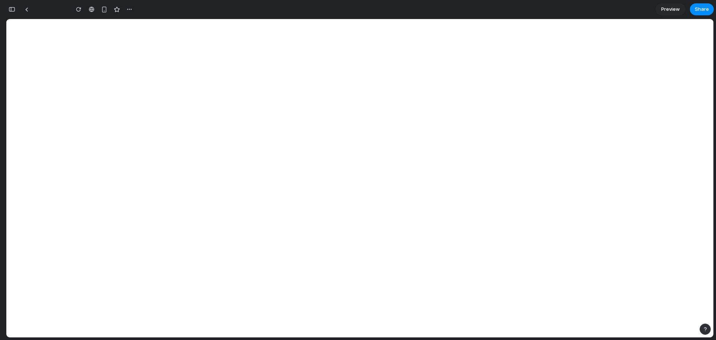
type input "**********"
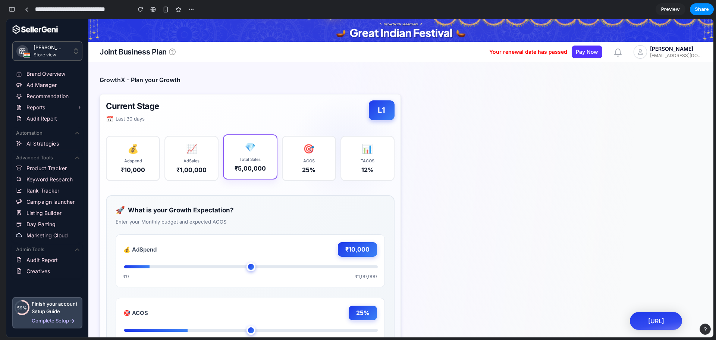
scroll to position [10, 0]
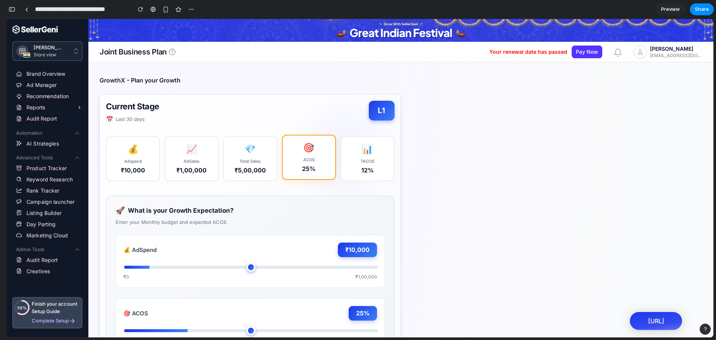
click at [323, 167] on div "25%" at bounding box center [309, 168] width 44 height 9
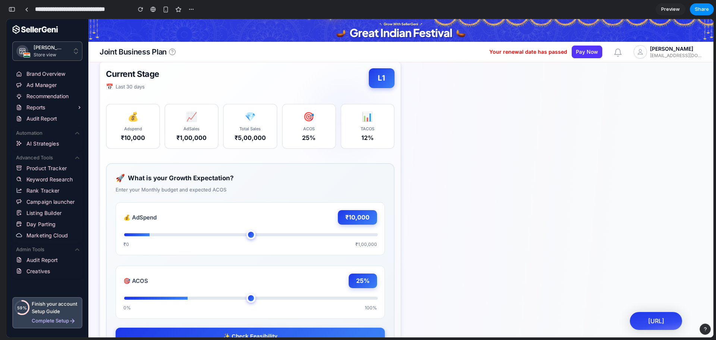
scroll to position [43, 0]
type input "*****"
click at [206, 236] on input "range" at bounding box center [251, 234] width 254 height 3
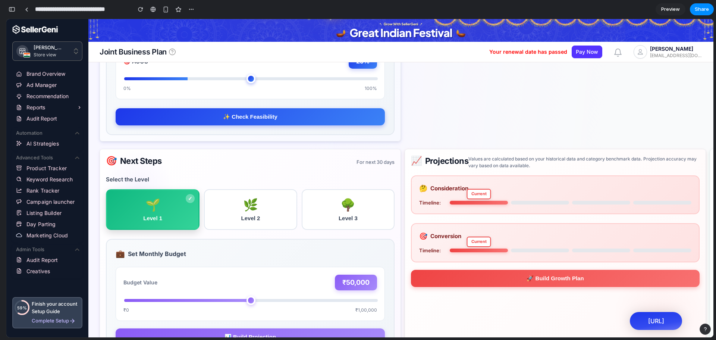
scroll to position [262, 0]
click at [248, 206] on div "🌿" at bounding box center [250, 203] width 79 height 14
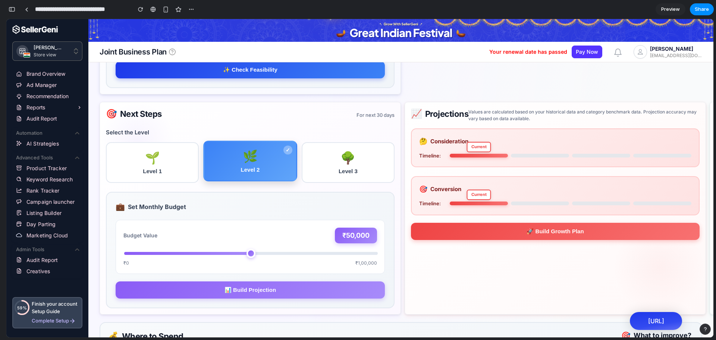
scroll to position [295, 0]
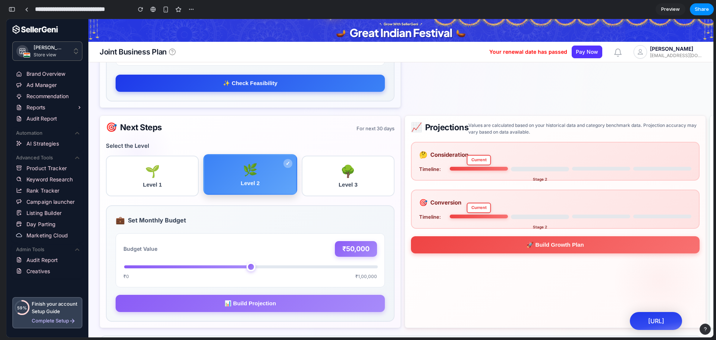
click at [536, 169] on div "Stage 2" at bounding box center [540, 169] width 58 height 4
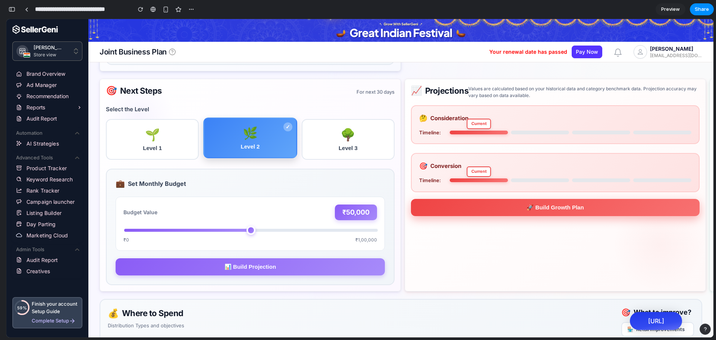
click at [536, 211] on button "🚀 Build Growth Plan" at bounding box center [555, 207] width 289 height 17
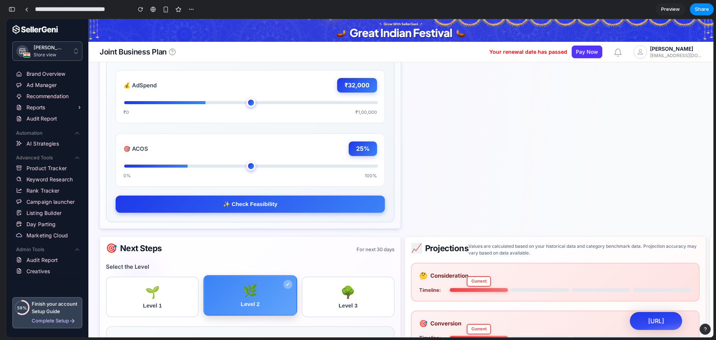
scroll to position [174, 0]
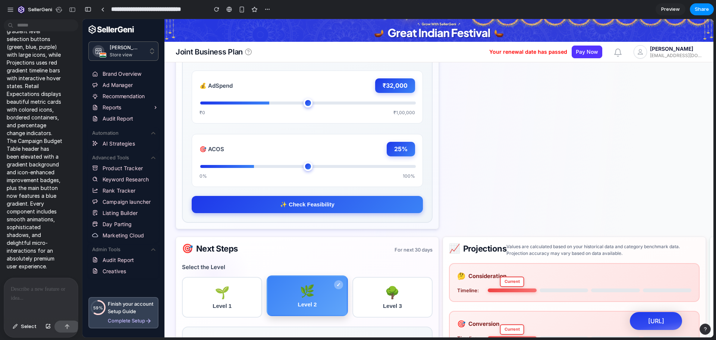
click at [36, 285] on p at bounding box center [41, 289] width 60 height 9
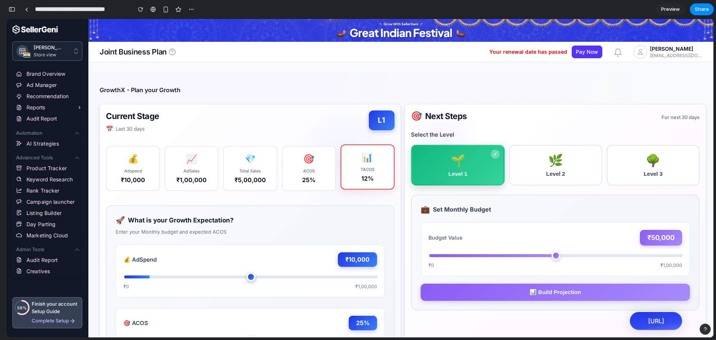
scroll to position [0, 0]
click at [558, 165] on div "🌿" at bounding box center [555, 159] width 79 height 14
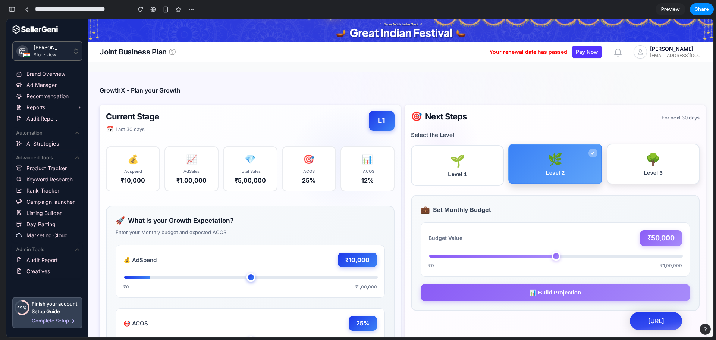
click at [637, 162] on div "🌳" at bounding box center [653, 159] width 79 height 14
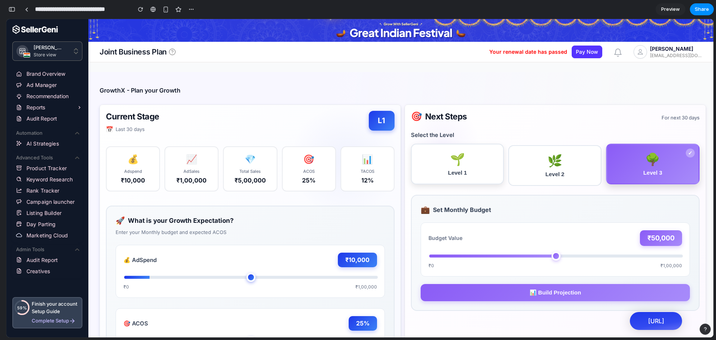
click at [466, 161] on div "🌱" at bounding box center [457, 159] width 79 height 14
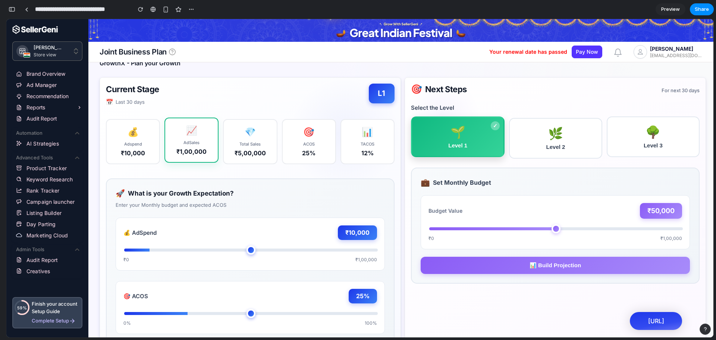
scroll to position [25, 0]
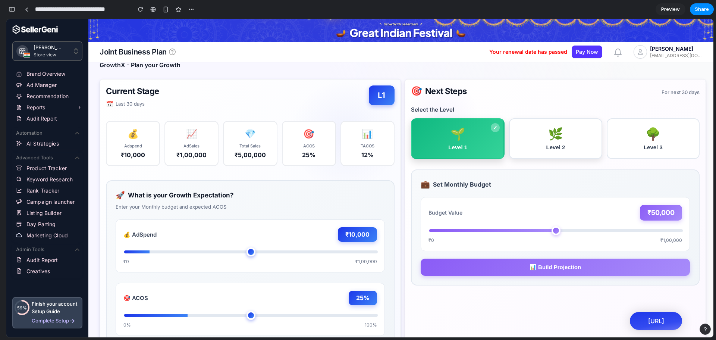
click at [569, 141] on div "🌿" at bounding box center [555, 134] width 79 height 14
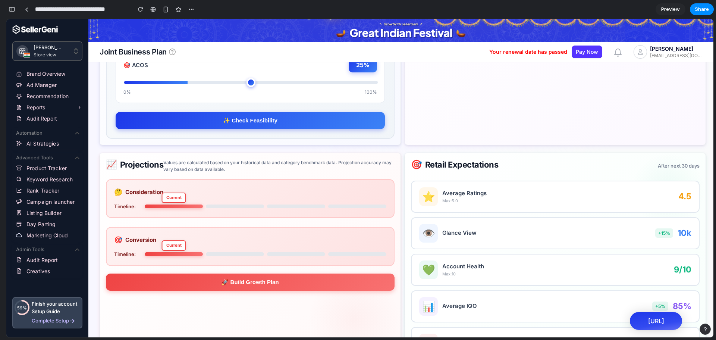
scroll to position [0, 0]
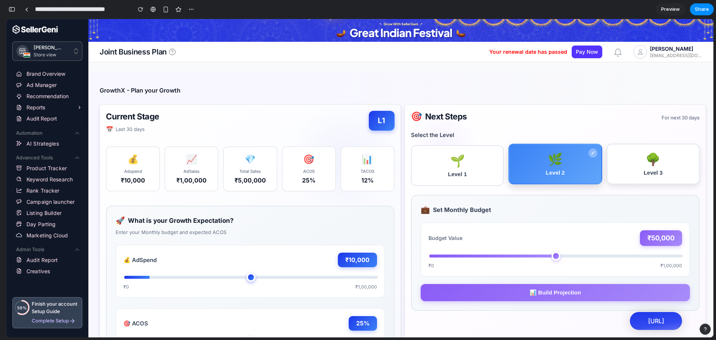
click at [632, 163] on div "🌳" at bounding box center [653, 159] width 79 height 14
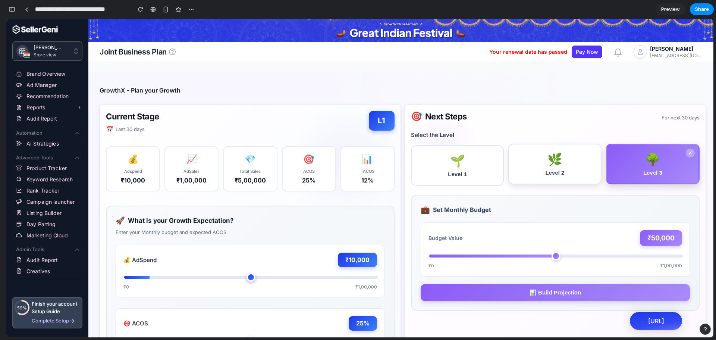
click at [552, 161] on div "🌿" at bounding box center [554, 159] width 79 height 14
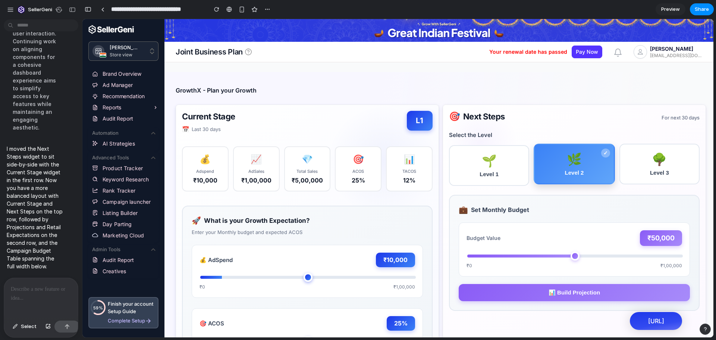
click at [23, 296] on div at bounding box center [41, 298] width 74 height 40
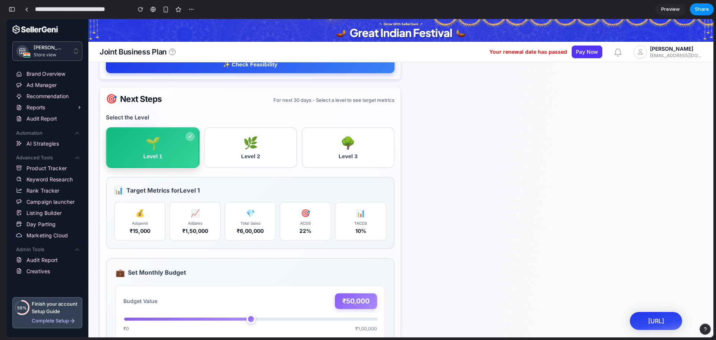
scroll to position [324, 0]
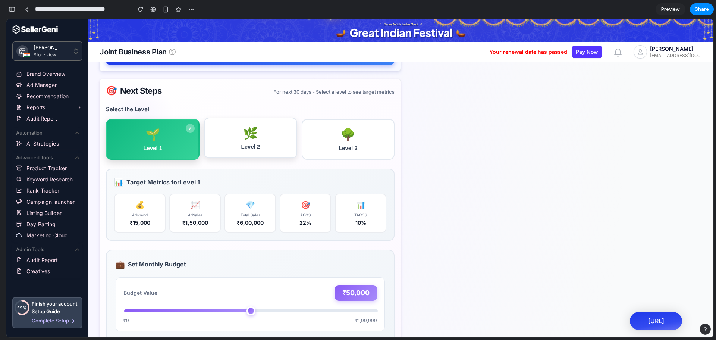
click at [236, 155] on button "🌿 Level 2" at bounding box center [250, 137] width 93 height 41
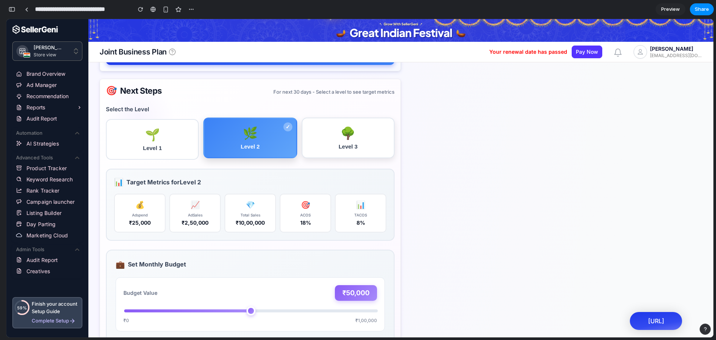
click at [321, 156] on button "🌳 Level 3" at bounding box center [348, 137] width 93 height 41
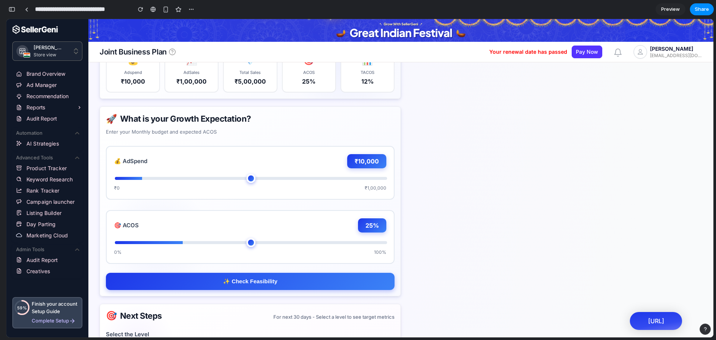
scroll to position [0, 0]
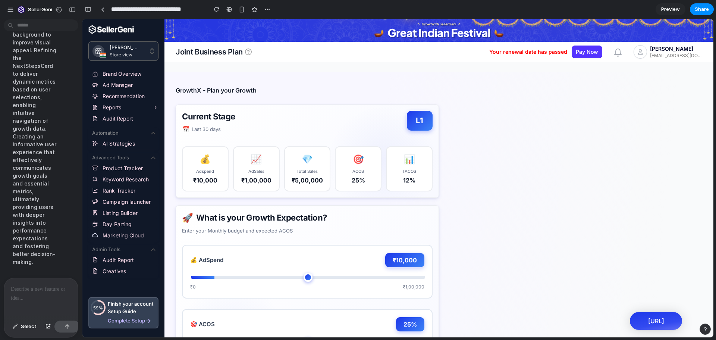
click at [44, 304] on div at bounding box center [41, 298] width 74 height 40
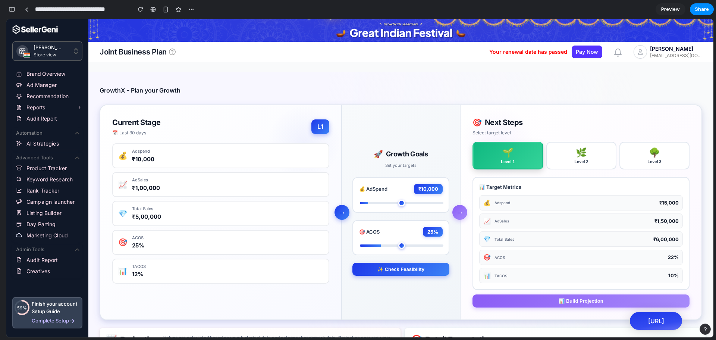
click at [338, 216] on div "→" at bounding box center [342, 212] width 15 height 15
type input "*****"
click at [382, 203] on input "range" at bounding box center [402, 203] width 84 height 2
click at [569, 161] on div "Level 2" at bounding box center [581, 160] width 63 height 4
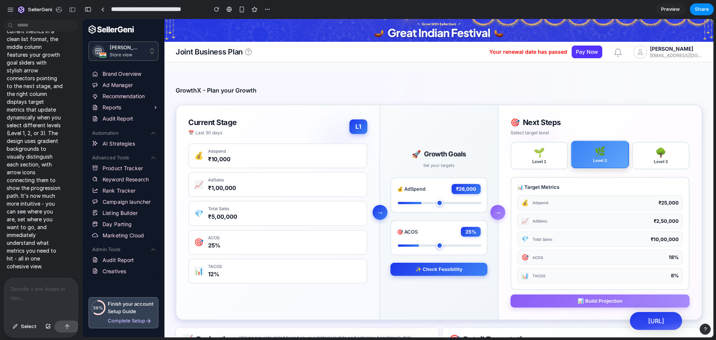
click at [18, 285] on p at bounding box center [39, 289] width 57 height 9
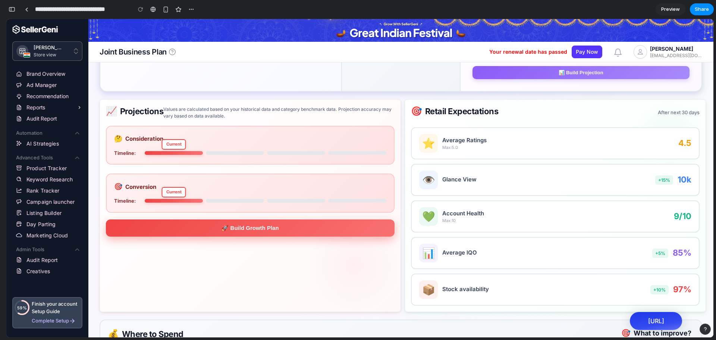
scroll to position [229, 0]
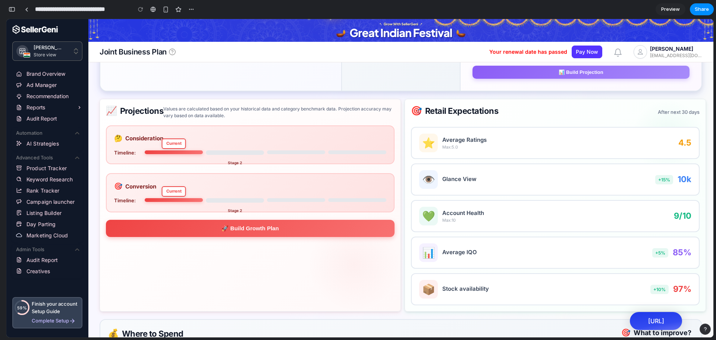
click at [235, 203] on div "Stage 2" at bounding box center [235, 200] width 58 height 4
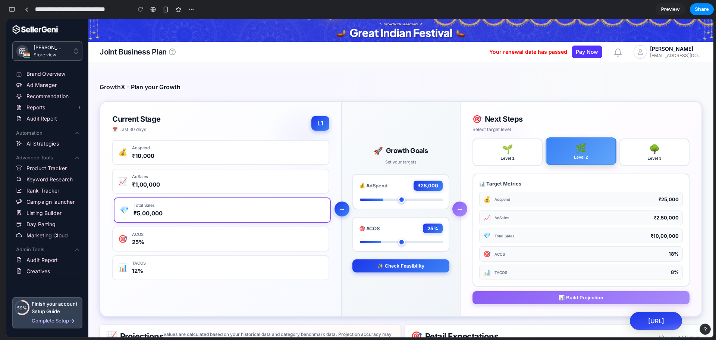
scroll to position [0, 0]
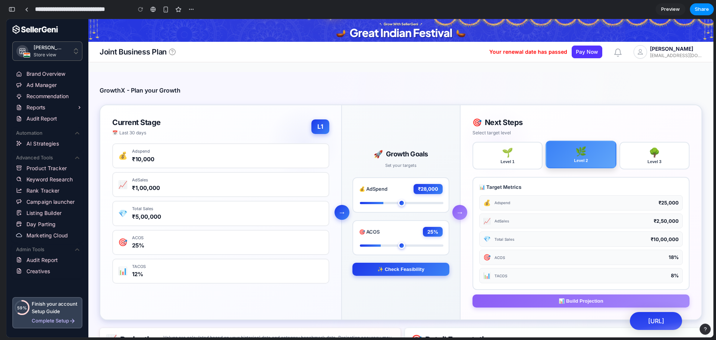
click at [401, 118] on div "→ → 🚀 Growth Goals Set your targets 💰 AdSpend ₹ 28,000 🎯 ACOS 25 % ✨ Check Feas…" at bounding box center [400, 212] width 119 height 214
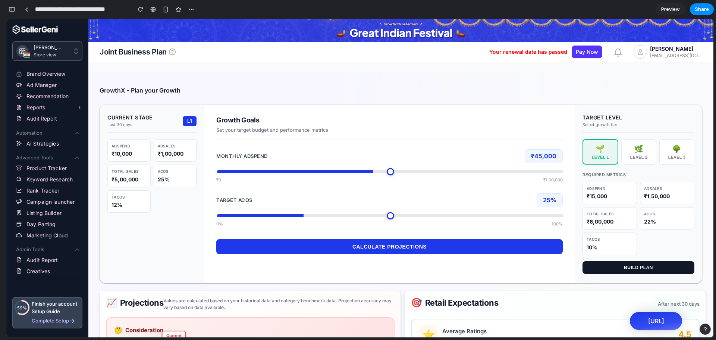
drag, startPoint x: 255, startPoint y: 170, endPoint x: 371, endPoint y: 174, distance: 116.8
type input "*****"
click at [371, 173] on input "range" at bounding box center [390, 171] width 346 height 3
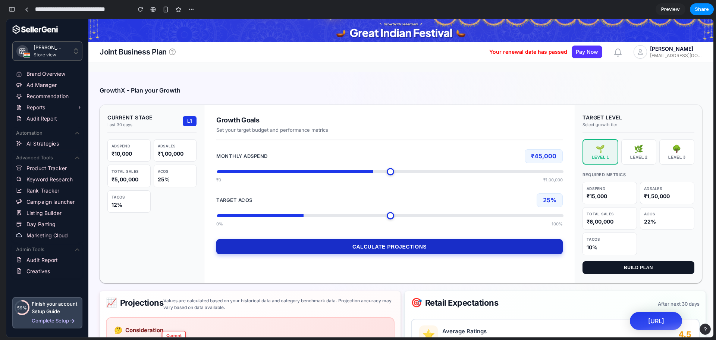
click at [358, 250] on button "Calculate Projections" at bounding box center [389, 246] width 346 height 15
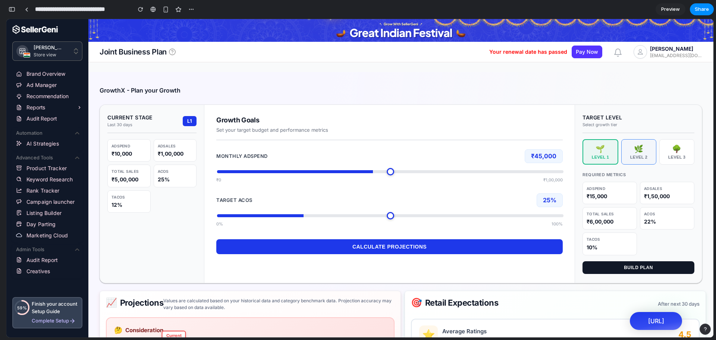
click at [634, 163] on button "🌿 Level 2" at bounding box center [638, 151] width 35 height 25
click at [679, 156] on div "Level 3" at bounding box center [677, 157] width 28 height 4
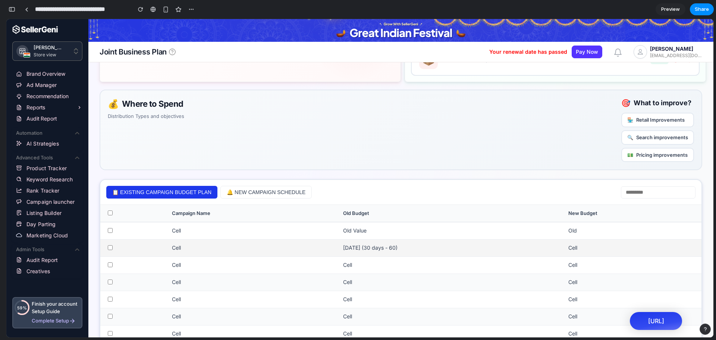
scroll to position [40, 0]
click at [146, 132] on div "💰 Where to Spend Distribution Types and objectives 🎯 What to improve? 🏪 Retail …" at bounding box center [401, 130] width 603 height 81
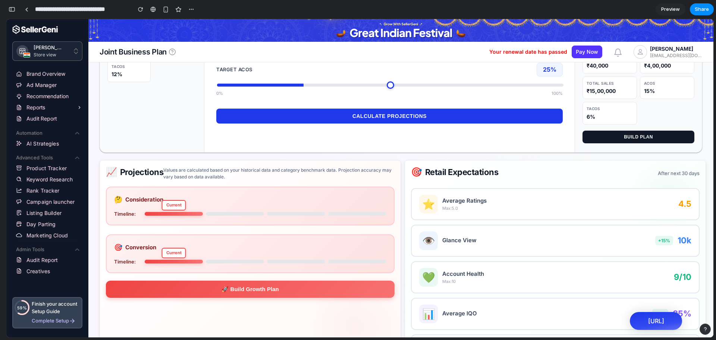
scroll to position [0, 0]
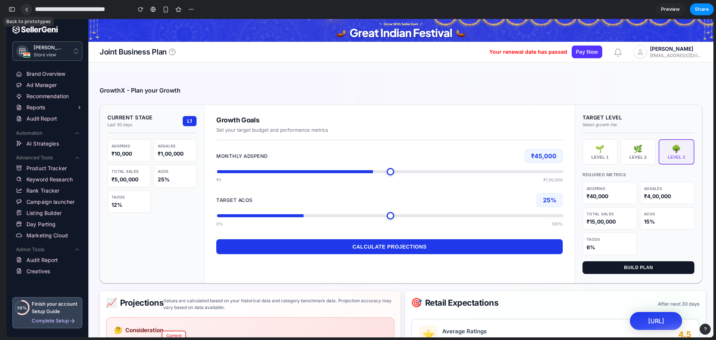
click at [27, 11] on div at bounding box center [26, 9] width 3 height 4
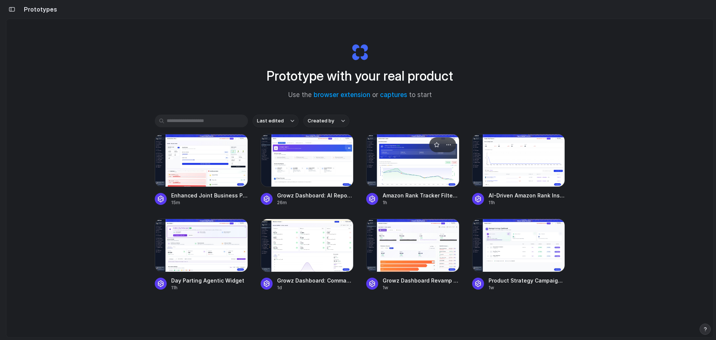
click at [408, 171] on div at bounding box center [412, 160] width 93 height 53
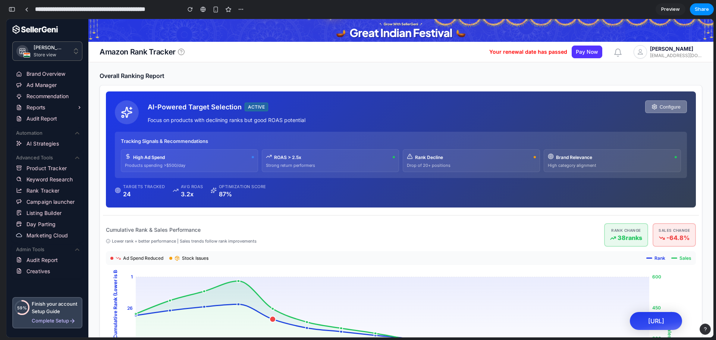
click at [658, 110] on button "Configure" at bounding box center [666, 106] width 42 height 13
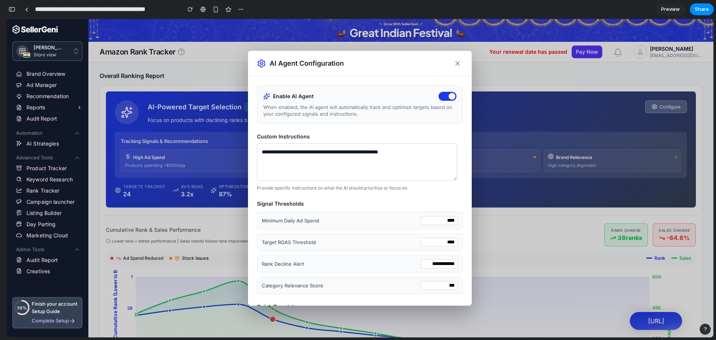
click at [293, 155] on textarea "**********" at bounding box center [357, 161] width 200 height 37
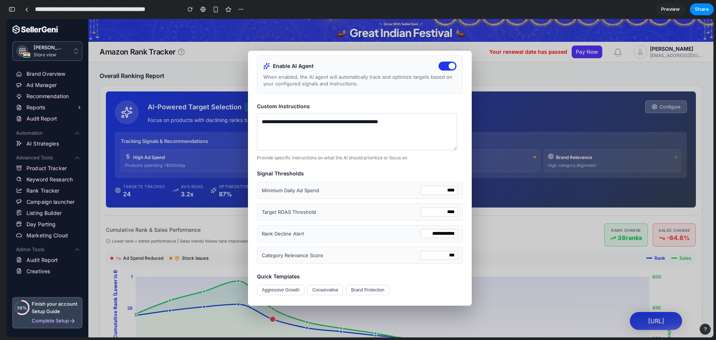
scroll to position [64, 0]
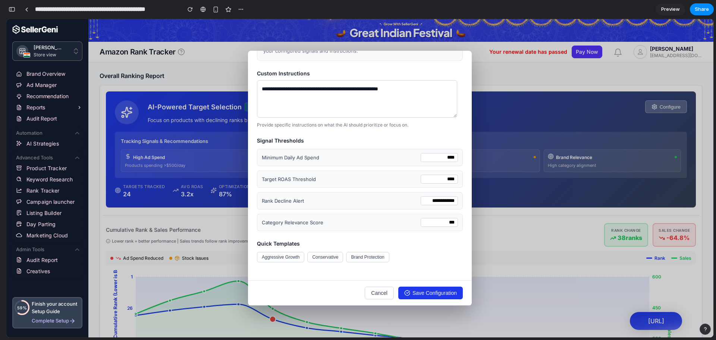
click at [380, 293] on button "Cancel" at bounding box center [379, 292] width 29 height 13
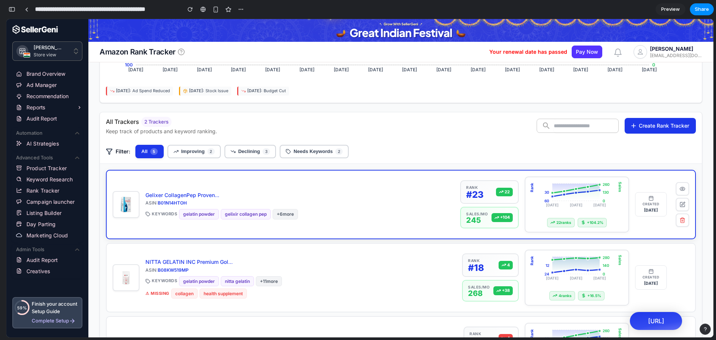
scroll to position [335, 0]
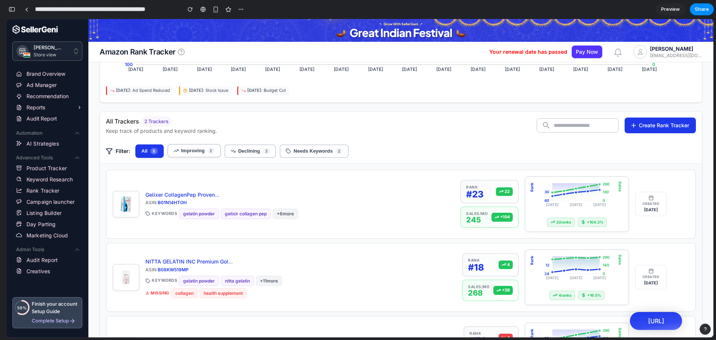
click at [188, 154] on button "Improving 2" at bounding box center [193, 150] width 53 height 13
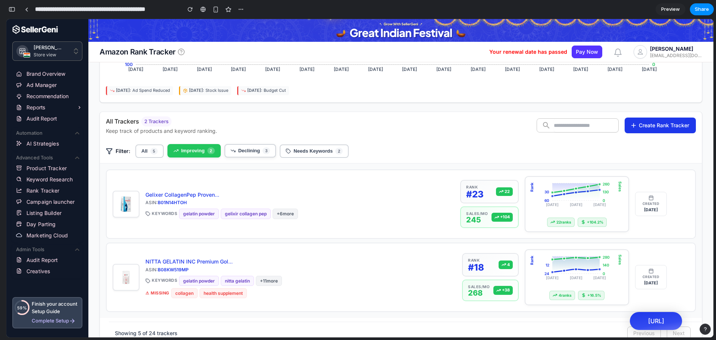
click at [245, 153] on span "Declining" at bounding box center [249, 151] width 22 height 6
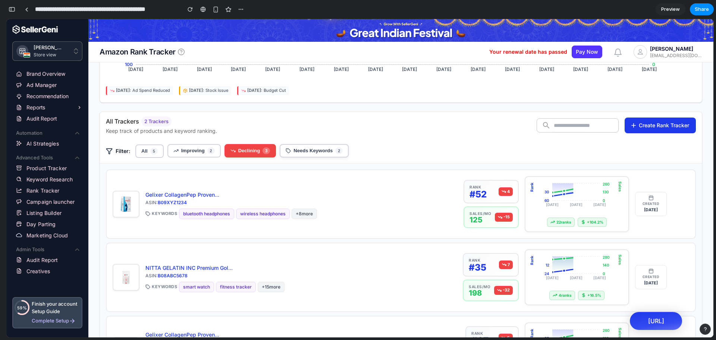
click at [295, 155] on button "Needs Keywords 2" at bounding box center [314, 150] width 69 height 13
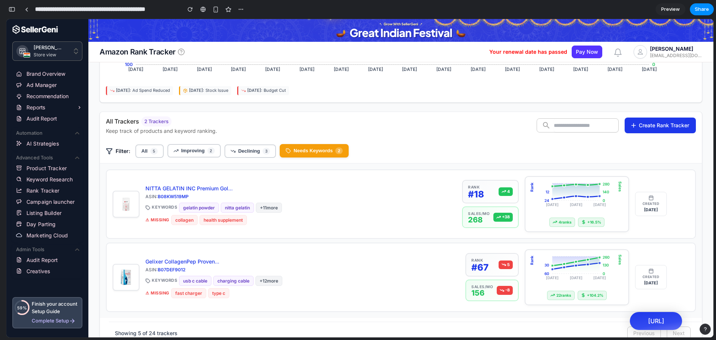
click at [141, 157] on div "Filter: All 5 Improving 2 Declining 3 Needs Keywords 2" at bounding box center [401, 151] width 602 height 24
click at [141, 155] on button "All 5" at bounding box center [149, 150] width 28 height 13
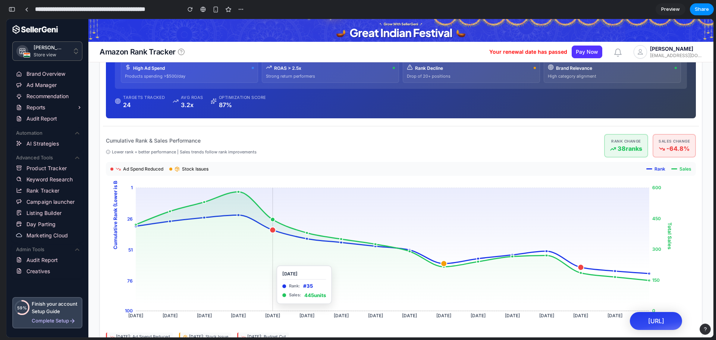
scroll to position [0, 0]
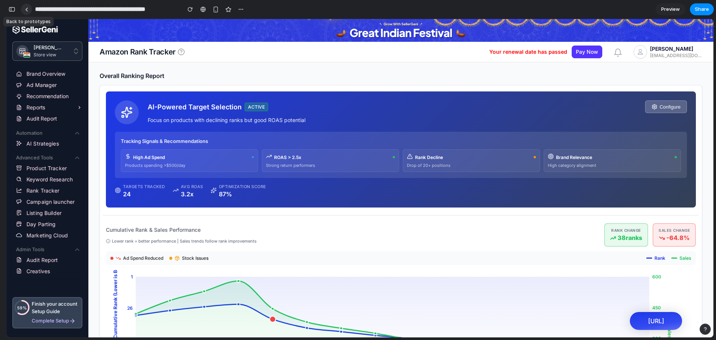
click at [29, 8] on link at bounding box center [26, 9] width 11 height 11
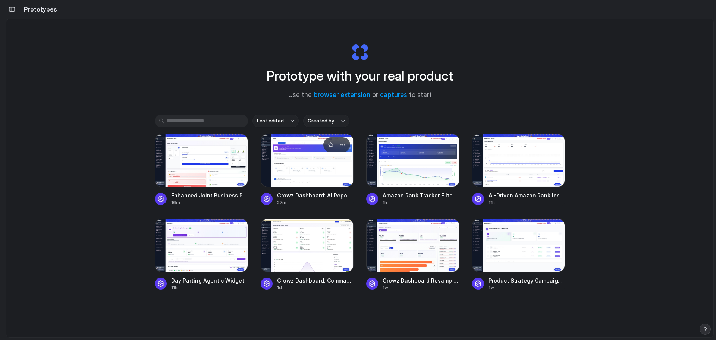
click at [297, 157] on div at bounding box center [307, 160] width 93 height 53
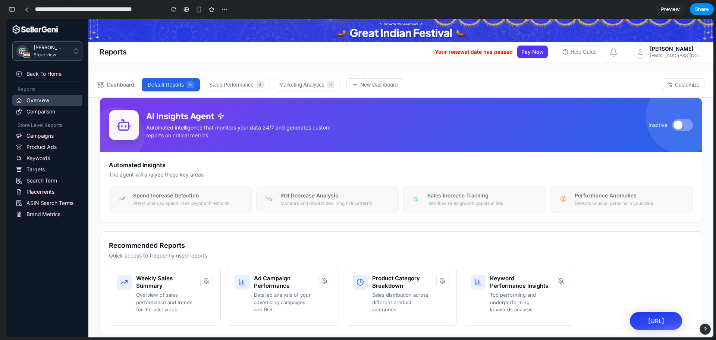
click at [677, 125] on button at bounding box center [682, 125] width 21 height 12
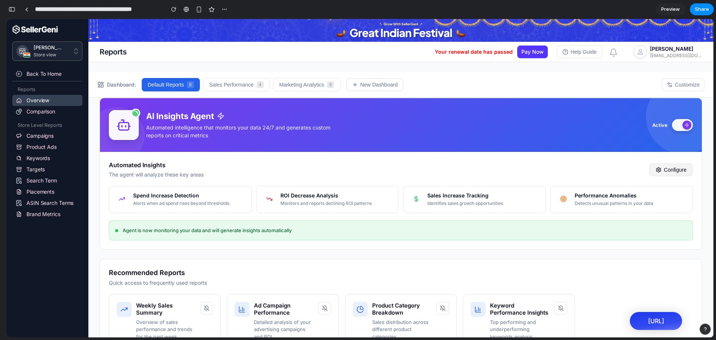
click at [666, 171] on button "Configure" at bounding box center [671, 169] width 44 height 13
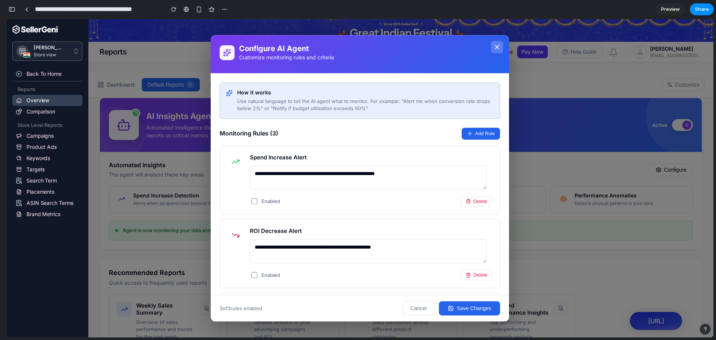
scroll to position [76, 0]
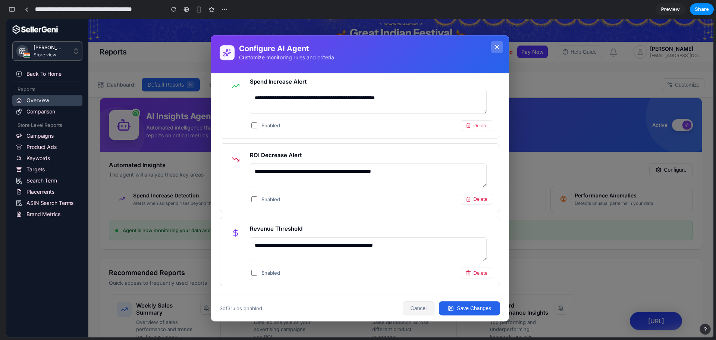
click at [420, 310] on button "Cancel" at bounding box center [419, 308] width 32 height 14
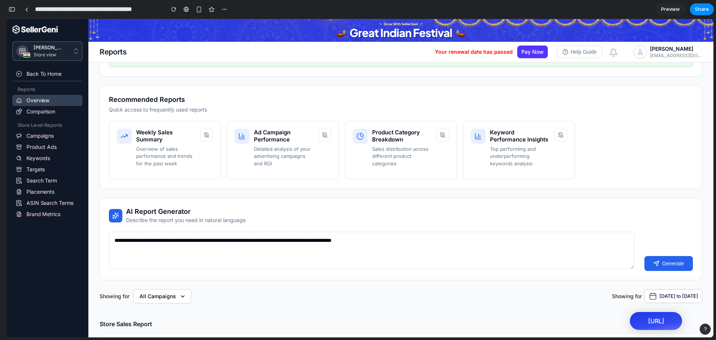
scroll to position [178, 0]
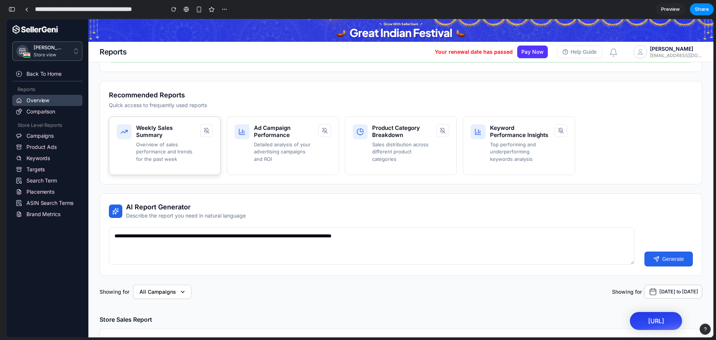
click at [170, 141] on p "Overview of sales performance and trends for the past week" at bounding box center [166, 152] width 60 height 22
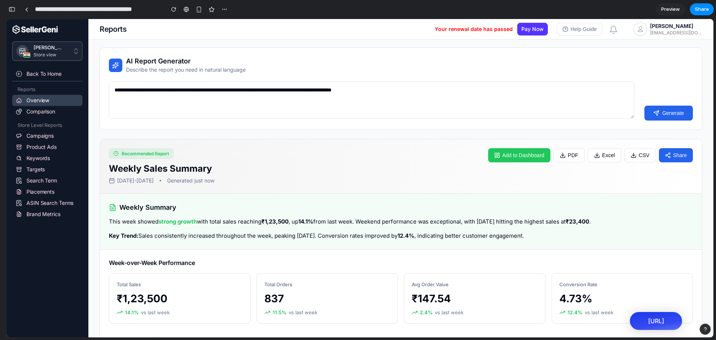
scroll to position [262, 0]
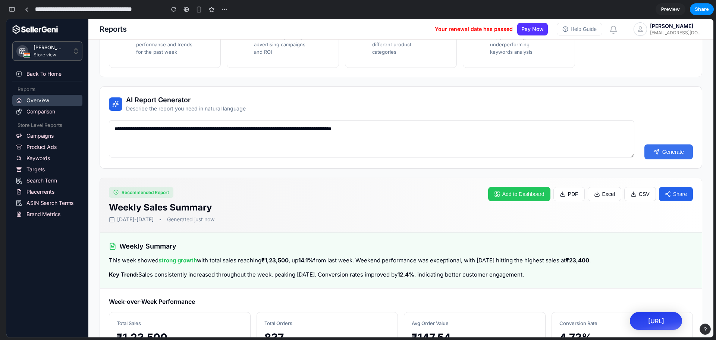
click at [660, 144] on button "Generate" at bounding box center [668, 151] width 48 height 15
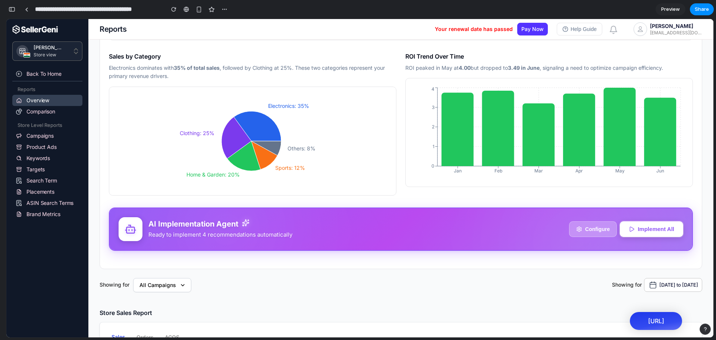
scroll to position [1353, 0]
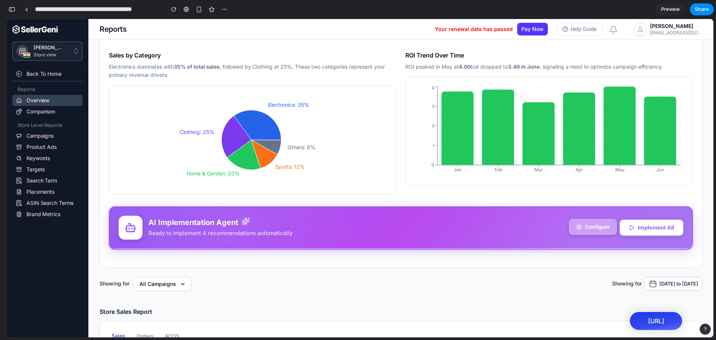
click at [600, 222] on button "Configure" at bounding box center [593, 227] width 48 height 16
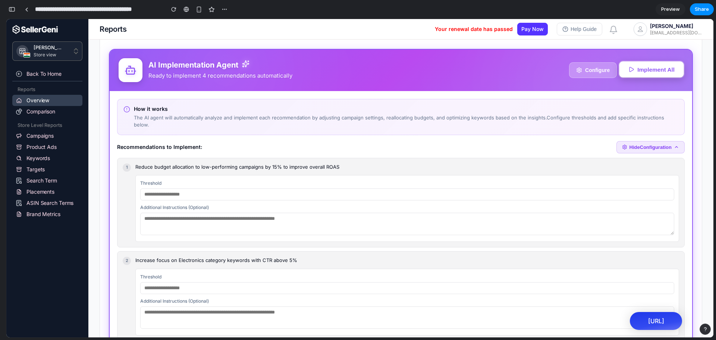
scroll to position [1510, 0]
click at [642, 65] on button "Implement All" at bounding box center [652, 70] width 65 height 16
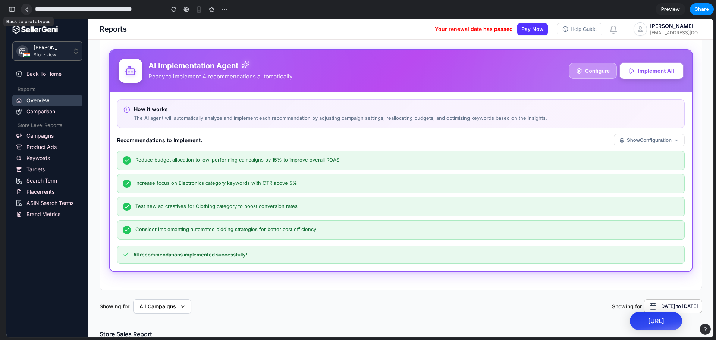
click at [29, 13] on link at bounding box center [26, 9] width 11 height 11
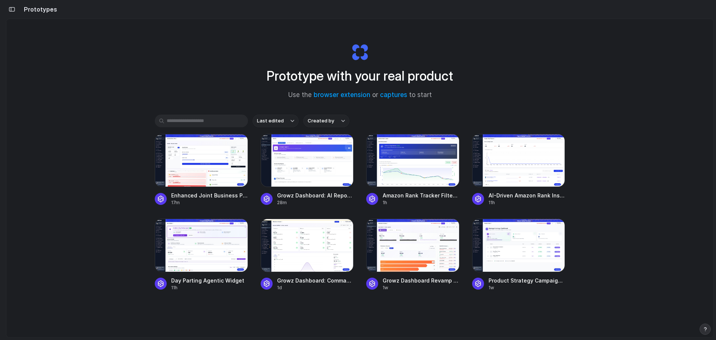
click at [116, 224] on div "Prototype with your real product Use the browser extension or captures to start…" at bounding box center [359, 198] width 707 height 358
click at [197, 261] on div at bounding box center [201, 245] width 93 height 53
